Goal: Task Accomplishment & Management: Manage account settings

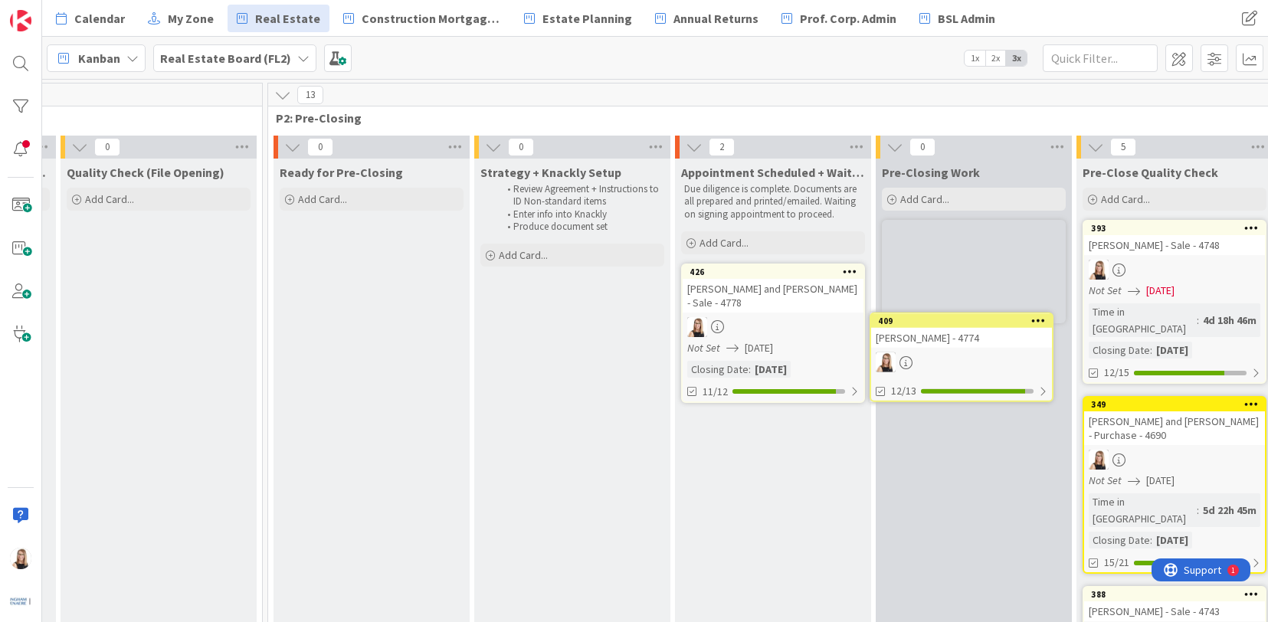
scroll to position [0, 1412]
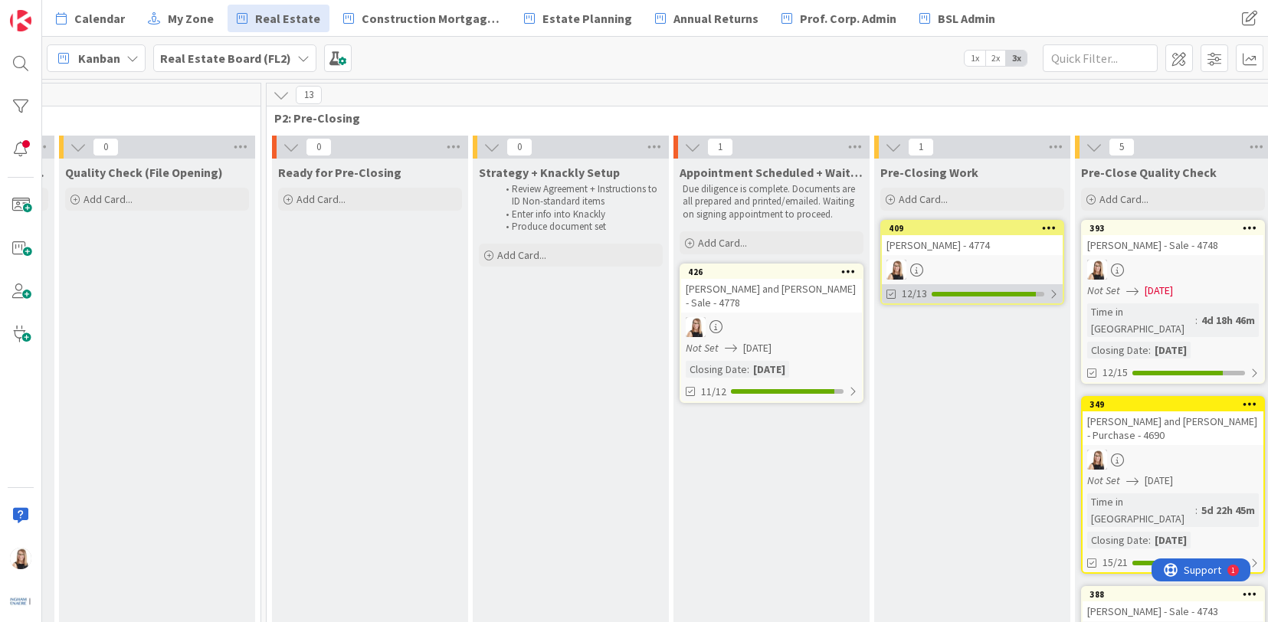
click at [952, 296] on div at bounding box center [983, 294] width 104 height 5
click at [897, 335] on icon at bounding box center [892, 332] width 12 height 12
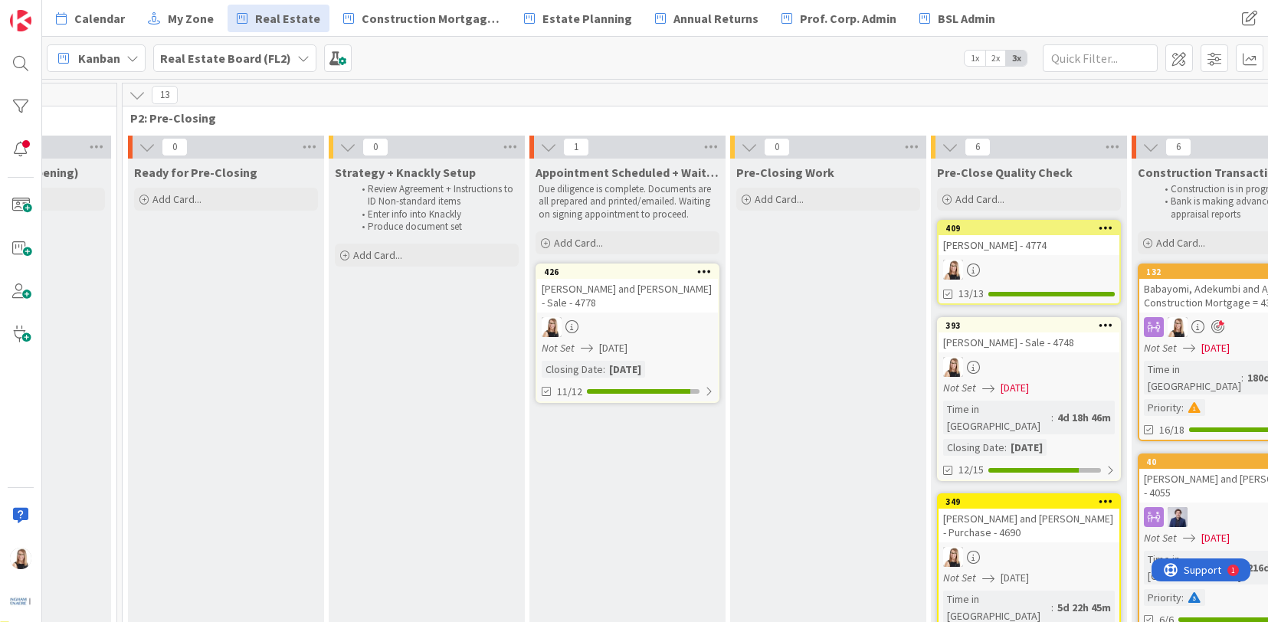
scroll to position [0, 1556]
click at [1034, 296] on div "13/21" at bounding box center [1028, 293] width 181 height 19
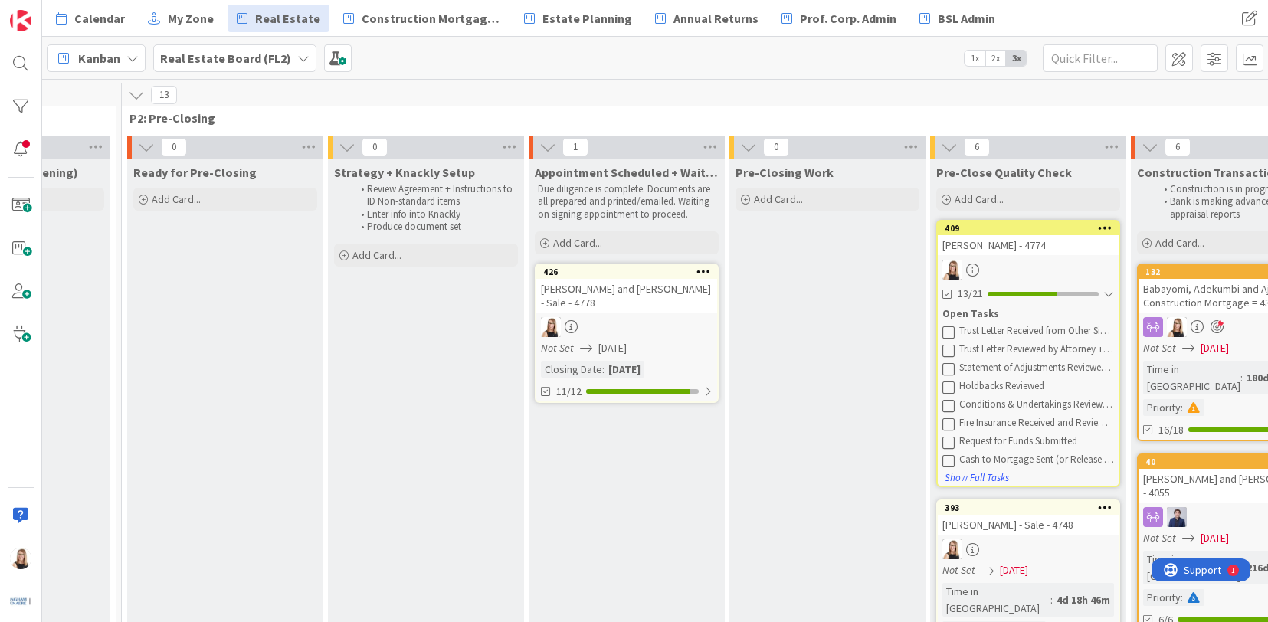
click at [947, 390] on icon at bounding box center [948, 387] width 12 height 12
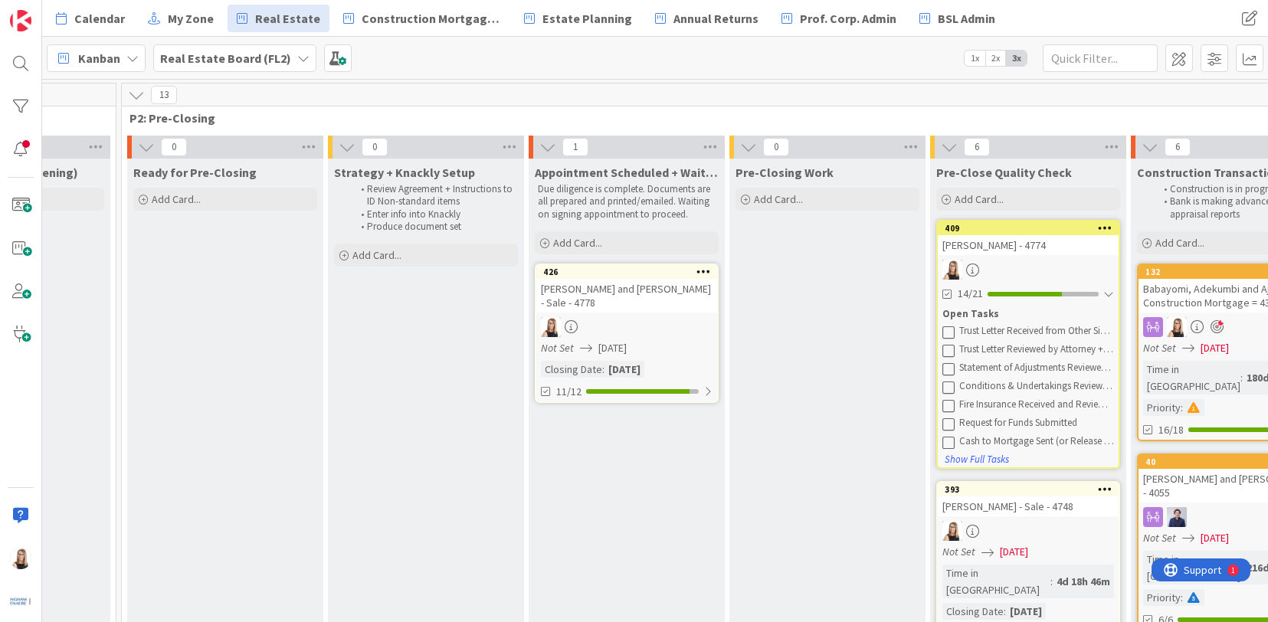
click at [951, 409] on icon at bounding box center [948, 405] width 12 height 12
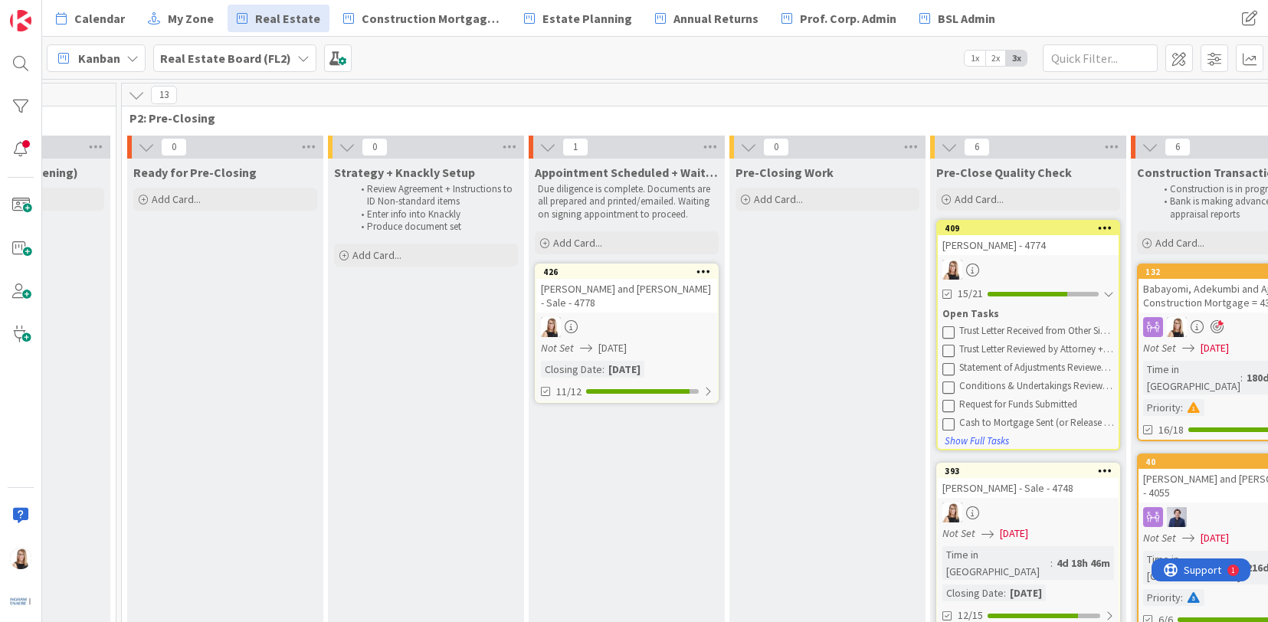
click at [951, 408] on icon at bounding box center [948, 405] width 12 height 12
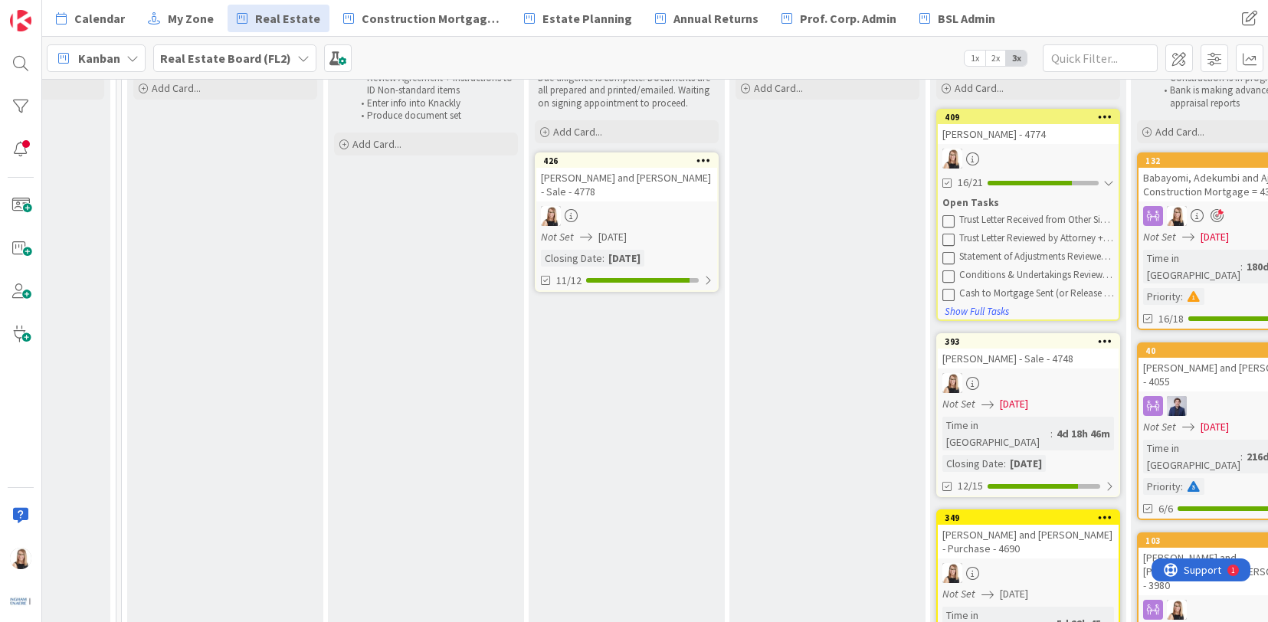
scroll to position [112, 1556]
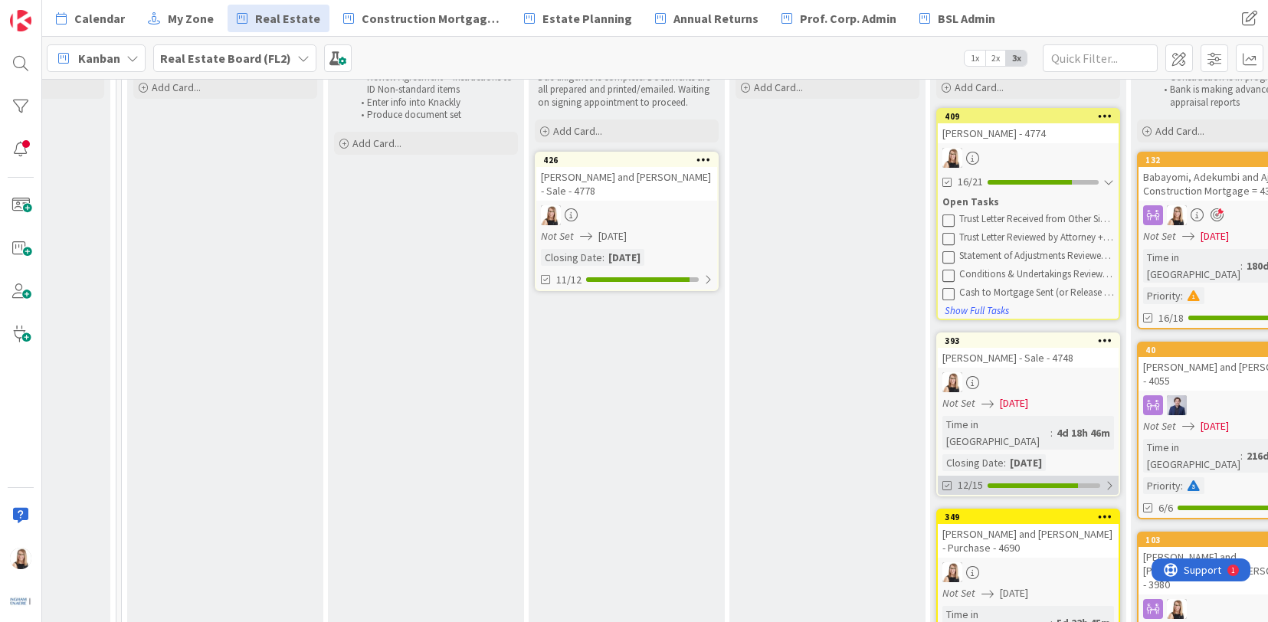
click at [995, 483] on div at bounding box center [1032, 485] width 90 height 5
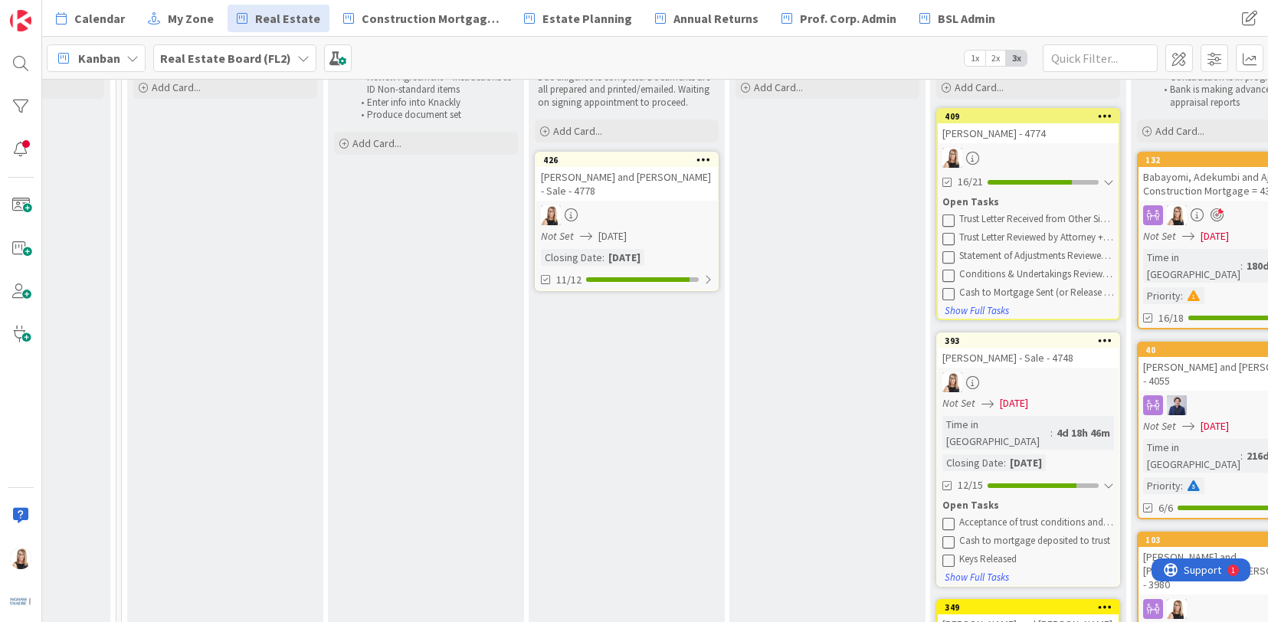
click at [946, 517] on icon at bounding box center [948, 523] width 12 height 12
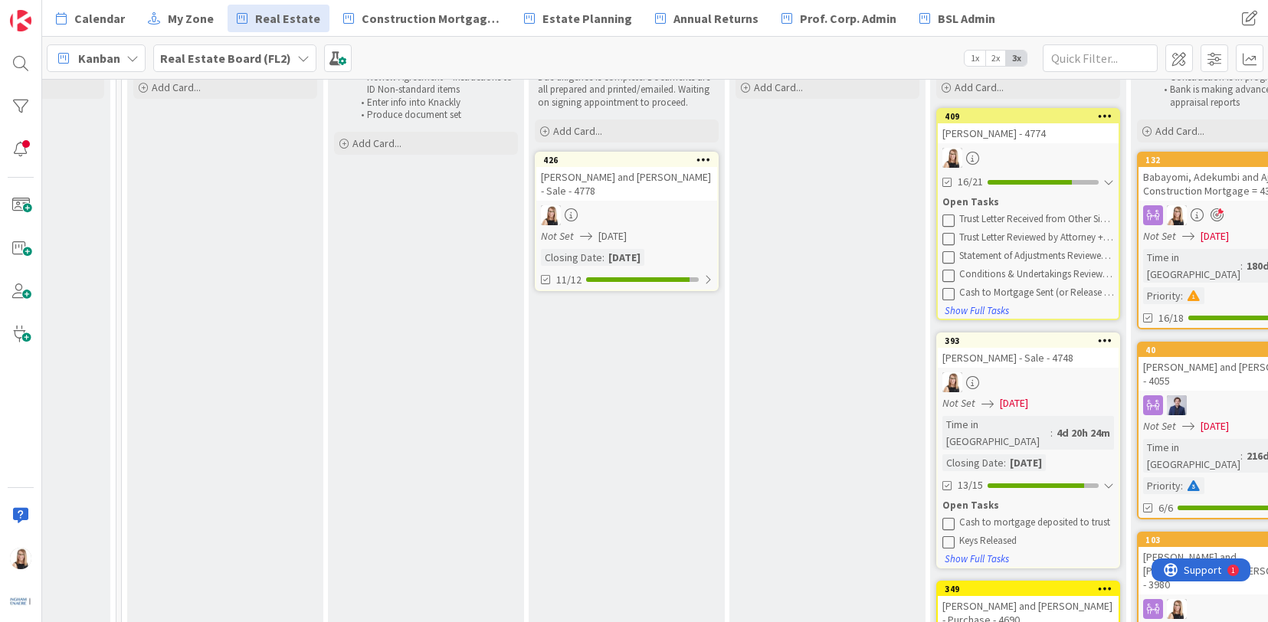
click at [946, 517] on icon at bounding box center [948, 523] width 12 height 12
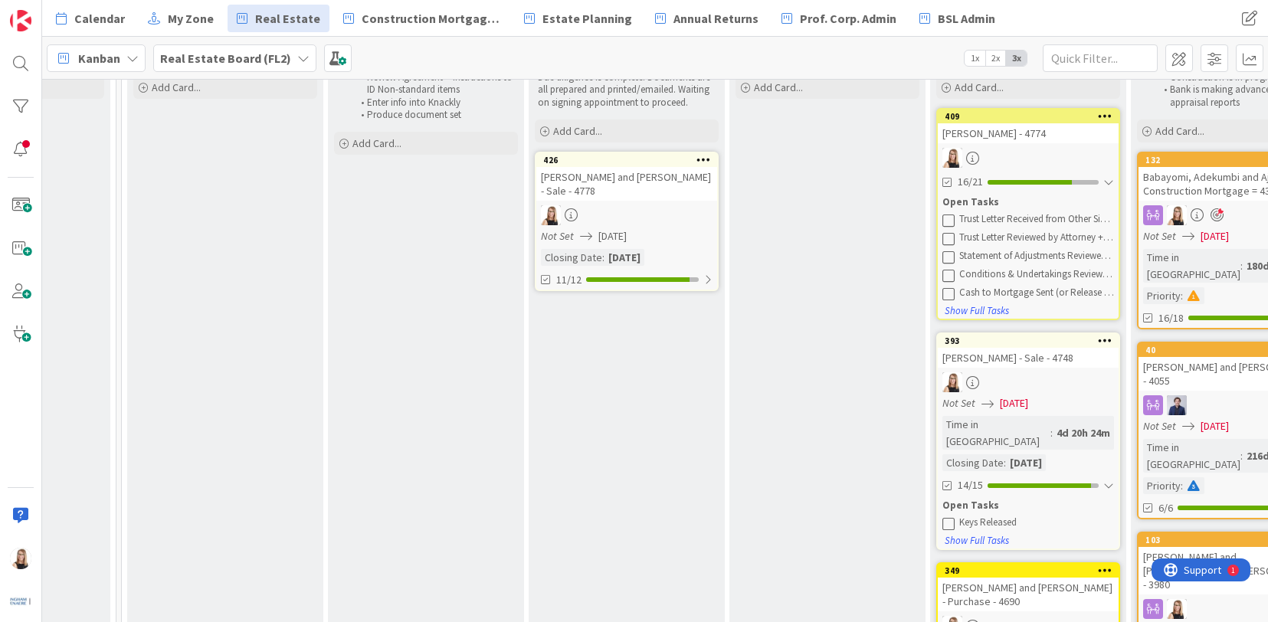
click at [946, 517] on icon at bounding box center [948, 523] width 12 height 12
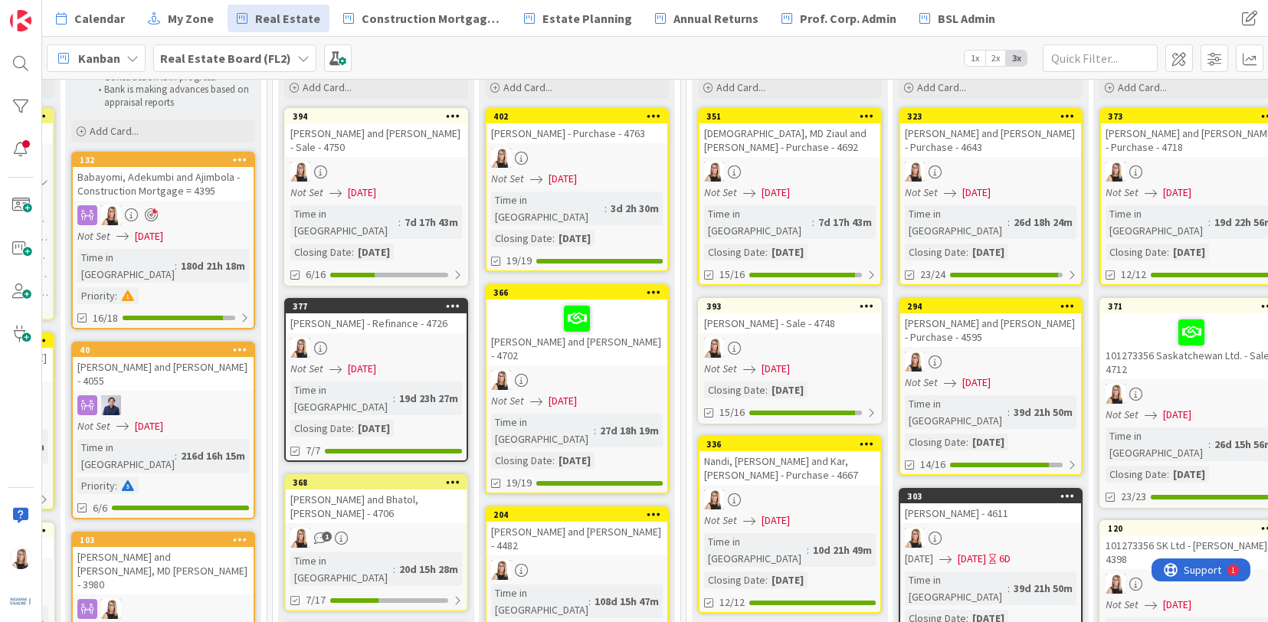
scroll to position [0, 2622]
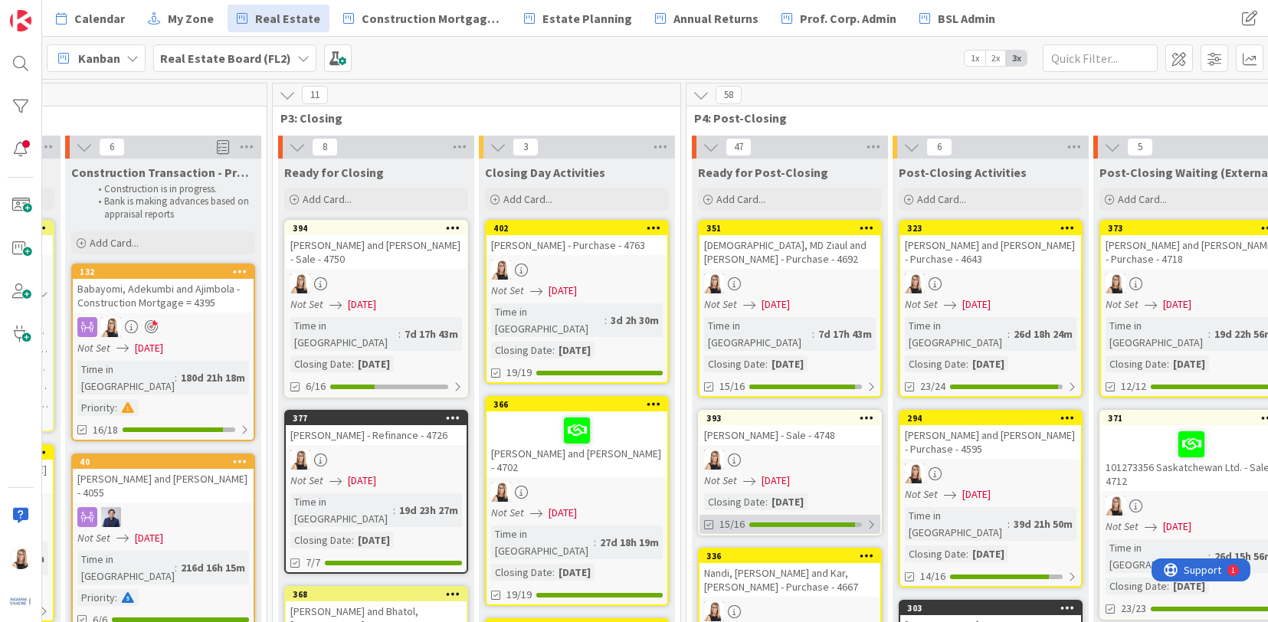
click at [791, 515] on div "15/16" at bounding box center [789, 524] width 181 height 19
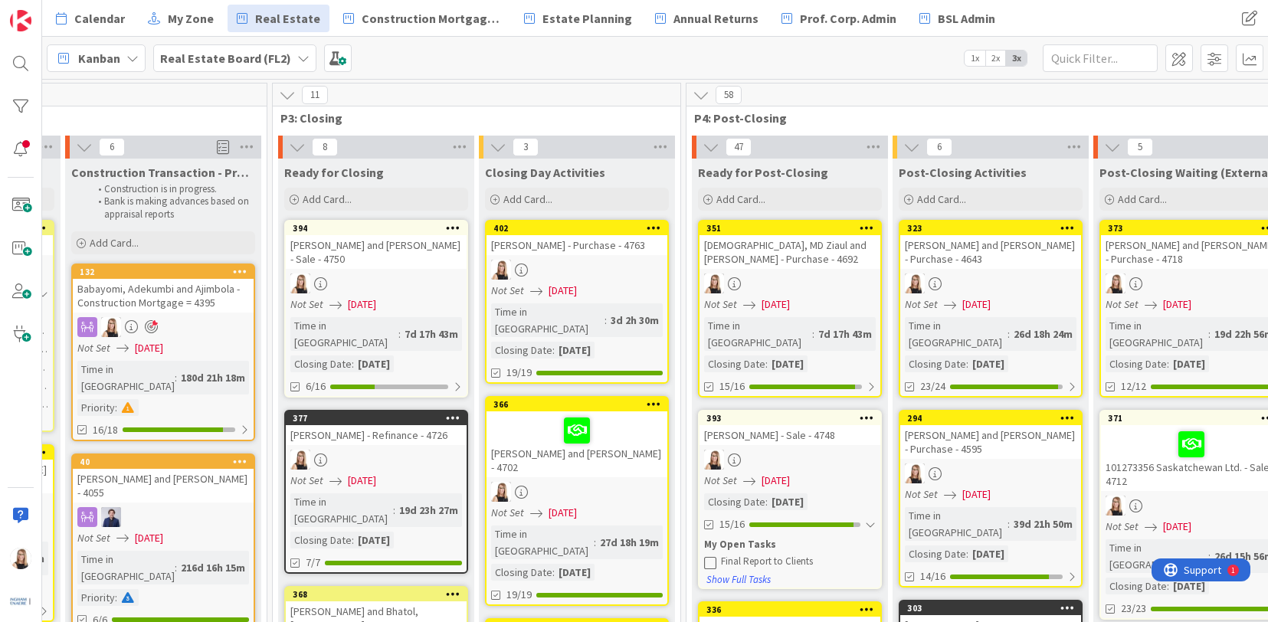
click at [785, 555] on div "Final Report to Clients" at bounding box center [798, 561] width 155 height 12
click at [797, 555] on div "Final Report to Clients" at bounding box center [798, 561] width 155 height 12
click at [802, 425] on div "[PERSON_NAME] - Sale - 4748" at bounding box center [789, 435] width 181 height 20
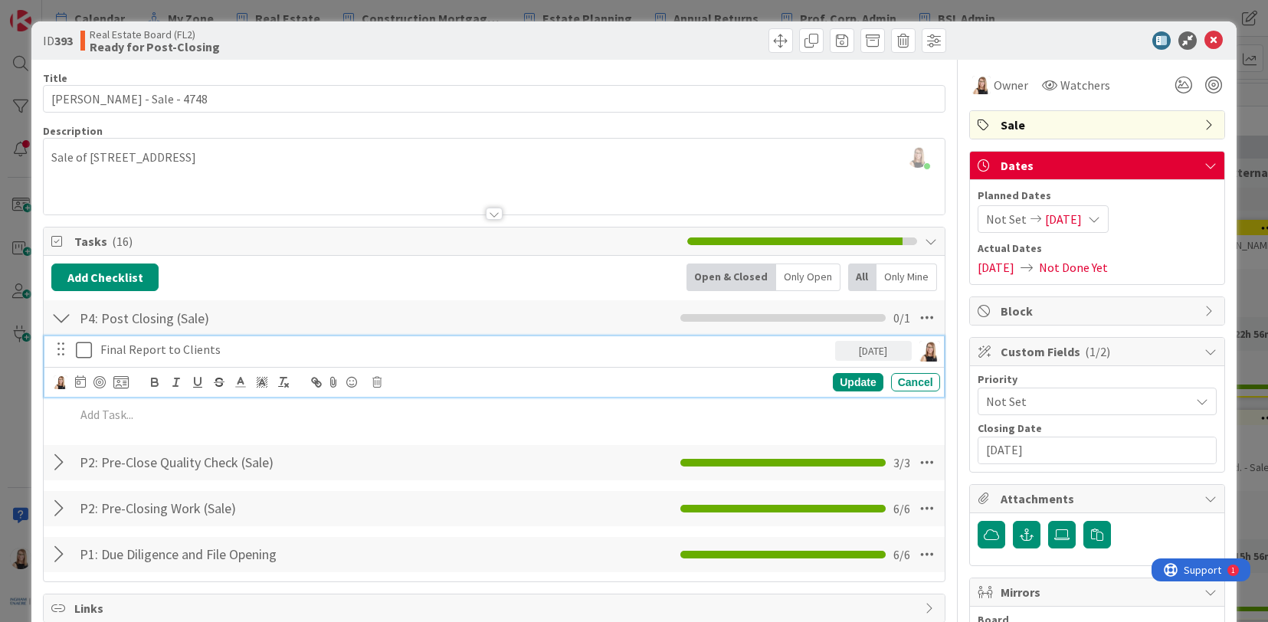
click at [241, 349] on p "Final Report to Clients" at bounding box center [464, 350] width 728 height 18
click at [56, 382] on img at bounding box center [61, 382] width 14 height 14
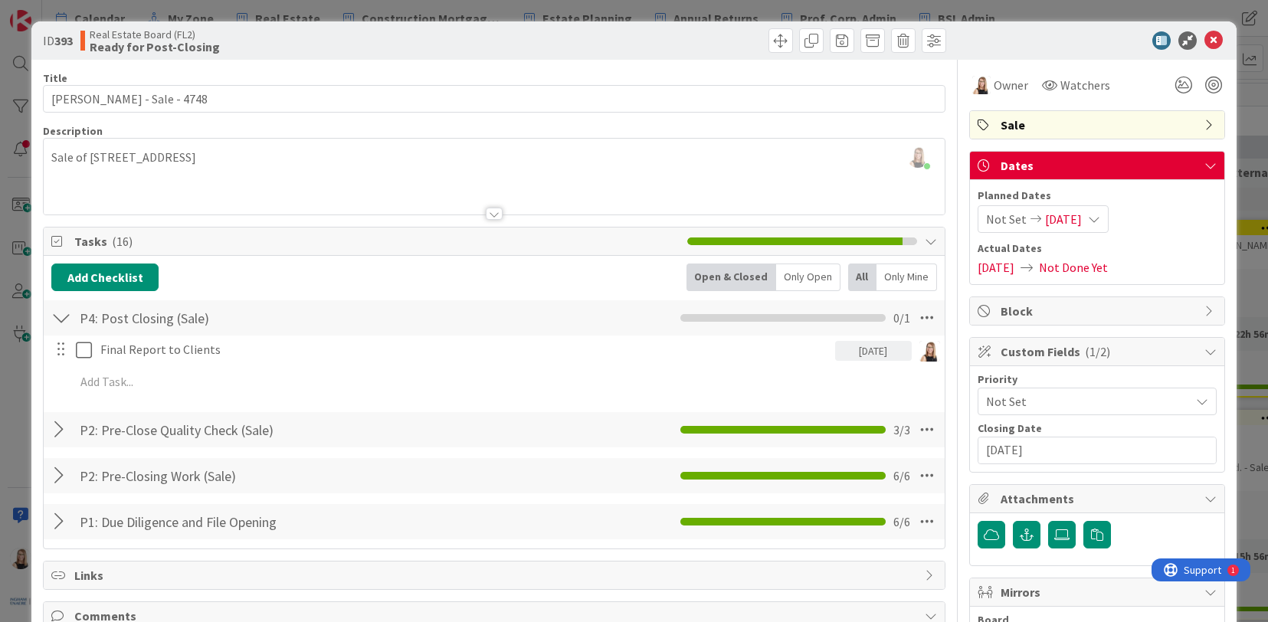
click at [0, 0] on link "Brea Childerhose" at bounding box center [0, 0] width 0 height 0
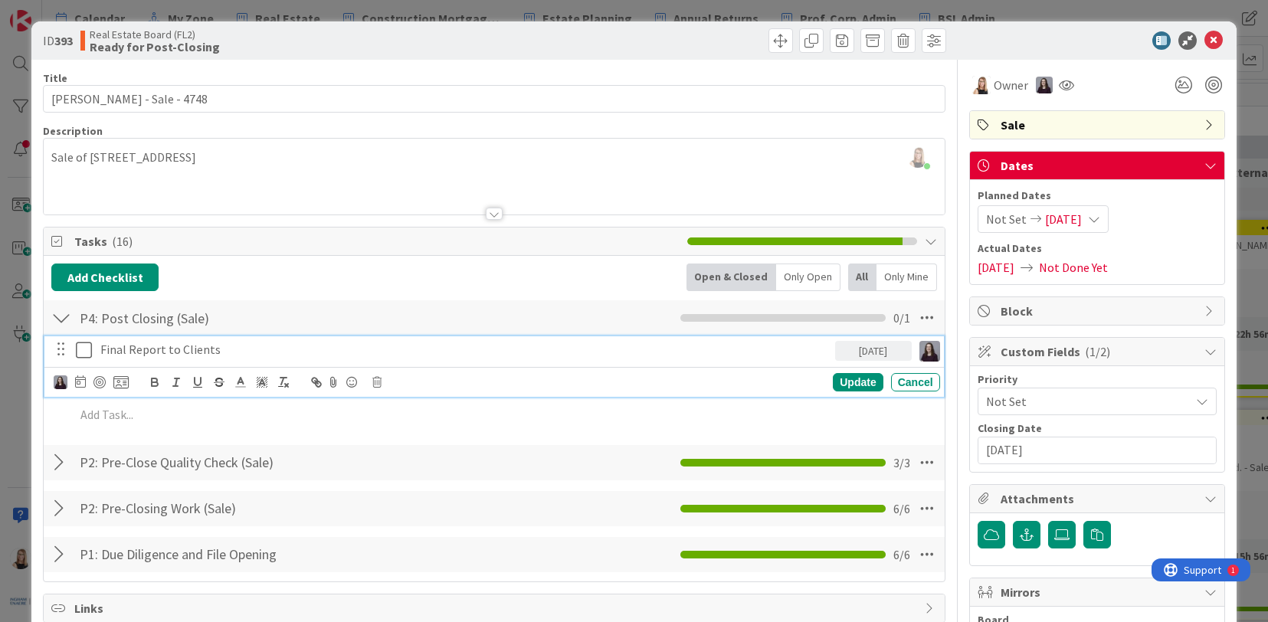
click at [138, 354] on p "Final Report to Clients" at bounding box center [464, 350] width 728 height 18
click at [82, 386] on icon at bounding box center [80, 381] width 11 height 12
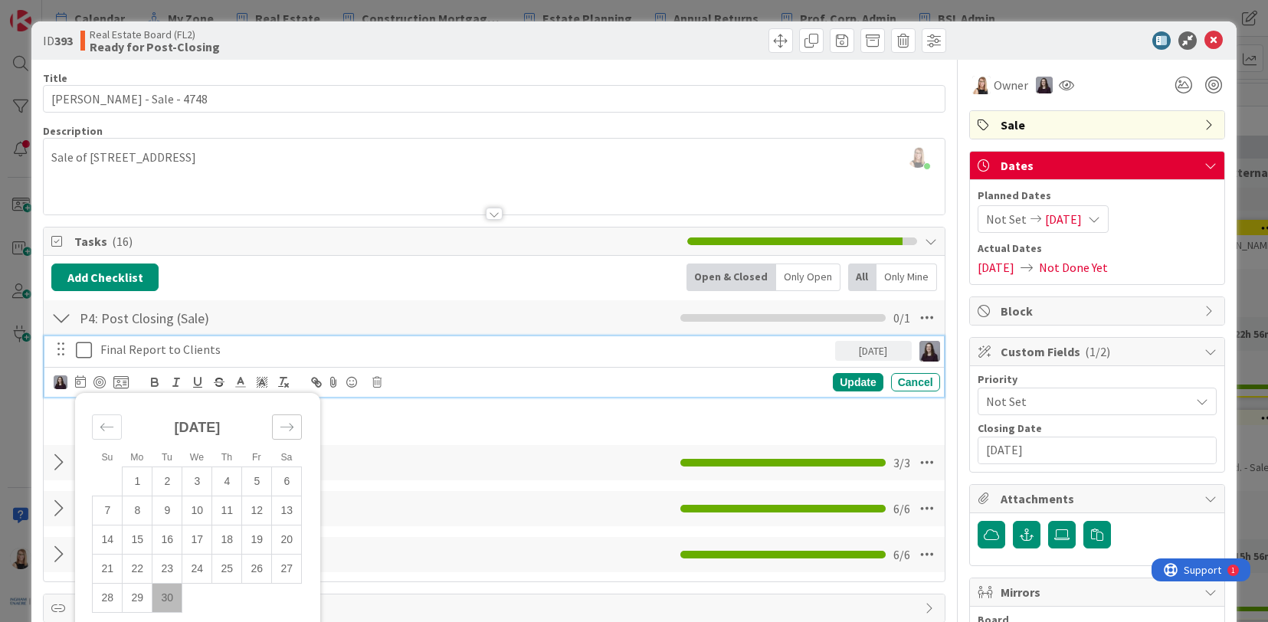
click at [283, 429] on icon "Move forward to switch to the next month." at bounding box center [287, 427] width 15 height 15
click at [205, 483] on td "1" at bounding box center [197, 480] width 30 height 29
type input "[DATE]"
click at [843, 389] on div "Update" at bounding box center [858, 382] width 50 height 18
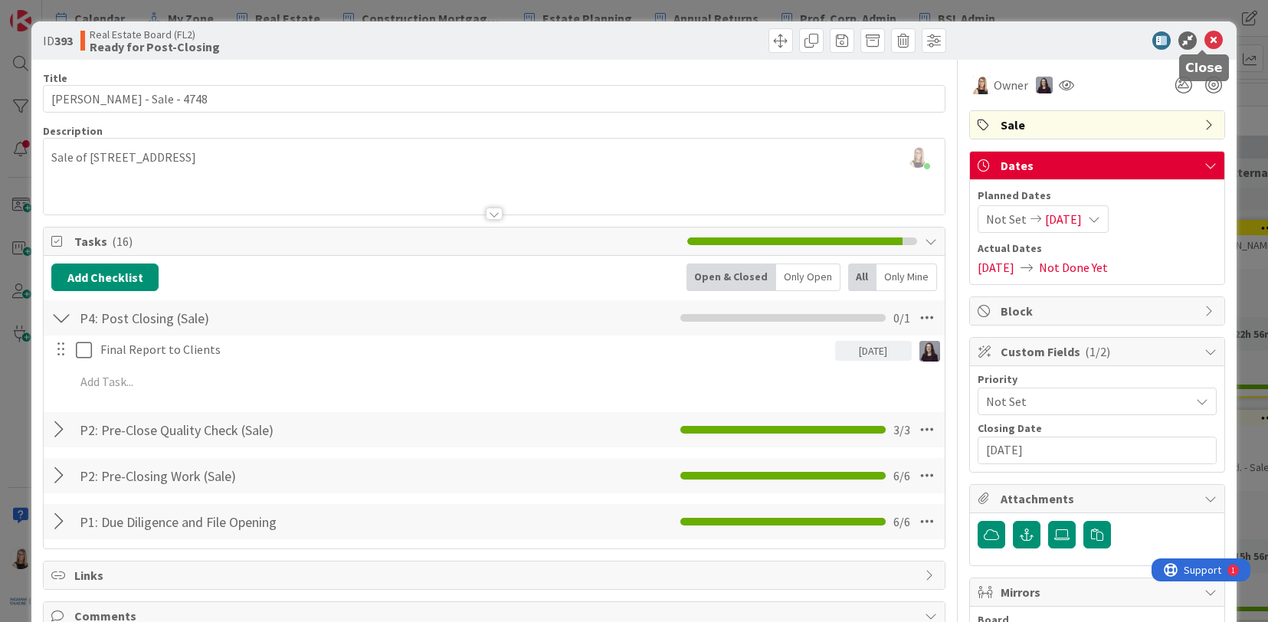
click at [1204, 39] on icon at bounding box center [1213, 40] width 18 height 18
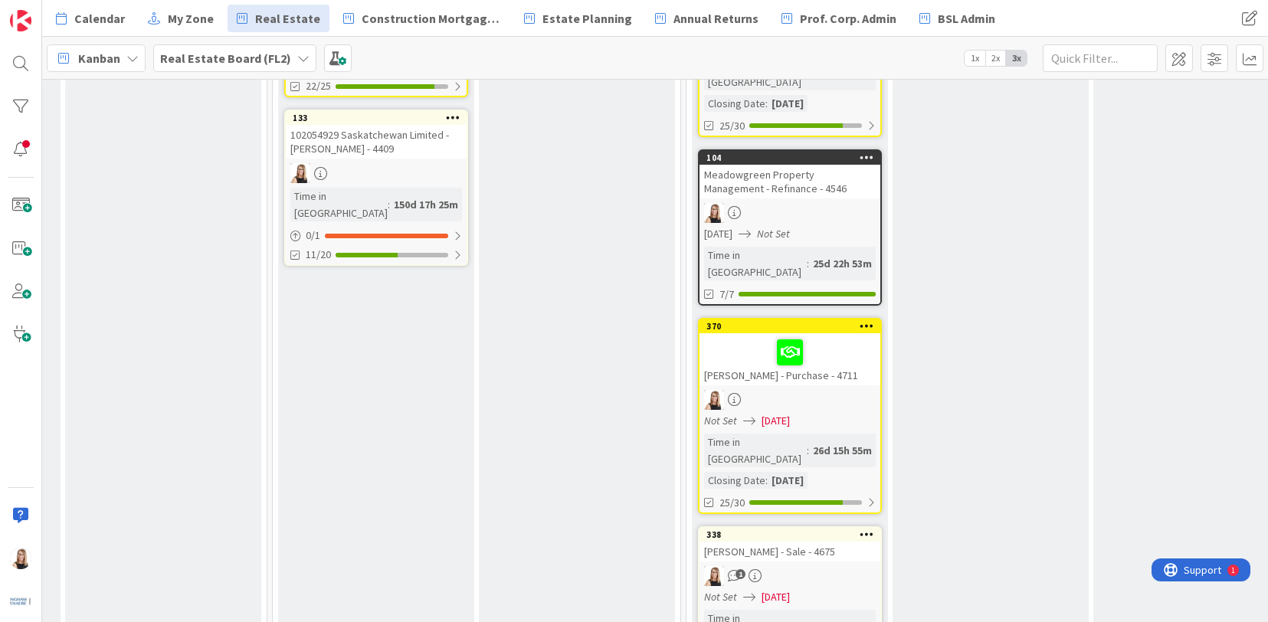
scroll to position [1414, 2622]
click at [1099, 51] on input "text" at bounding box center [1099, 58] width 115 height 28
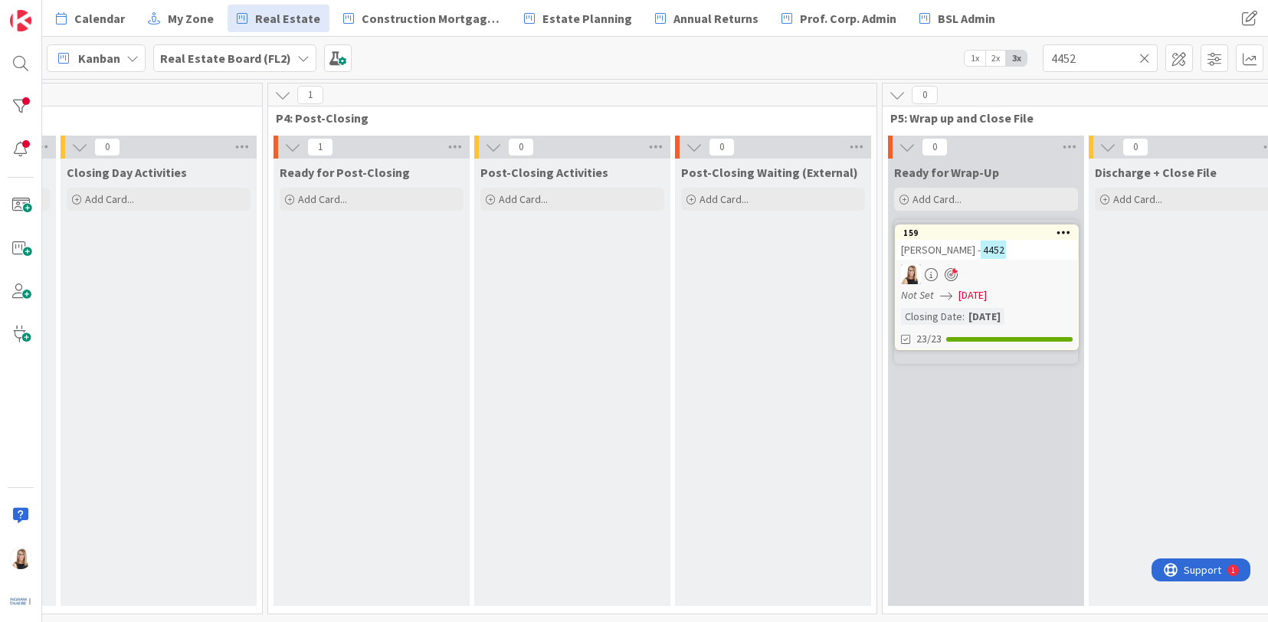
scroll to position [0, 3045]
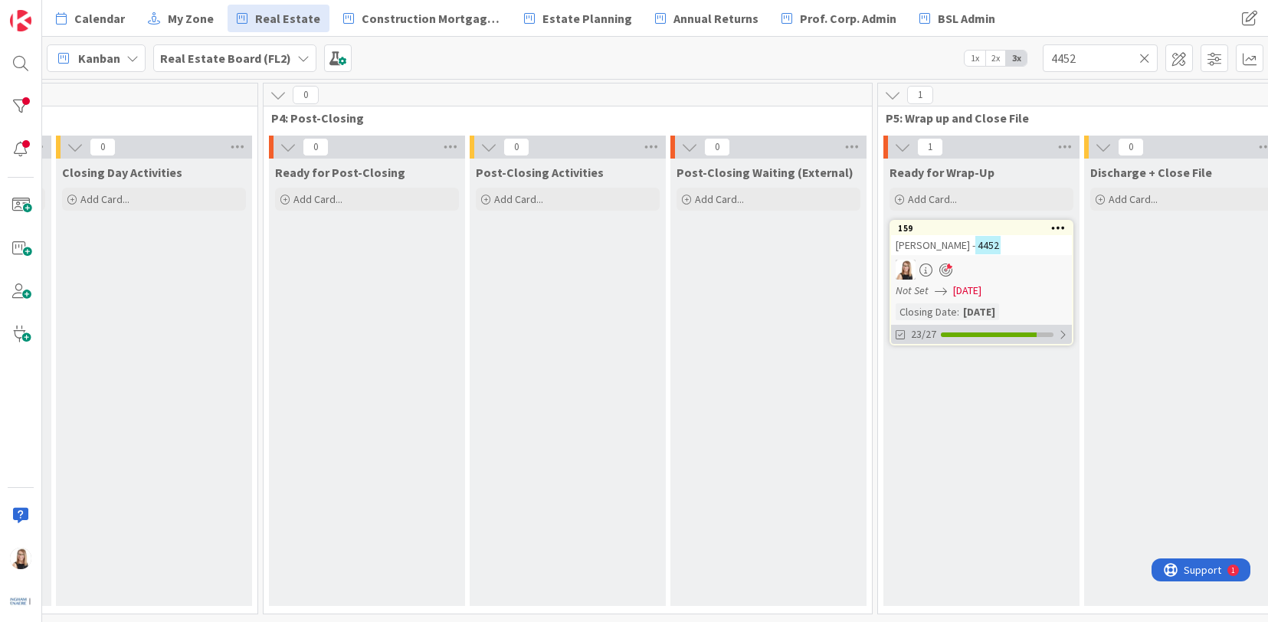
click at [984, 334] on div at bounding box center [989, 334] width 96 height 5
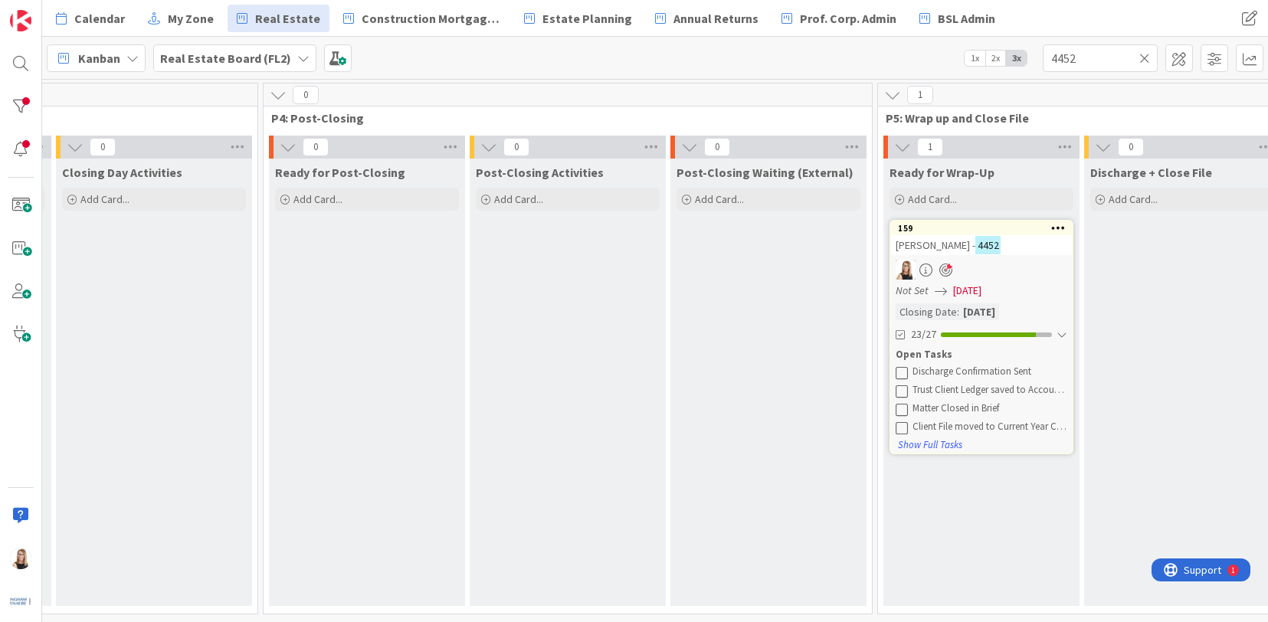
click at [902, 368] on icon at bounding box center [901, 372] width 12 height 12
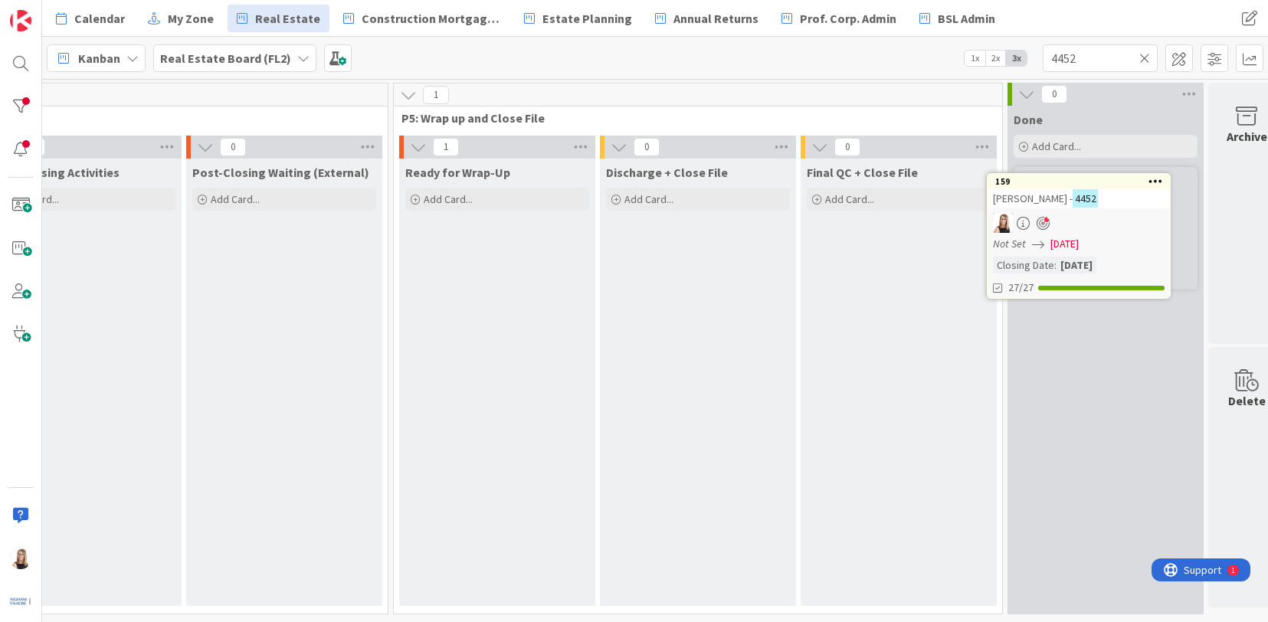
scroll to position [0, 3562]
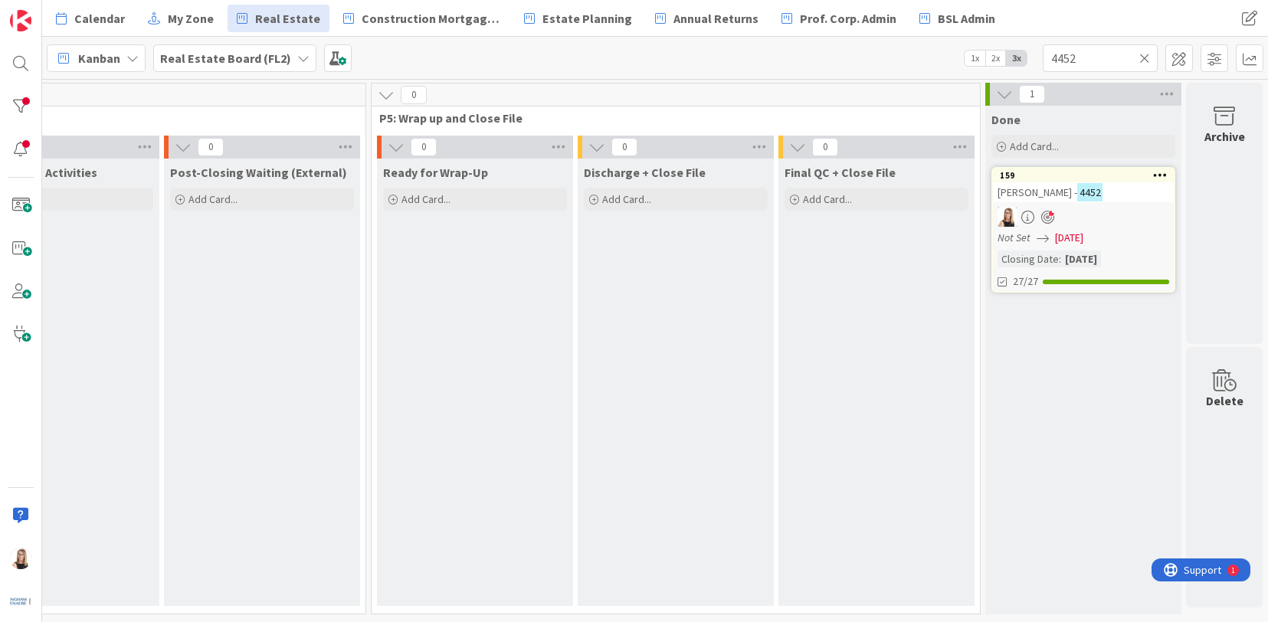
click at [1042, 218] on div at bounding box center [1083, 217] width 181 height 20
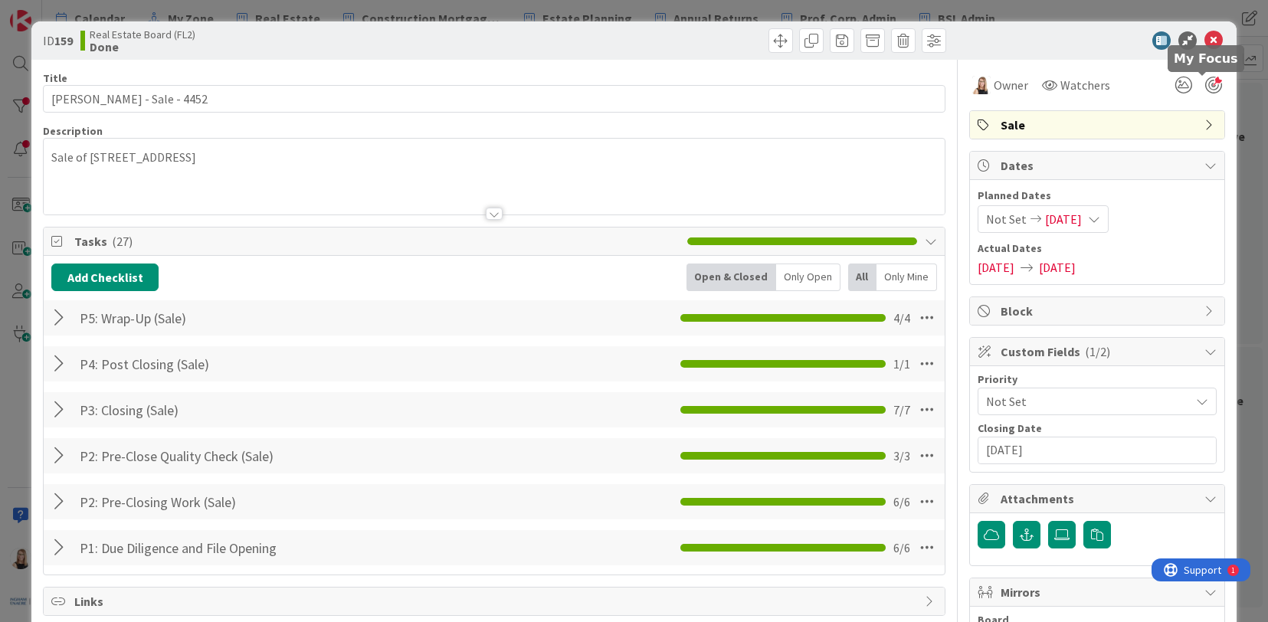
click at [1205, 83] on div at bounding box center [1213, 85] width 17 height 17
click at [1207, 38] on icon at bounding box center [1213, 40] width 18 height 18
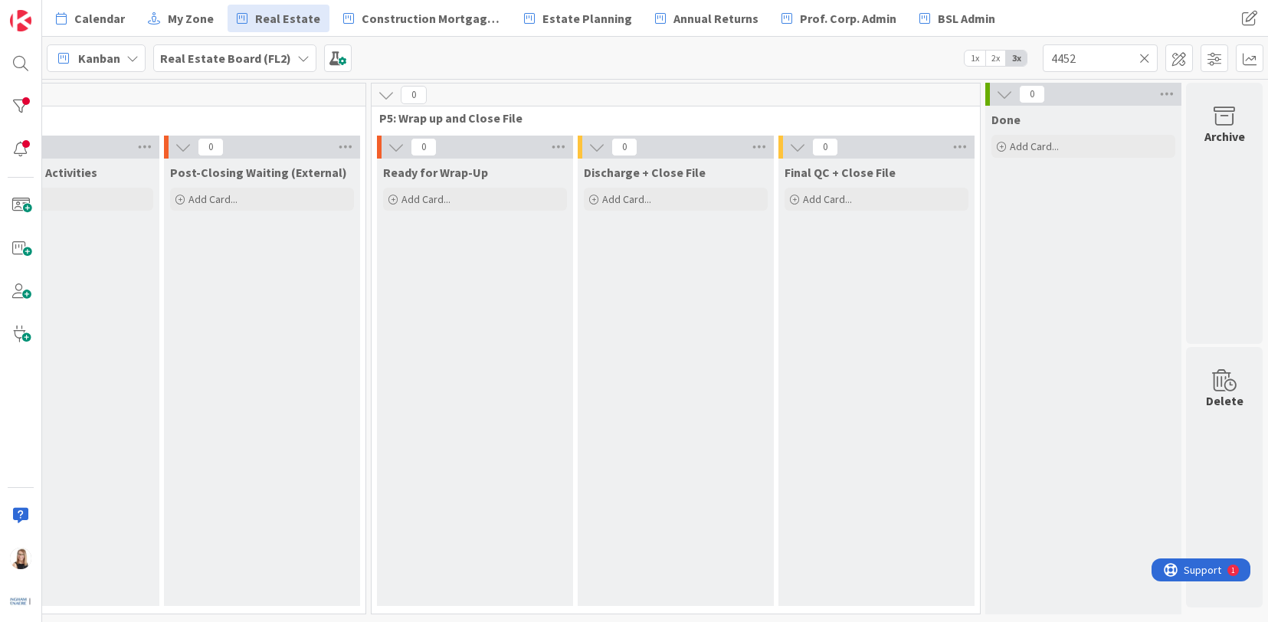
drag, startPoint x: 1061, startPoint y: 181, endPoint x: 309, endPoint y: 609, distance: 864.8
click at [1093, 57] on input "4452" at bounding box center [1099, 58] width 115 height 28
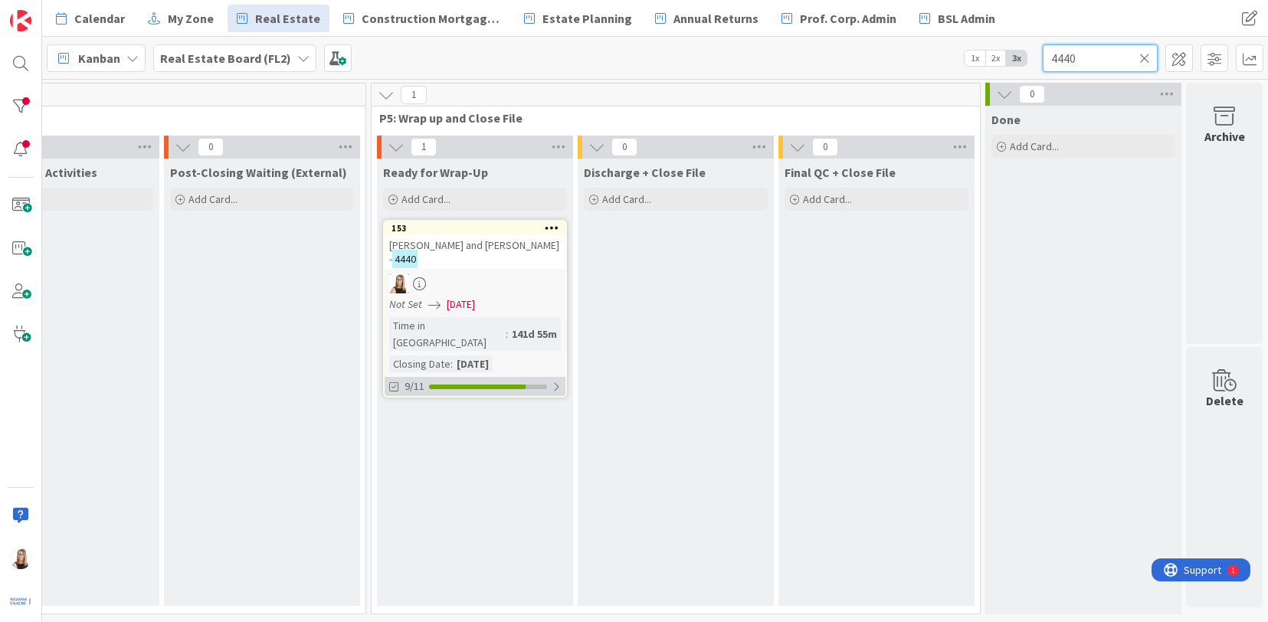
type input "4440"
click at [436, 377] on div "9/11" at bounding box center [475, 386] width 181 height 19
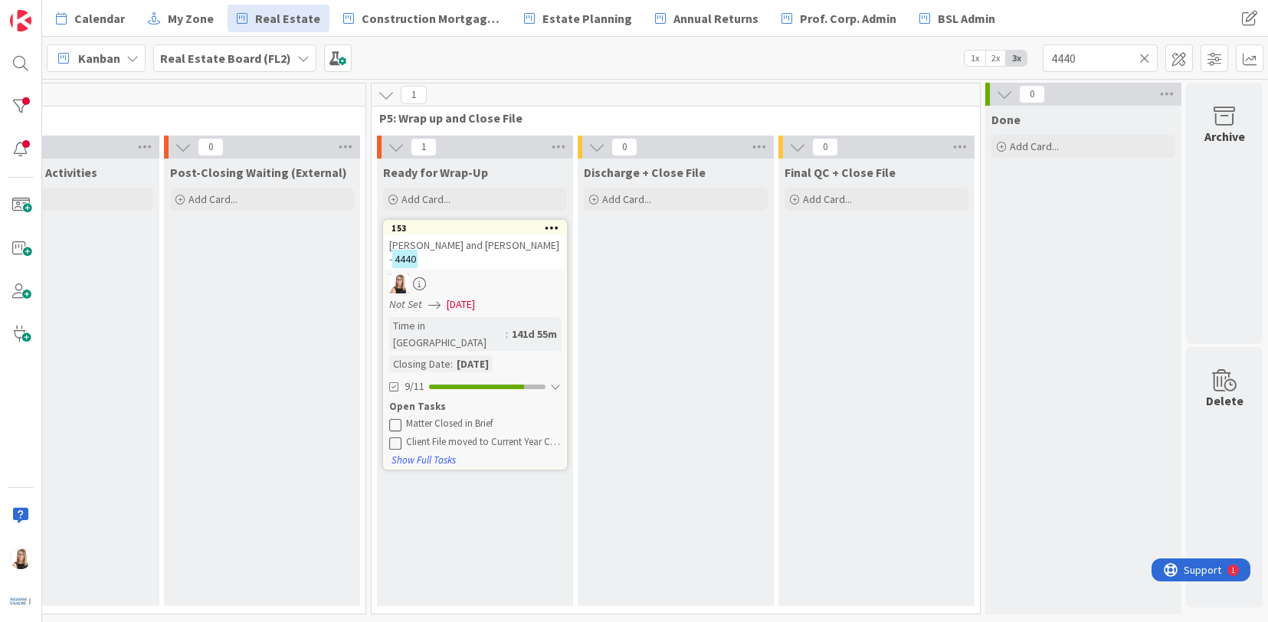
click at [389, 418] on icon at bounding box center [395, 424] width 12 height 12
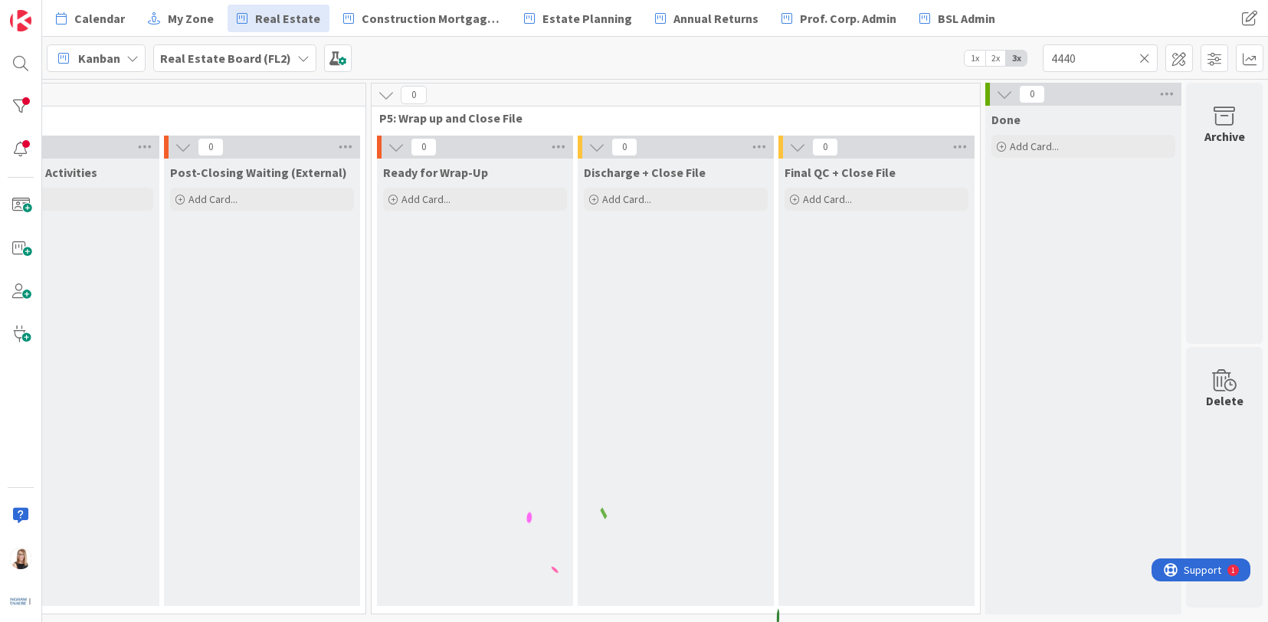
click at [1146, 55] on icon at bounding box center [1144, 58] width 11 height 14
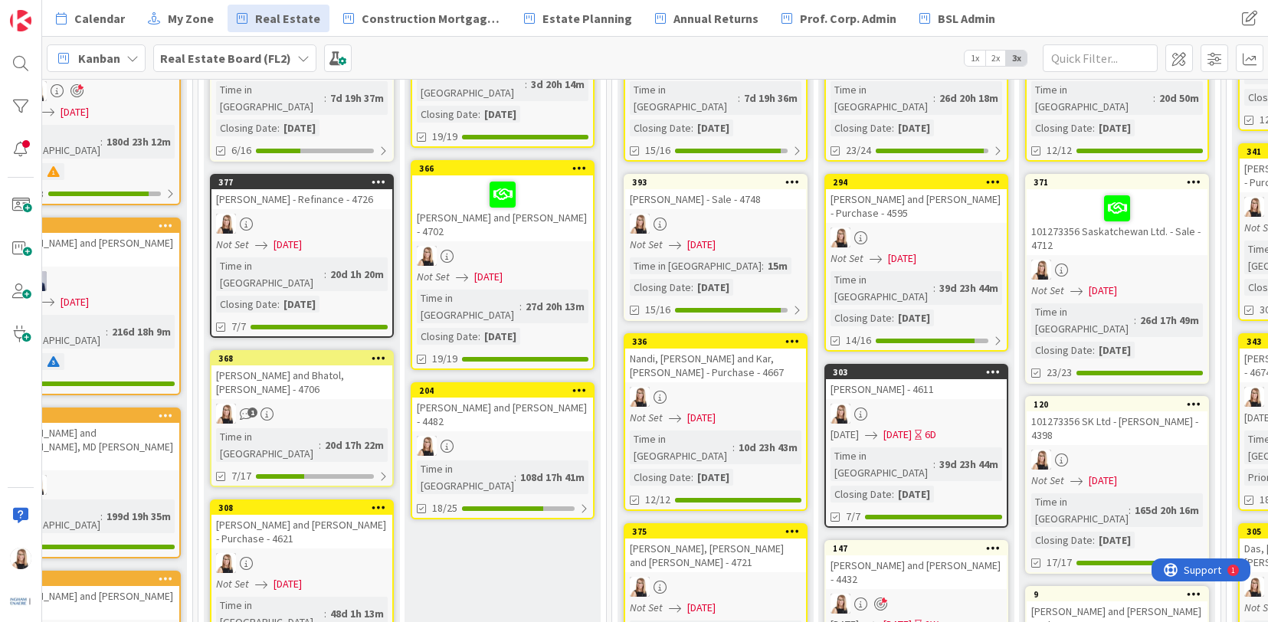
scroll to position [290, 2696]
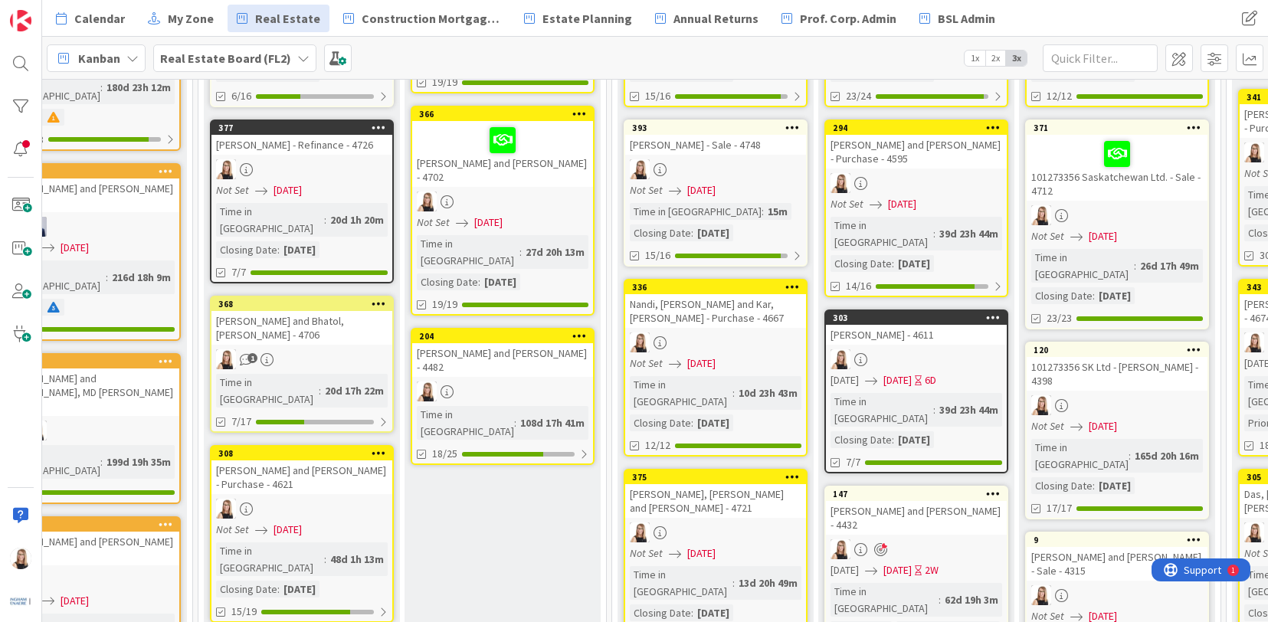
click at [551, 159] on div "[PERSON_NAME] and [PERSON_NAME] - 4702" at bounding box center [502, 154] width 181 height 66
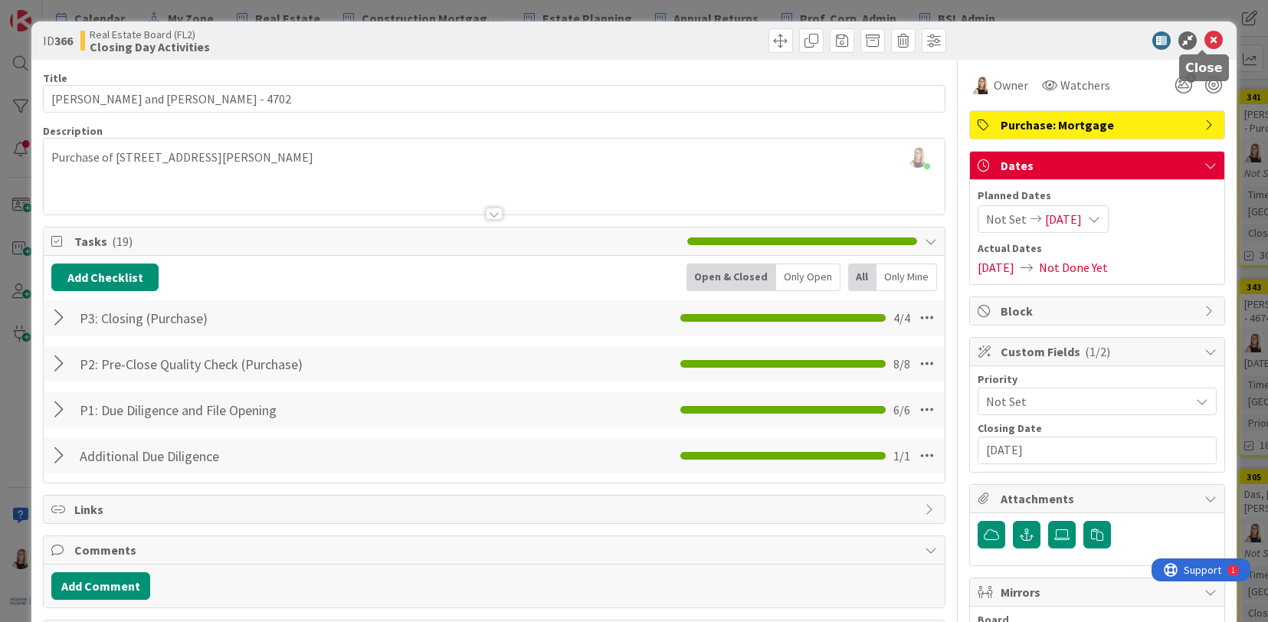
click at [1204, 40] on icon at bounding box center [1213, 40] width 18 height 18
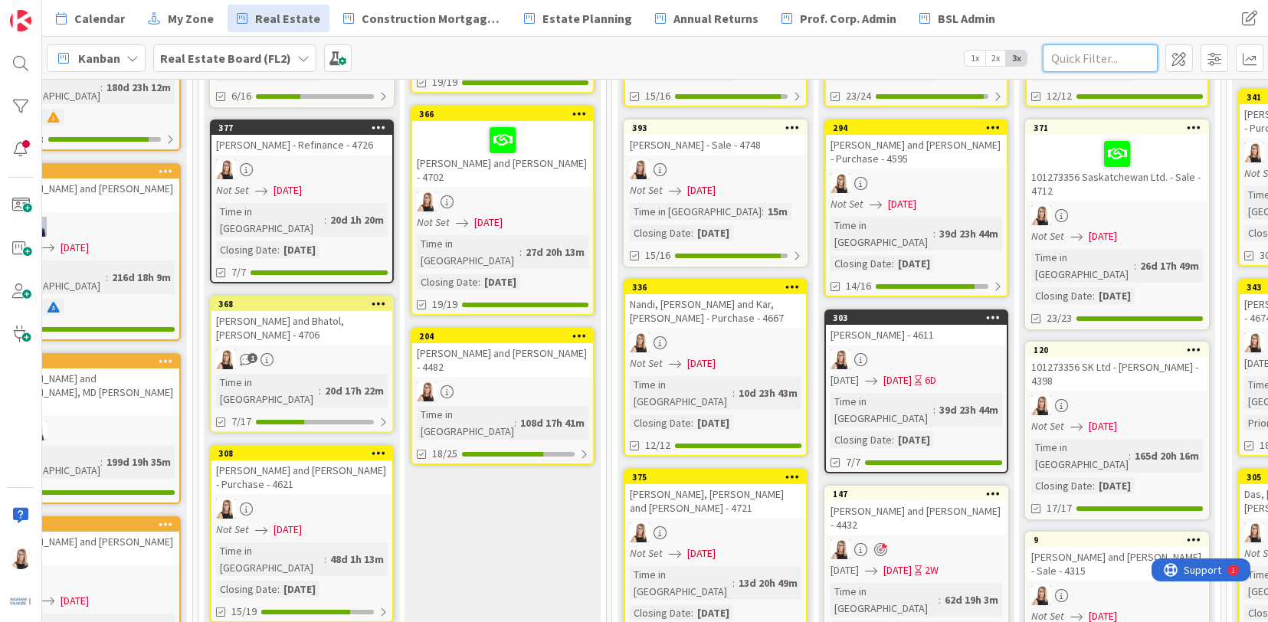
click at [1100, 63] on input "text" at bounding box center [1099, 58] width 115 height 28
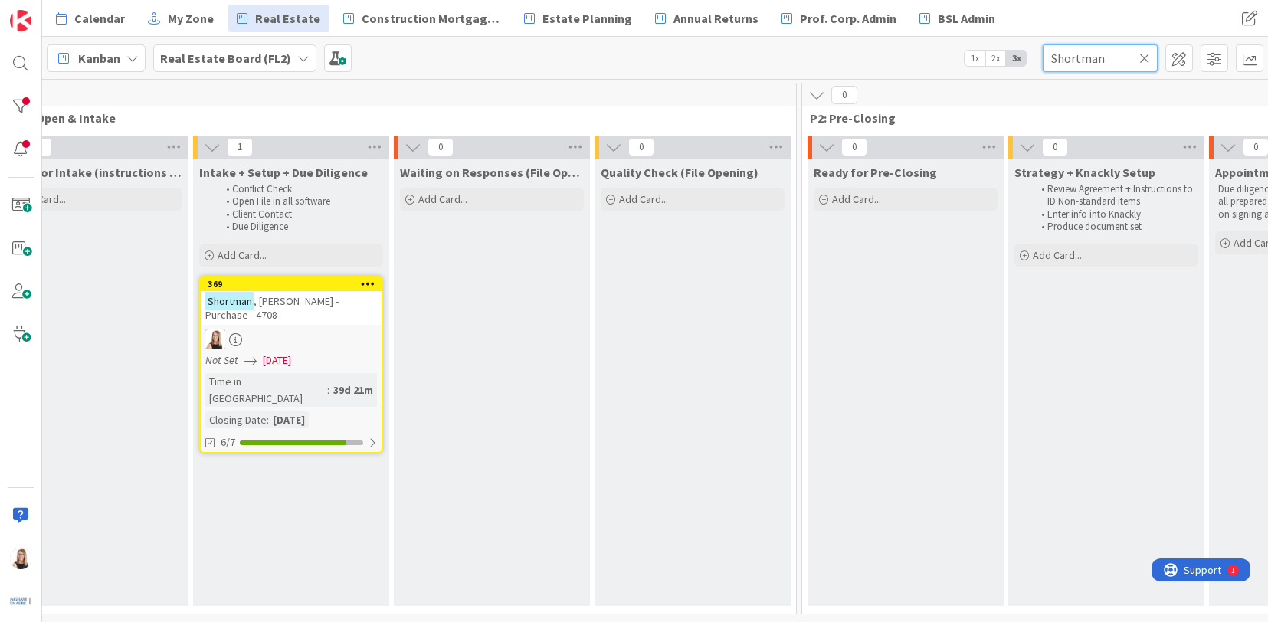
scroll to position [5, 492]
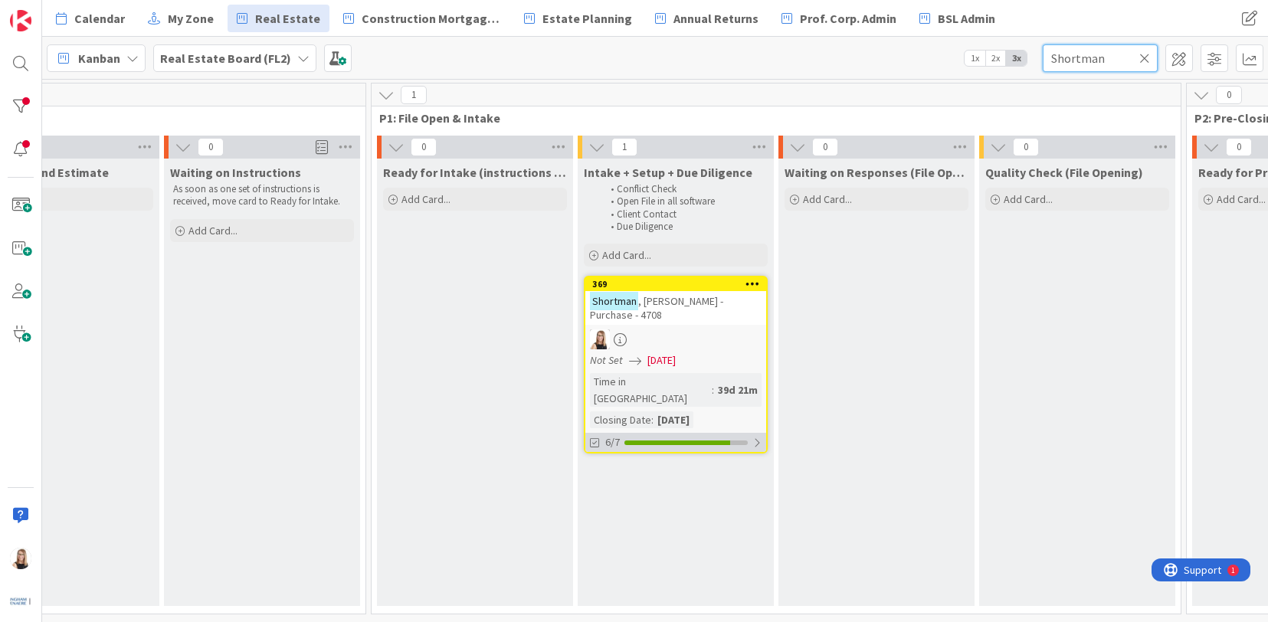
type input "Shortman"
click at [687, 433] on div "6/7" at bounding box center [675, 442] width 181 height 19
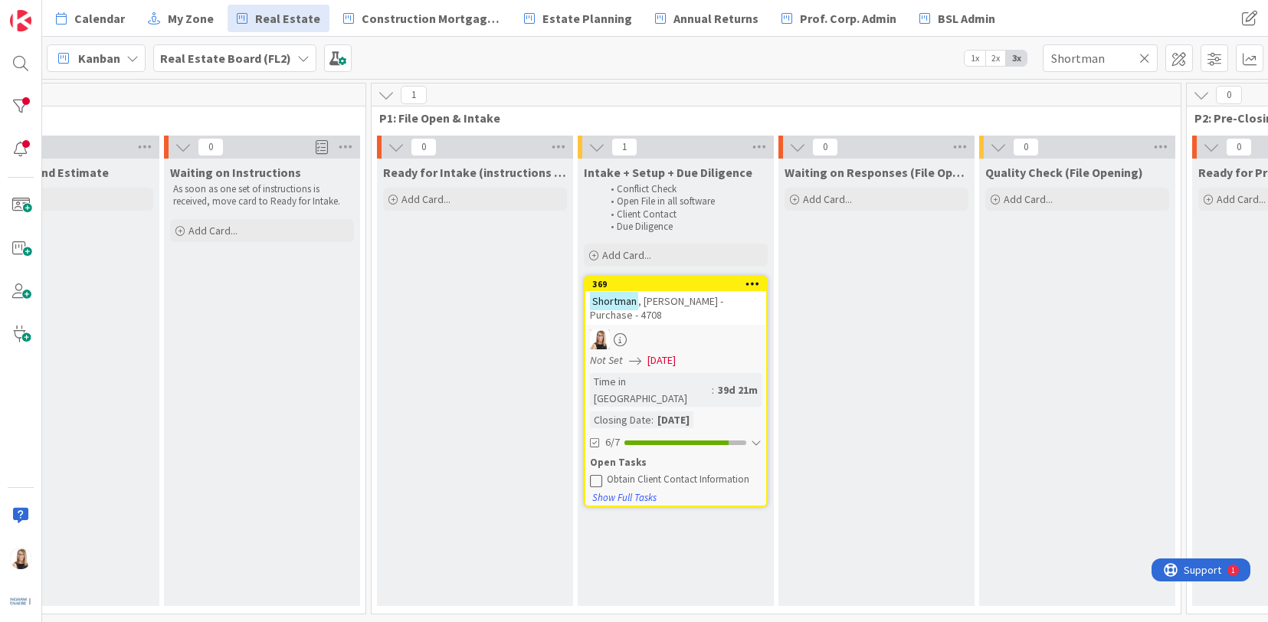
click at [595, 474] on icon at bounding box center [596, 480] width 12 height 12
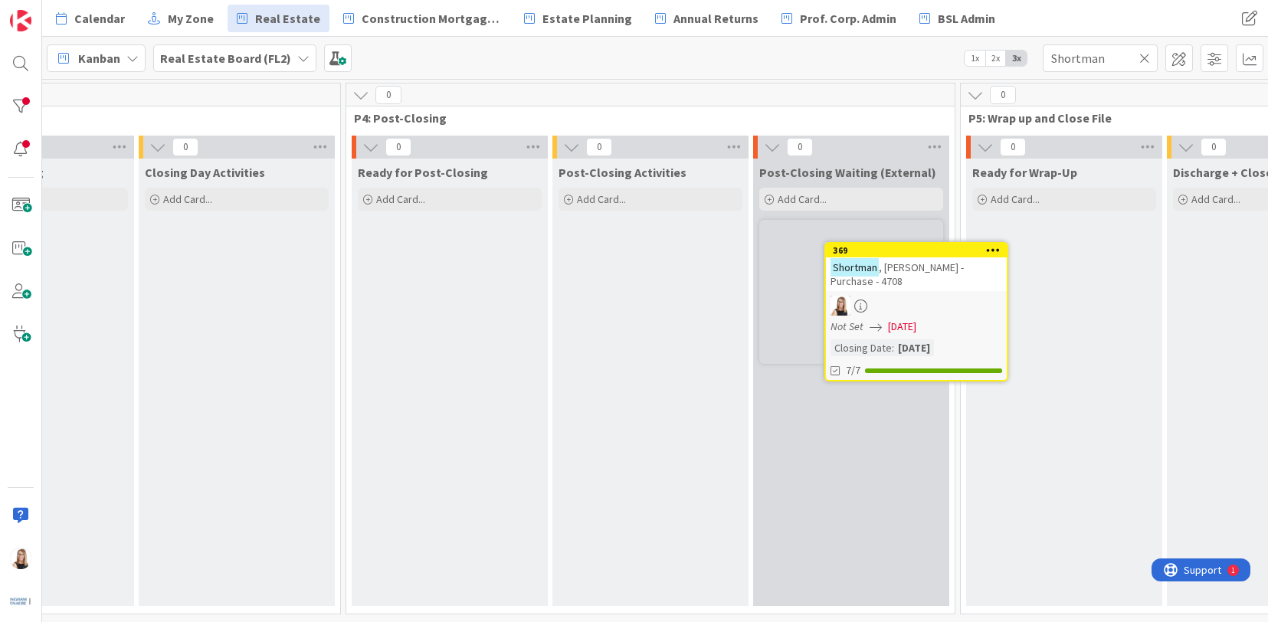
scroll to position [0, 2994]
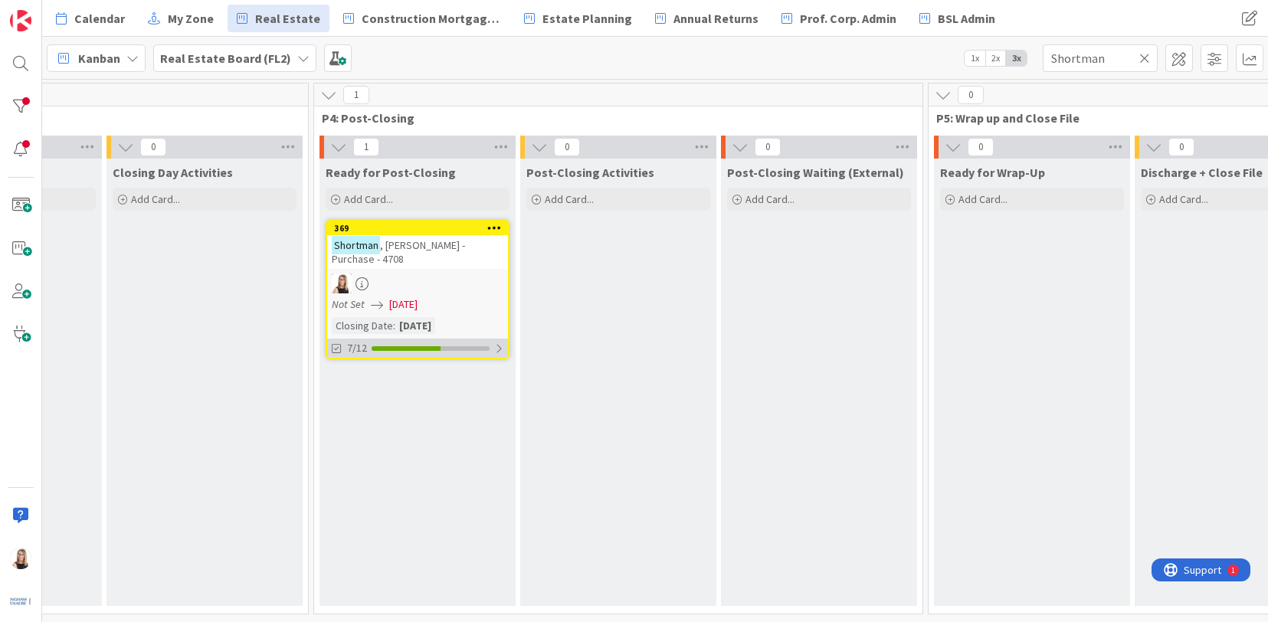
click at [427, 339] on div "7/12" at bounding box center [417, 348] width 181 height 19
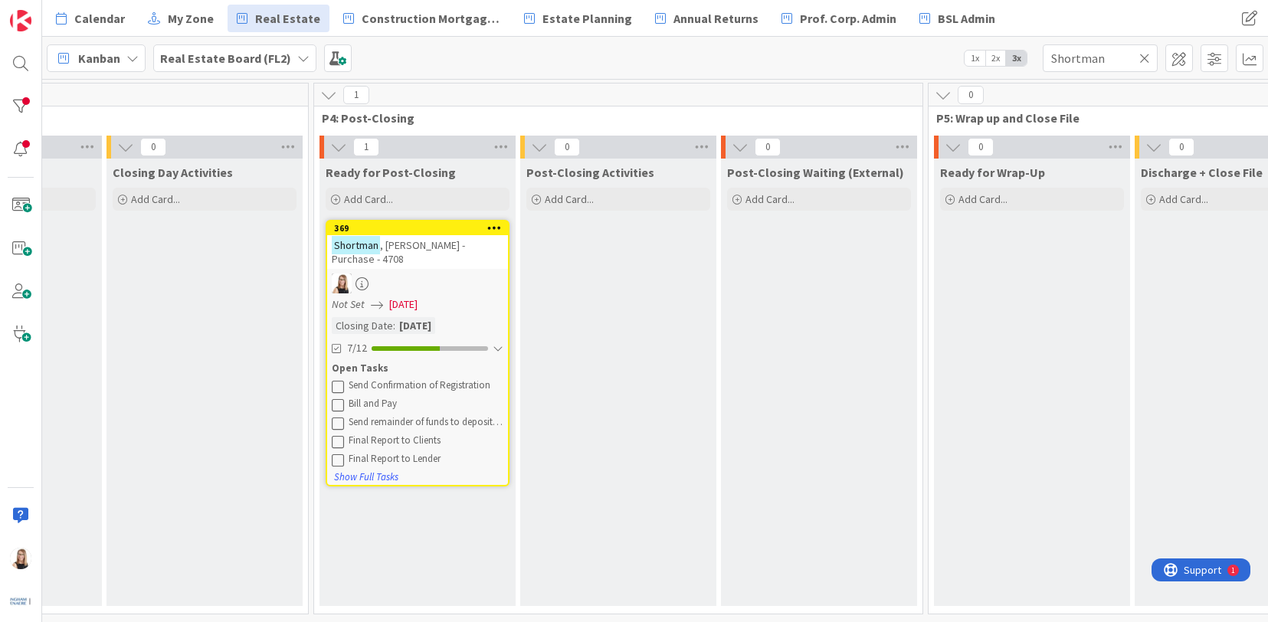
click at [337, 380] on icon at bounding box center [338, 386] width 12 height 12
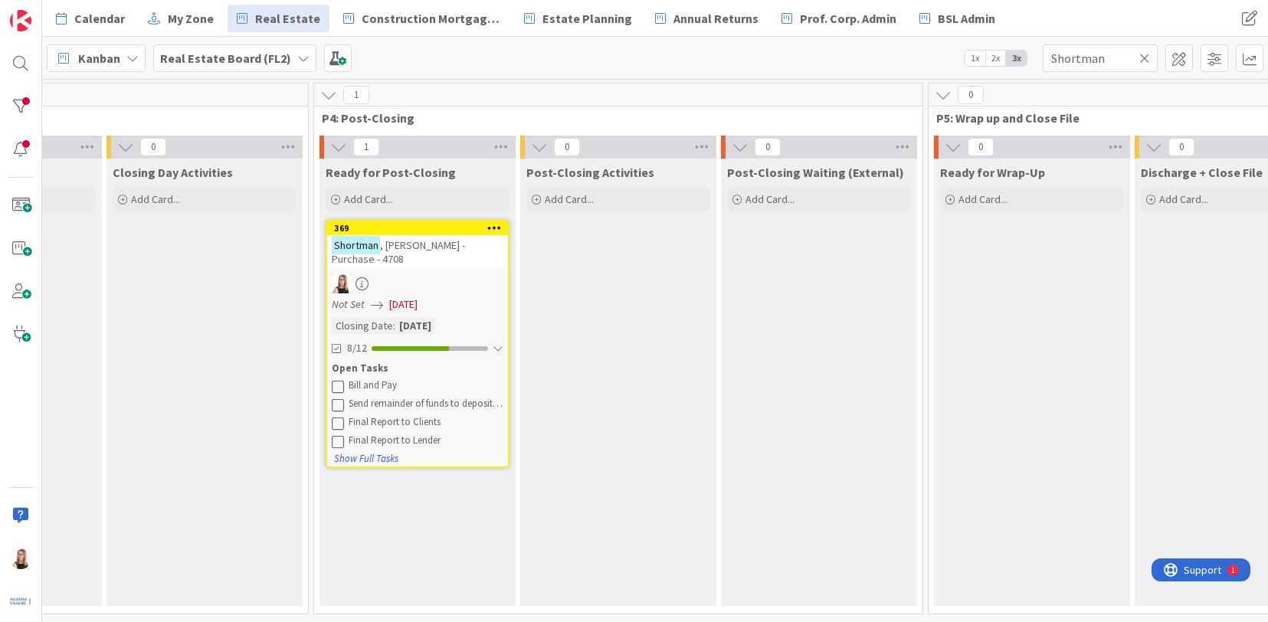
click at [337, 380] on icon at bounding box center [338, 386] width 12 height 12
click at [339, 417] on icon at bounding box center [338, 423] width 12 height 12
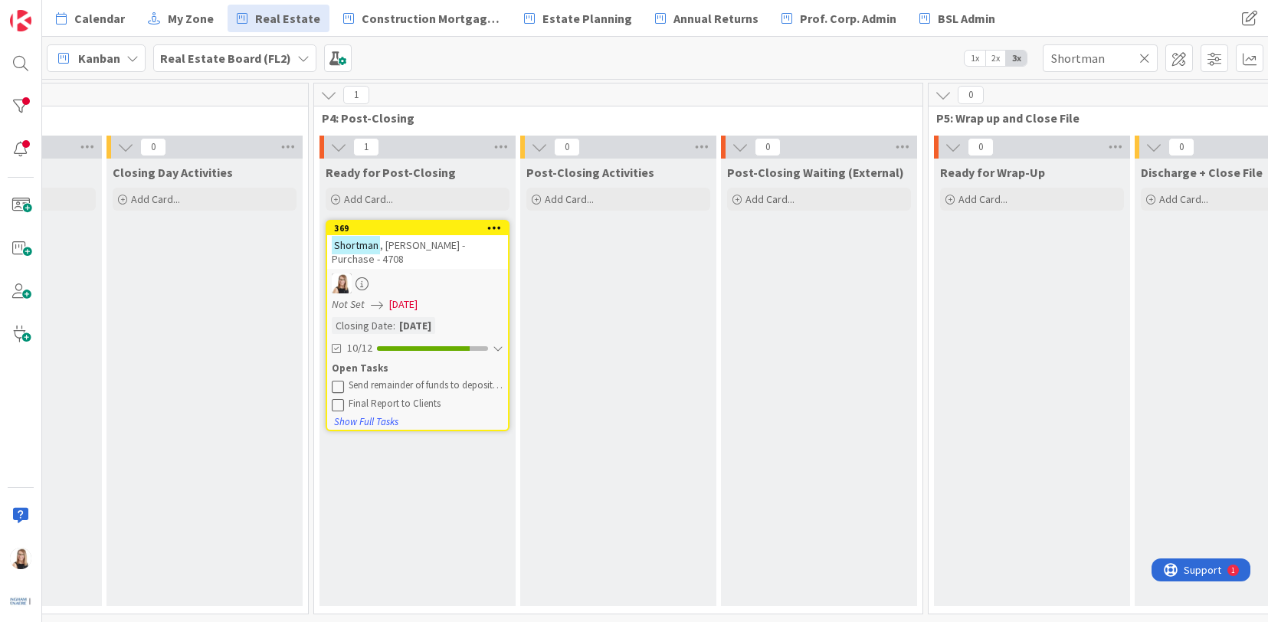
click at [427, 273] on div at bounding box center [417, 283] width 181 height 20
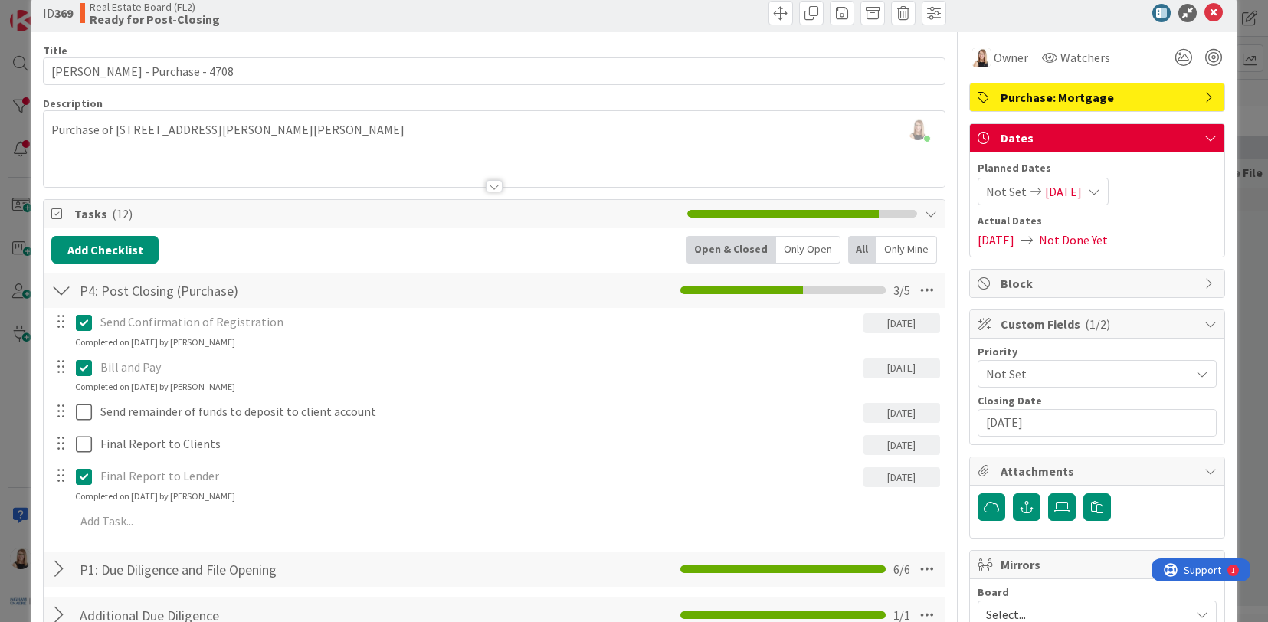
scroll to position [28, 0]
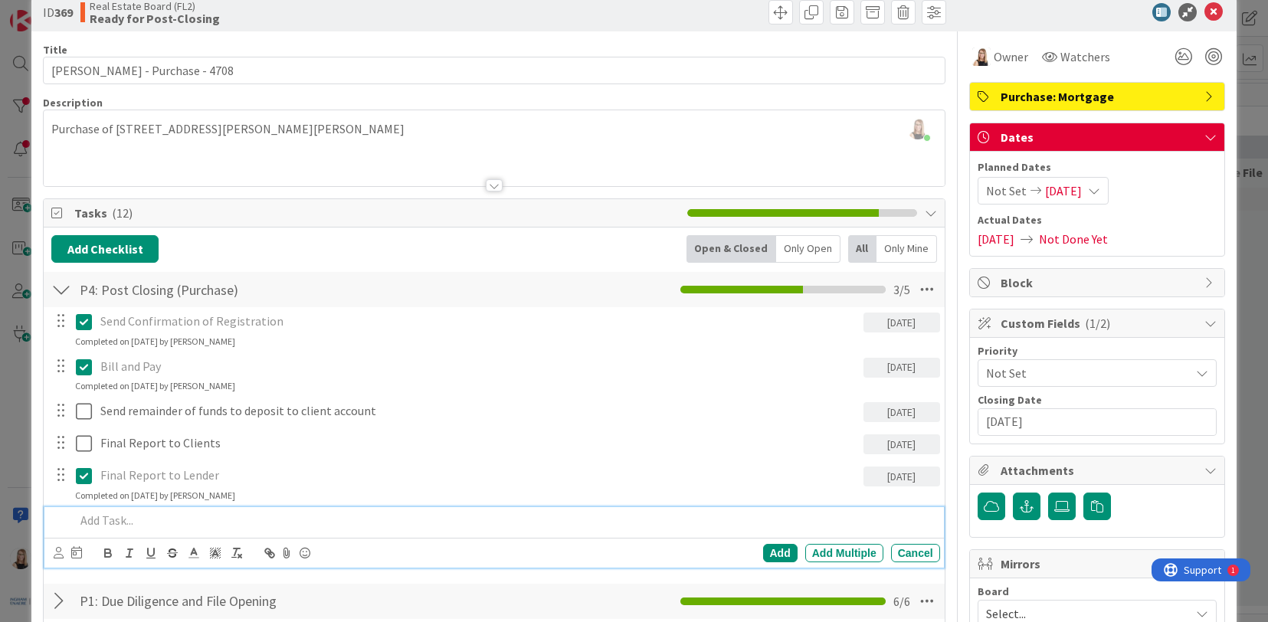
click at [116, 522] on p at bounding box center [504, 521] width 858 height 18
click at [57, 561] on div at bounding box center [68, 553] width 28 height 18
drag, startPoint x: 58, startPoint y: 556, endPoint x: 66, endPoint y: 539, distance: 18.5
click at [58, 556] on icon at bounding box center [59, 552] width 10 height 11
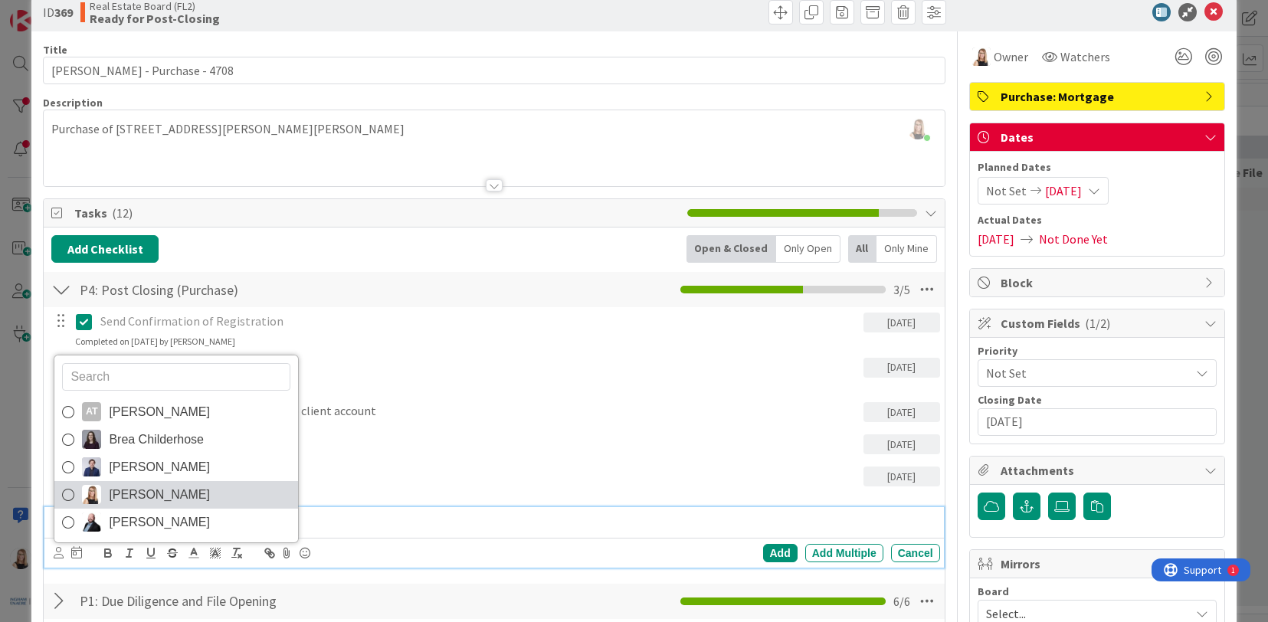
click at [96, 495] on img at bounding box center [91, 494] width 19 height 19
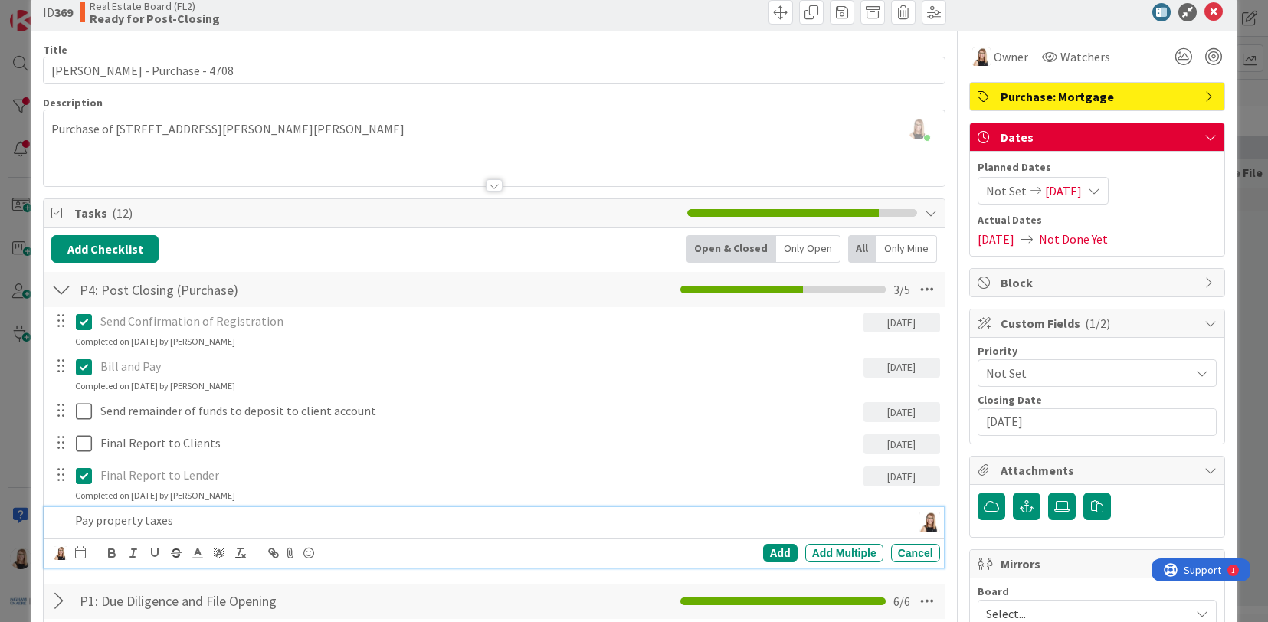
click at [82, 559] on div at bounding box center [80, 553] width 11 height 18
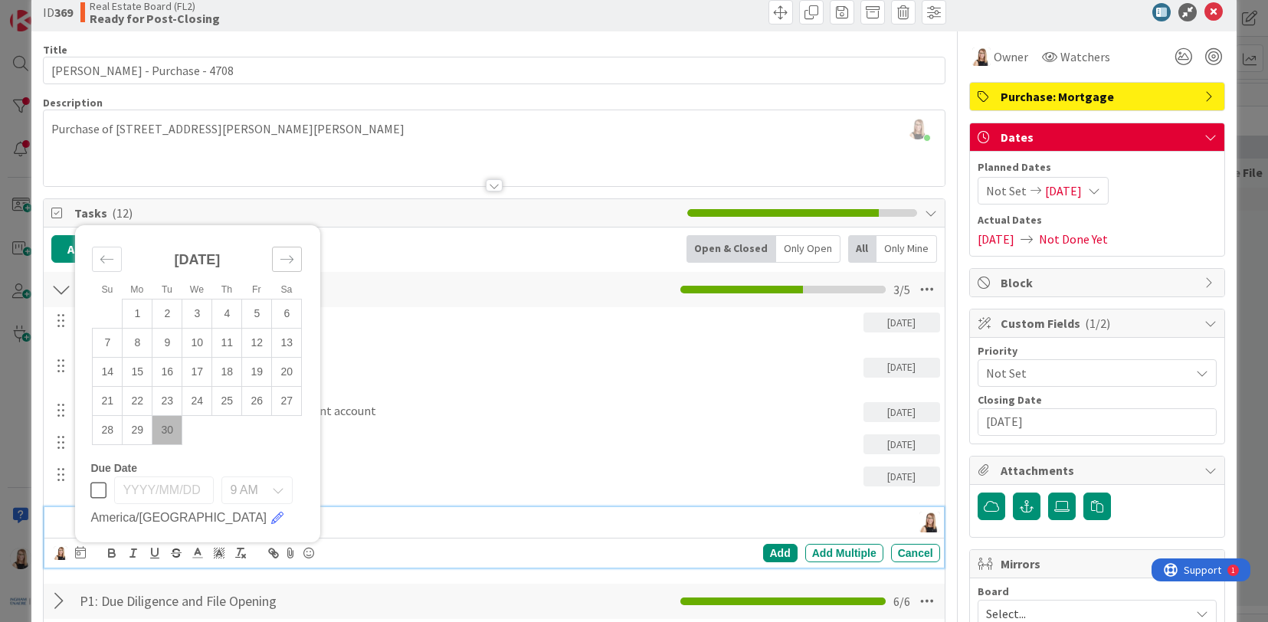
click at [286, 263] on icon "Move forward to switch to the next month." at bounding box center [287, 259] width 15 height 15
click at [259, 319] on td "3" at bounding box center [257, 313] width 30 height 29
type input "[DATE]"
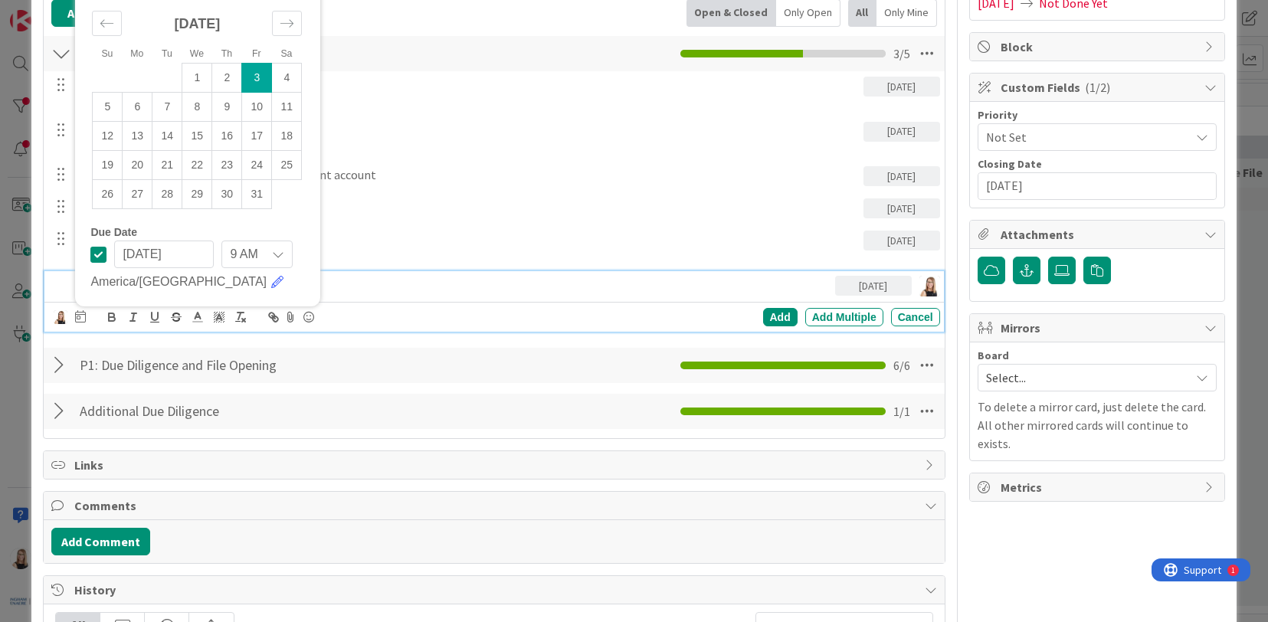
scroll to position [329, 0]
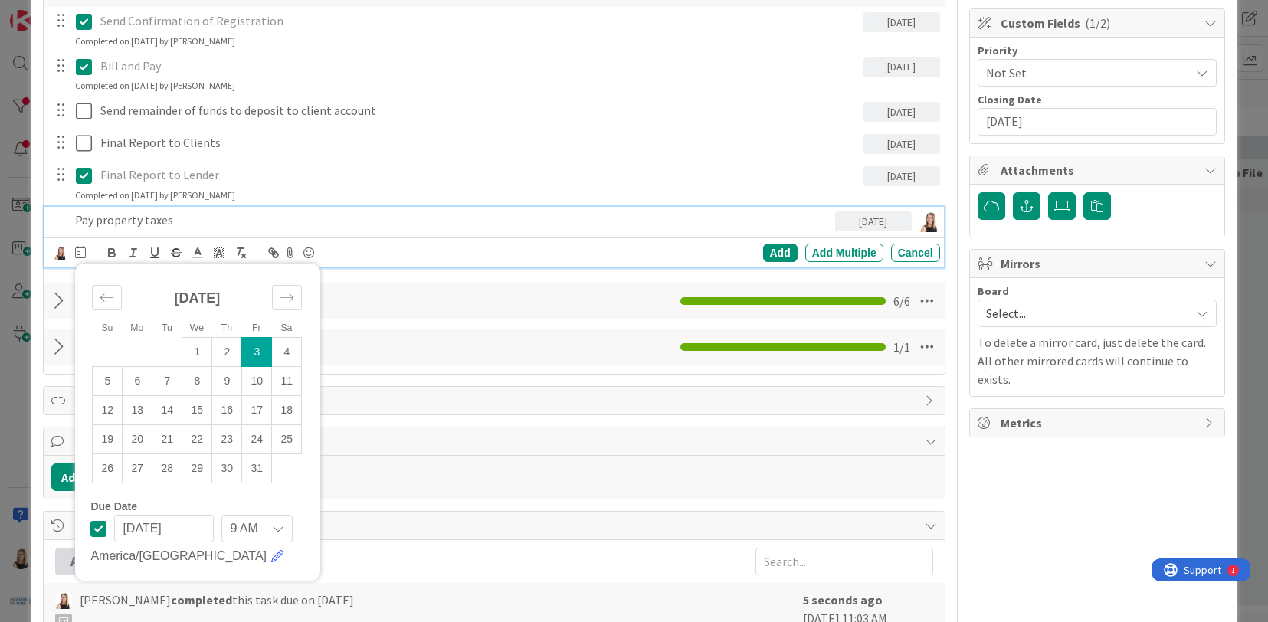
click at [262, 525] on div "9 AM" at bounding box center [256, 529] width 70 height 28
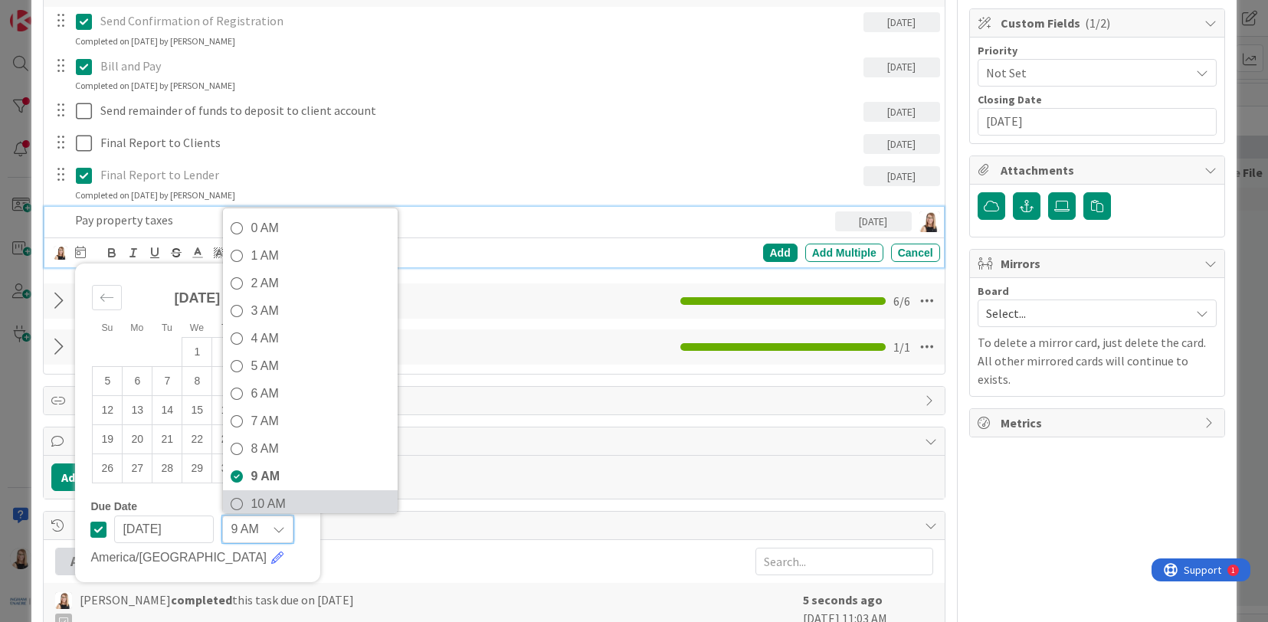
click at [270, 496] on span "10 AM" at bounding box center [319, 504] width 139 height 23
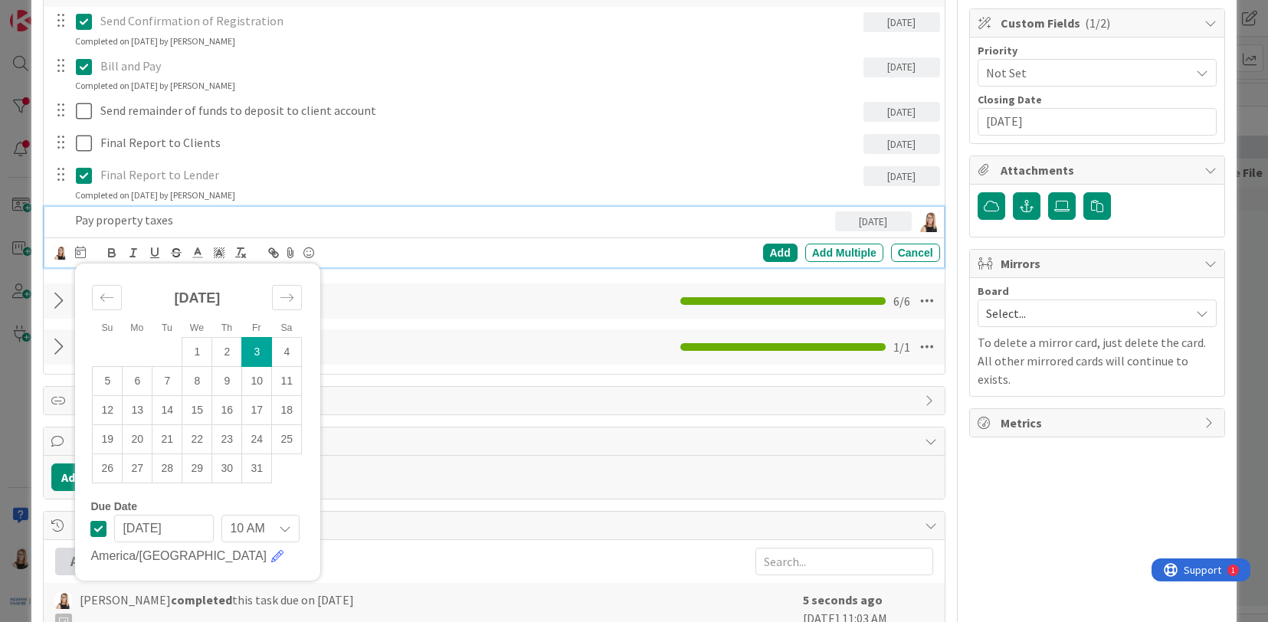
click at [528, 429] on div "Comments" at bounding box center [494, 441] width 900 height 28
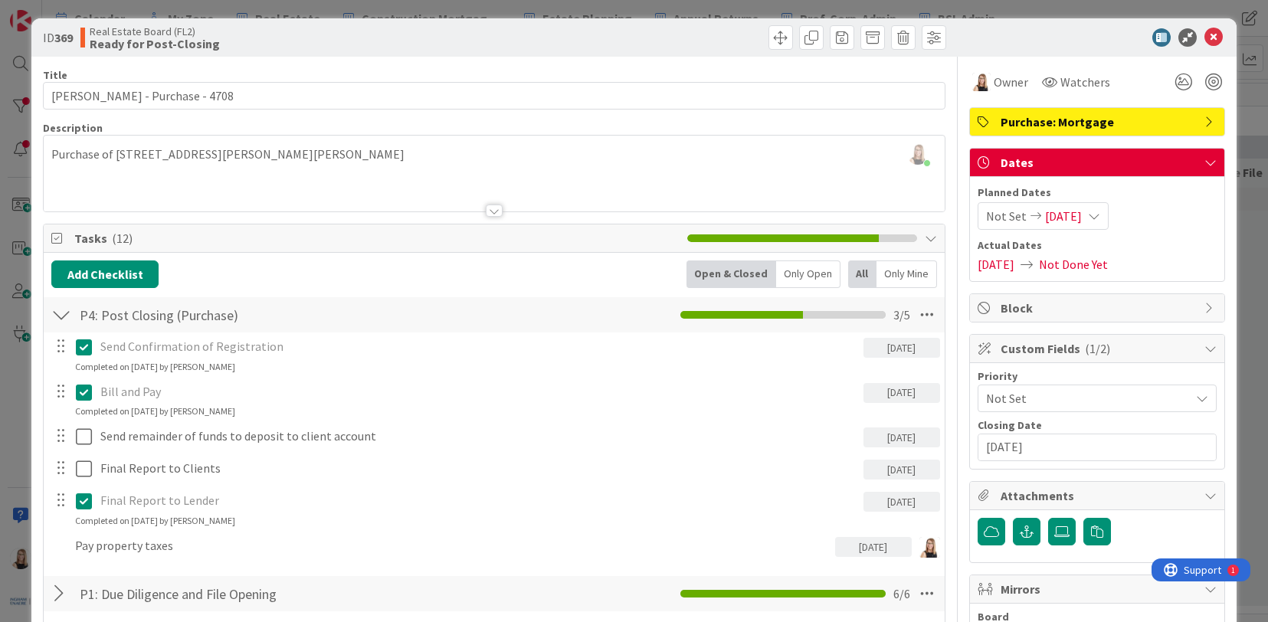
scroll to position [6, 0]
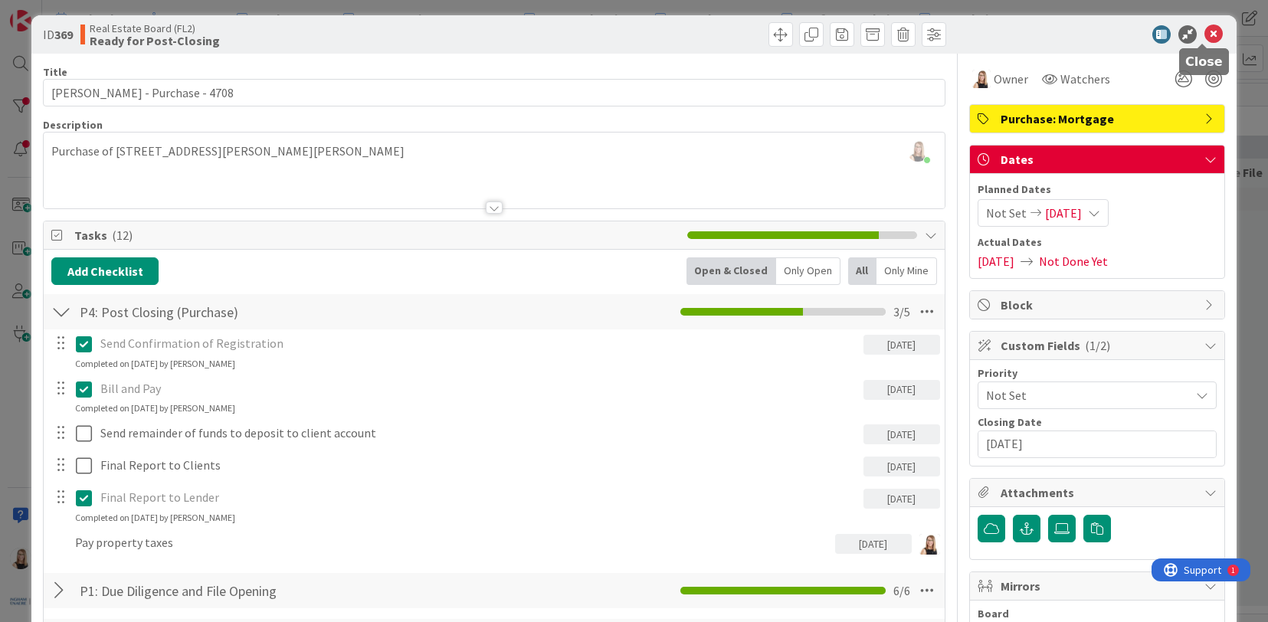
click at [1204, 38] on icon at bounding box center [1213, 34] width 18 height 18
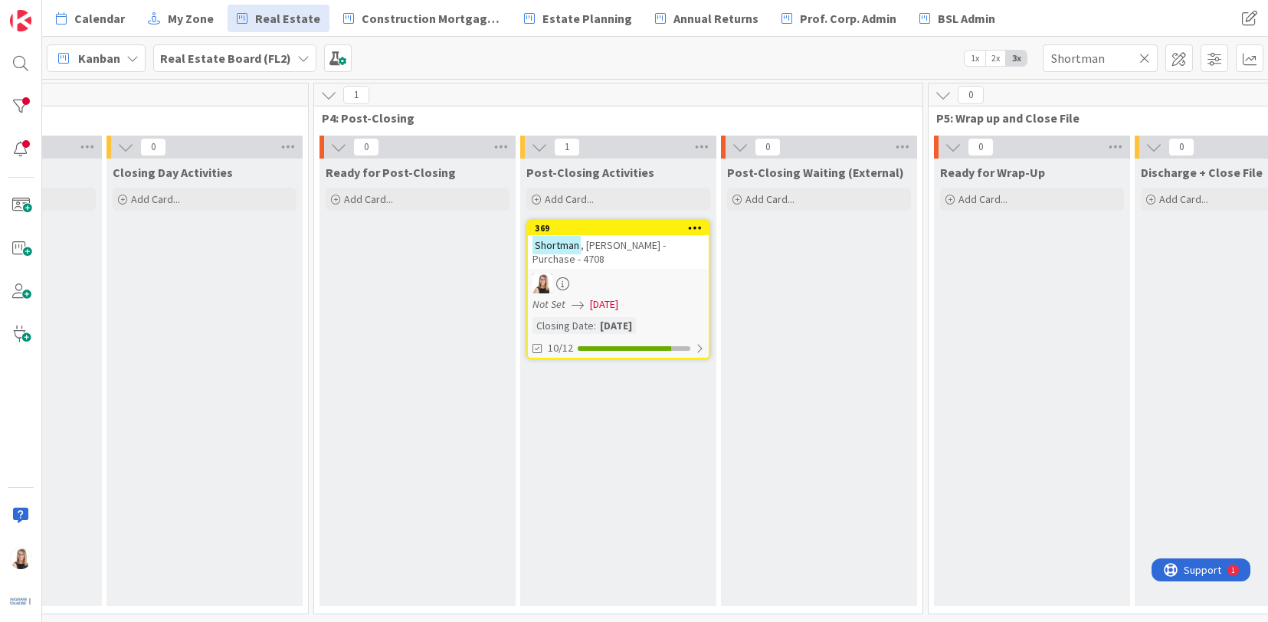
click at [1142, 57] on icon at bounding box center [1144, 58] width 11 height 14
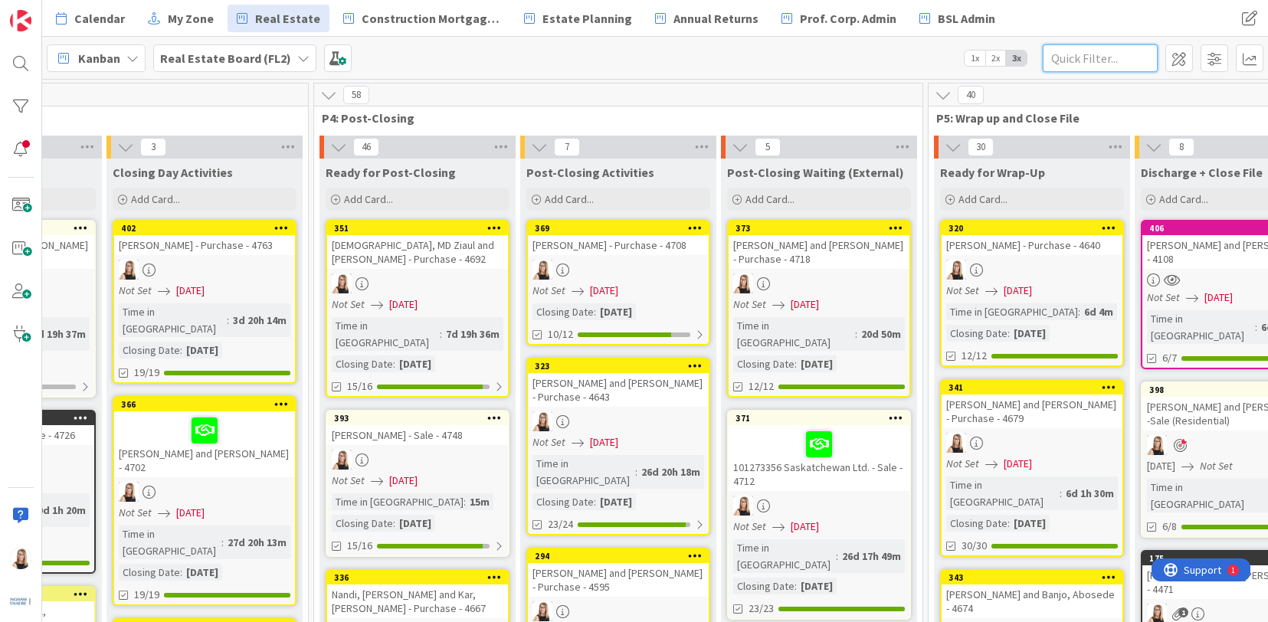
click at [1108, 70] on input "text" at bounding box center [1099, 58] width 115 height 28
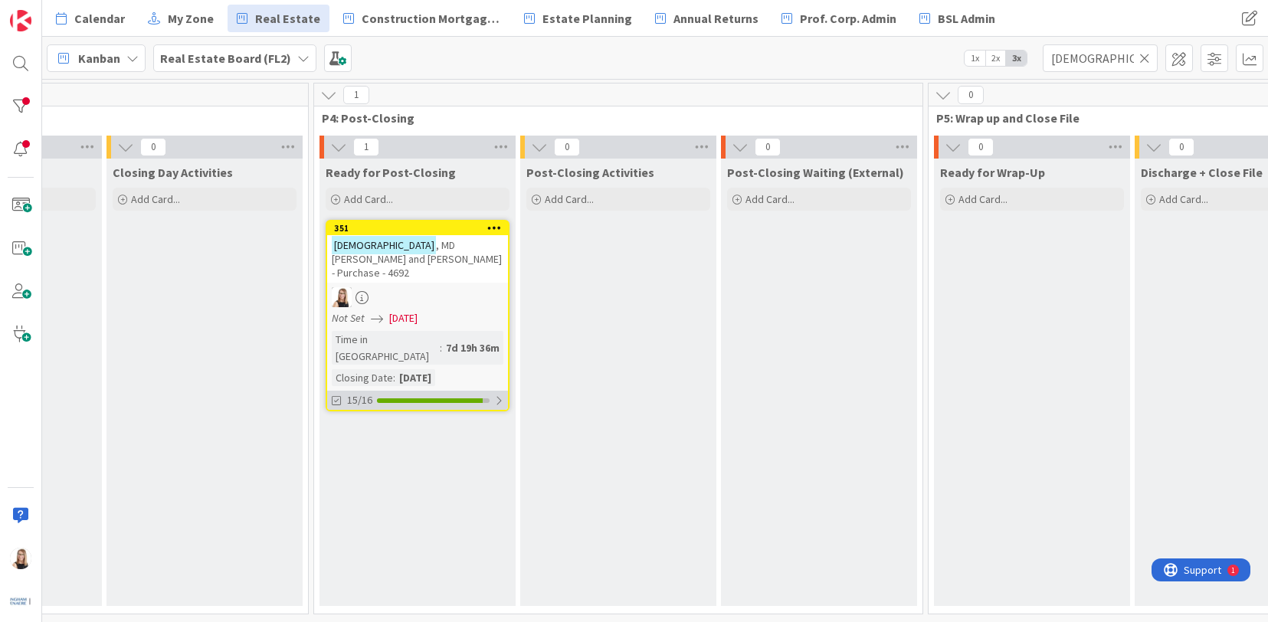
click at [437, 398] on div at bounding box center [430, 400] width 106 height 5
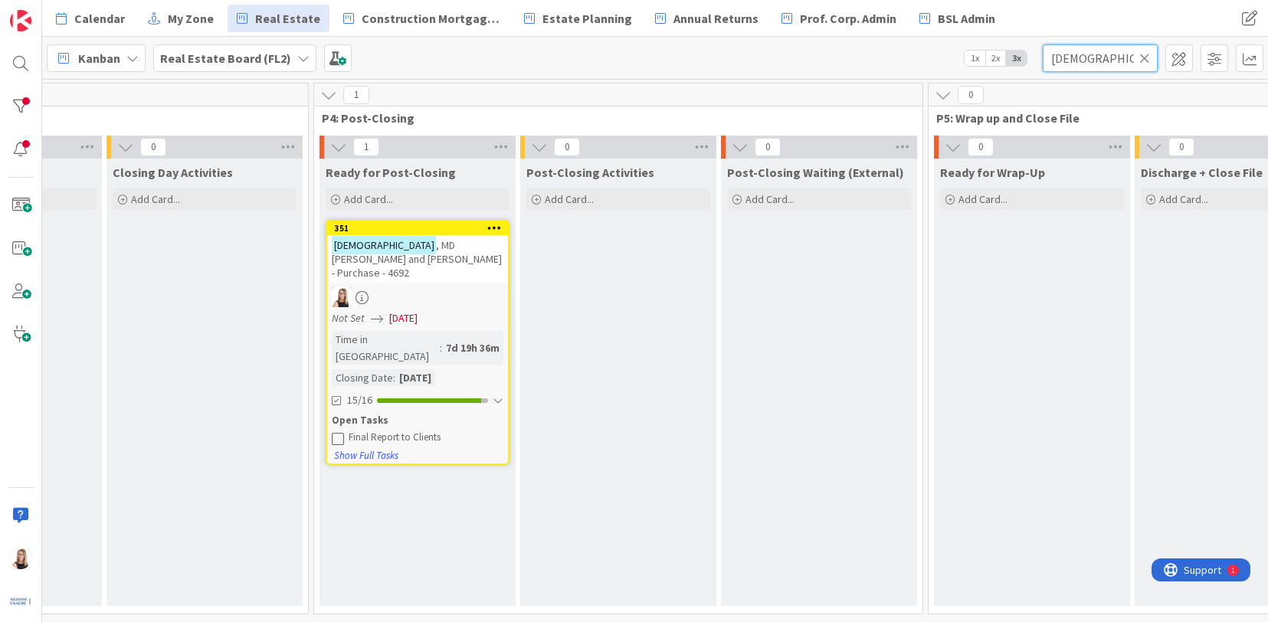
click at [1104, 51] on input "[DEMOGRAPHIC_DATA]" at bounding box center [1099, 58] width 115 height 28
drag, startPoint x: 1110, startPoint y: 60, endPoint x: 780, endPoint y: 42, distance: 330.6
click at [787, 44] on div "Kanban Real Estate Board (FL2) 1x 2x 3x [DEMOGRAPHIC_DATA]" at bounding box center [655, 58] width 1226 height 42
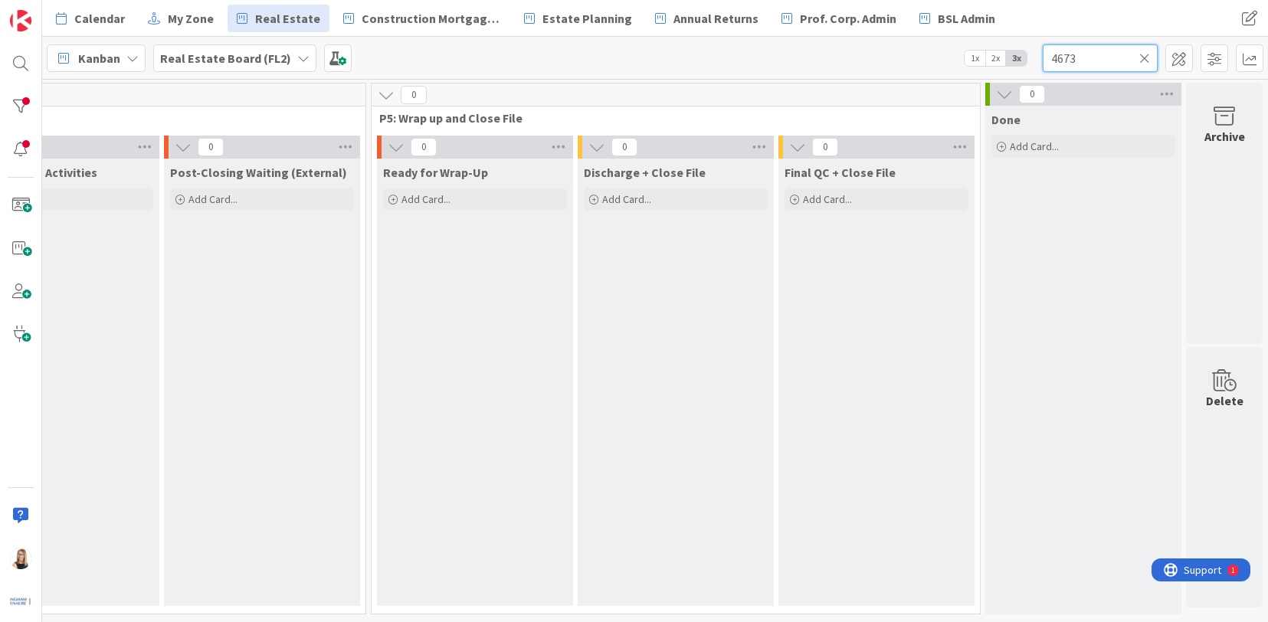
scroll to position [0, 3562]
type input "4673"
click at [1146, 61] on icon at bounding box center [1144, 58] width 11 height 14
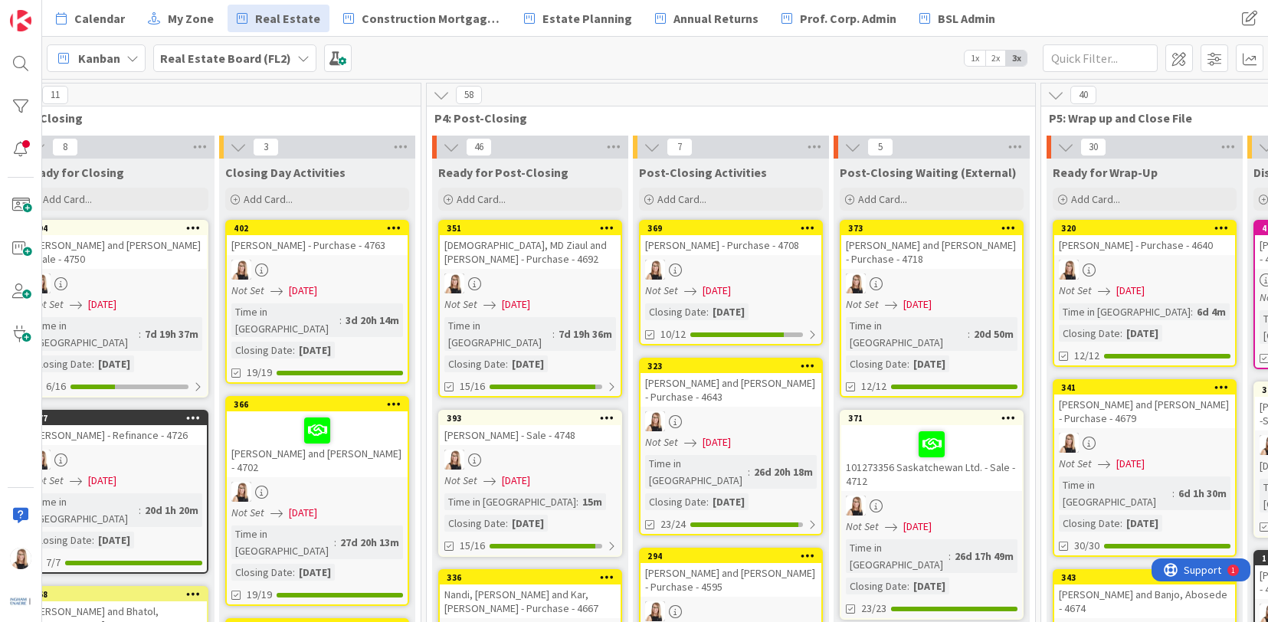
scroll to position [0, 2448]
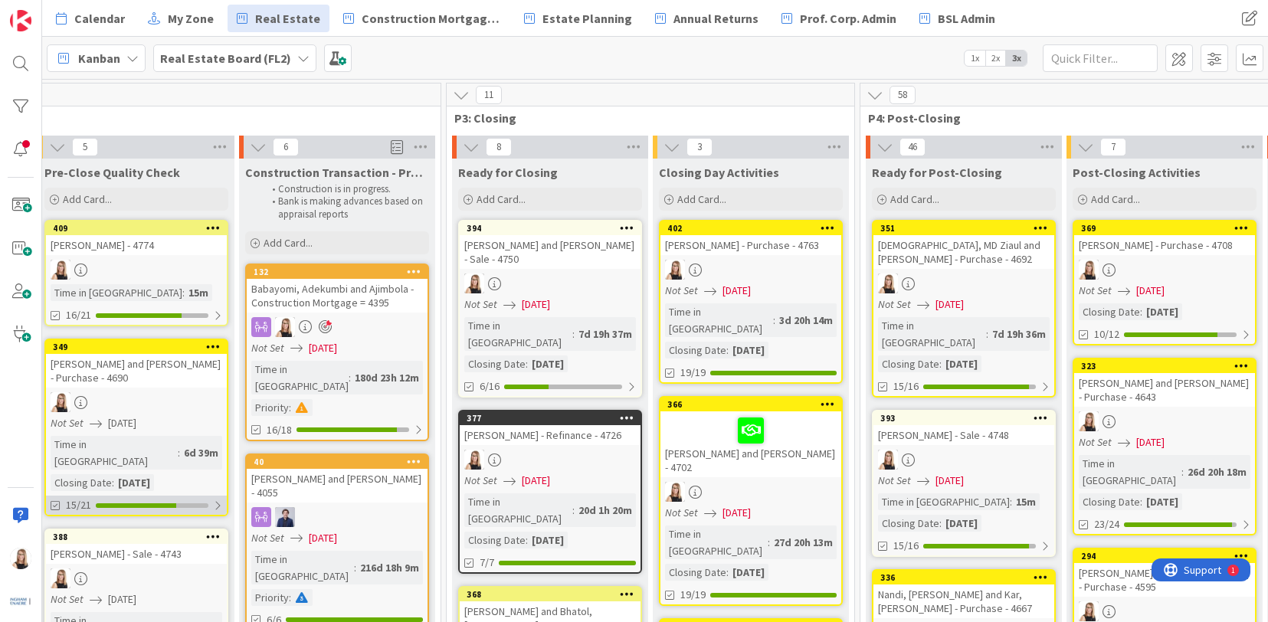
click at [174, 496] on div "15/21" at bounding box center [136, 505] width 181 height 19
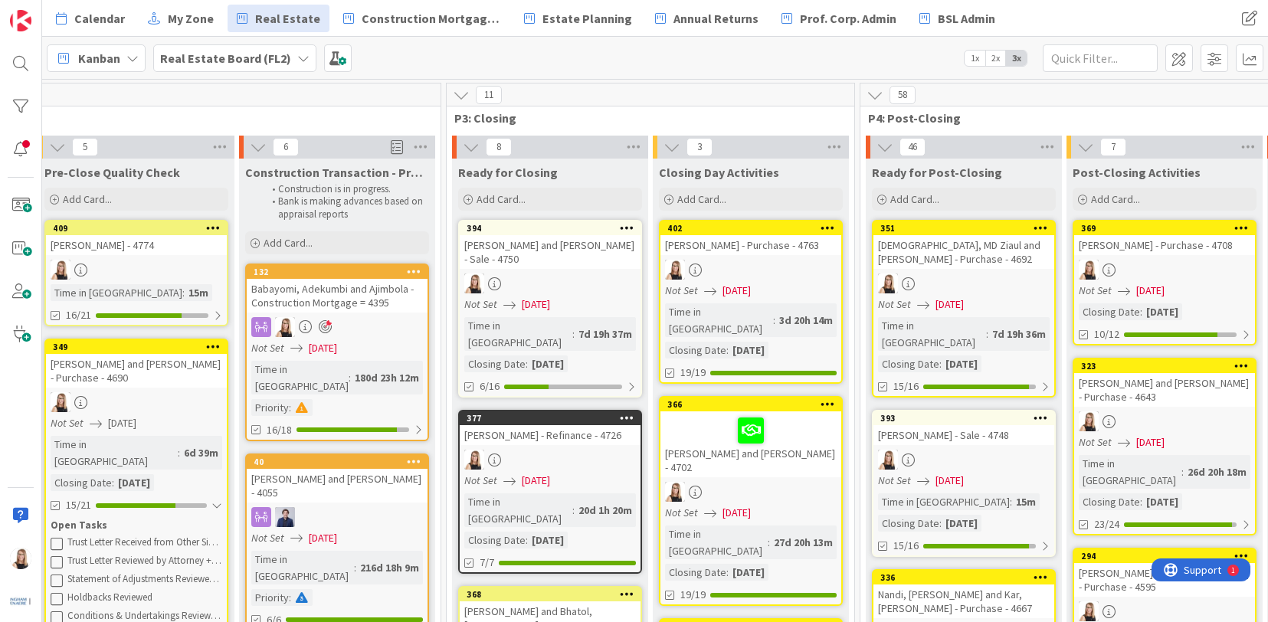
click at [57, 537] on icon at bounding box center [57, 543] width 12 height 12
click at [56, 537] on icon at bounding box center [57, 543] width 12 height 12
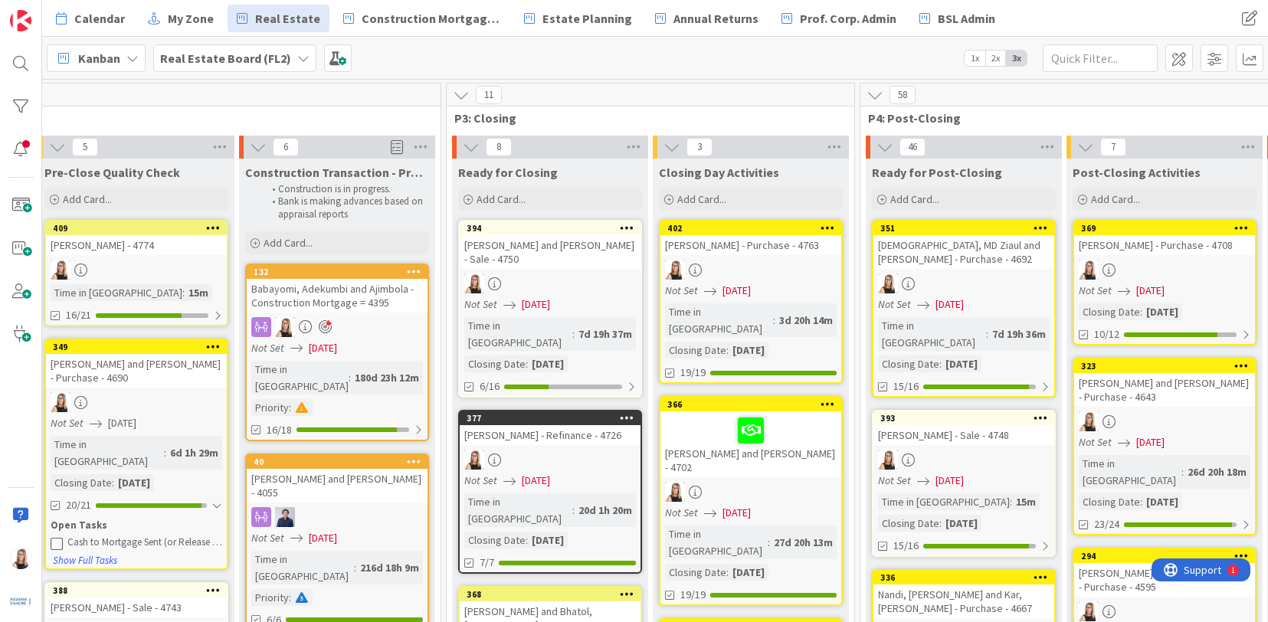
click at [56, 537] on icon at bounding box center [57, 543] width 12 height 12
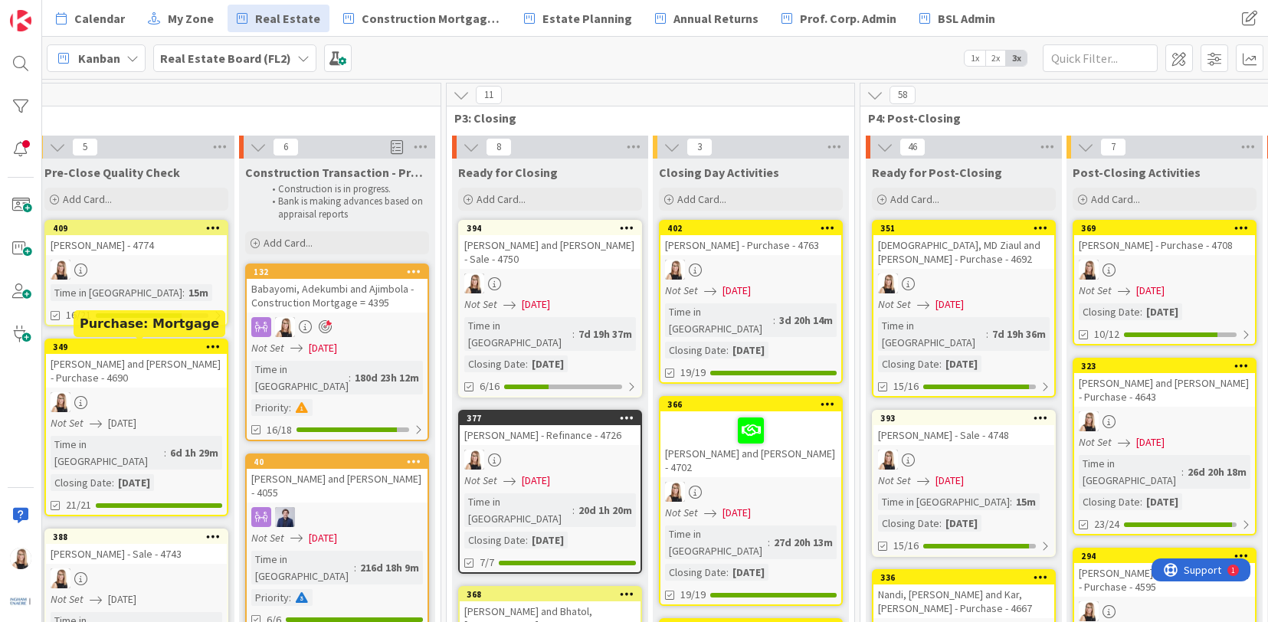
scroll to position [0, 2402]
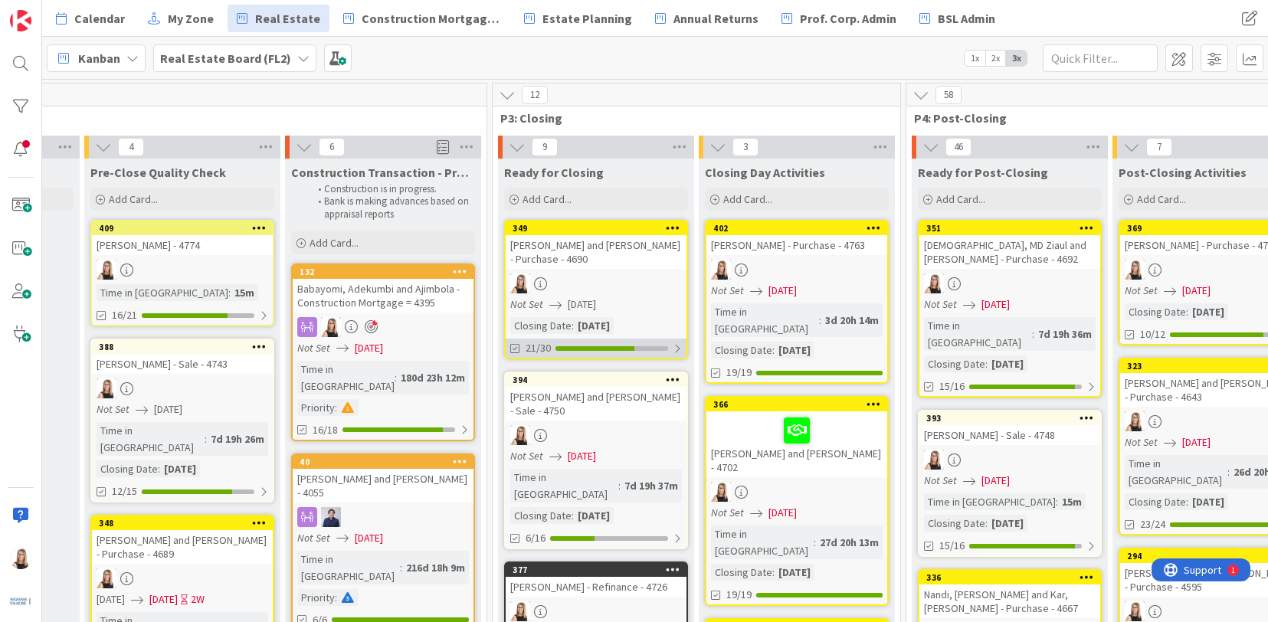
click at [598, 342] on div "21/30" at bounding box center [596, 348] width 181 height 19
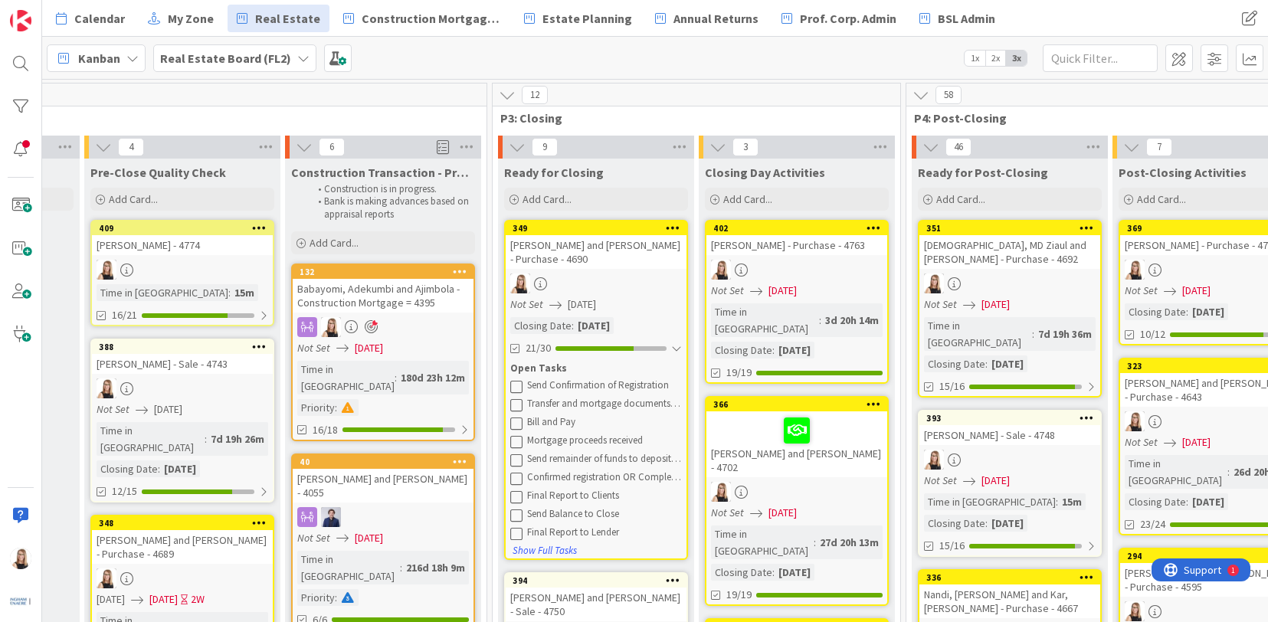
click at [517, 406] on icon at bounding box center [516, 404] width 12 height 12
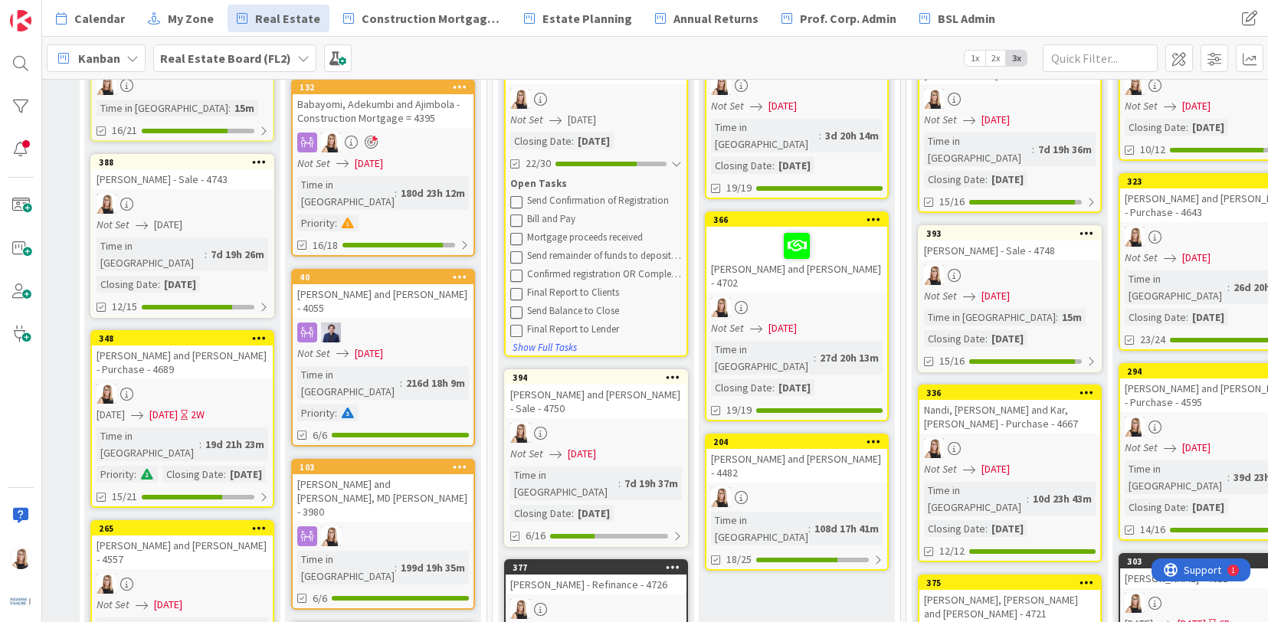
scroll to position [185, 2402]
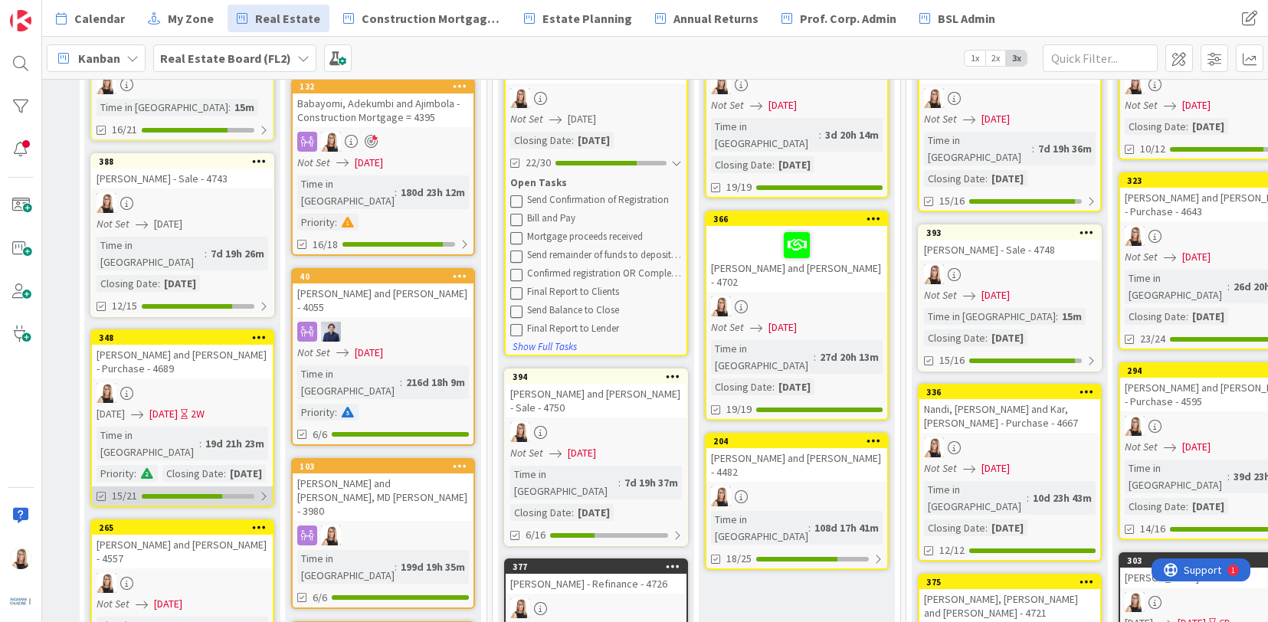
click at [212, 502] on div "15/21" at bounding box center [182, 495] width 181 height 19
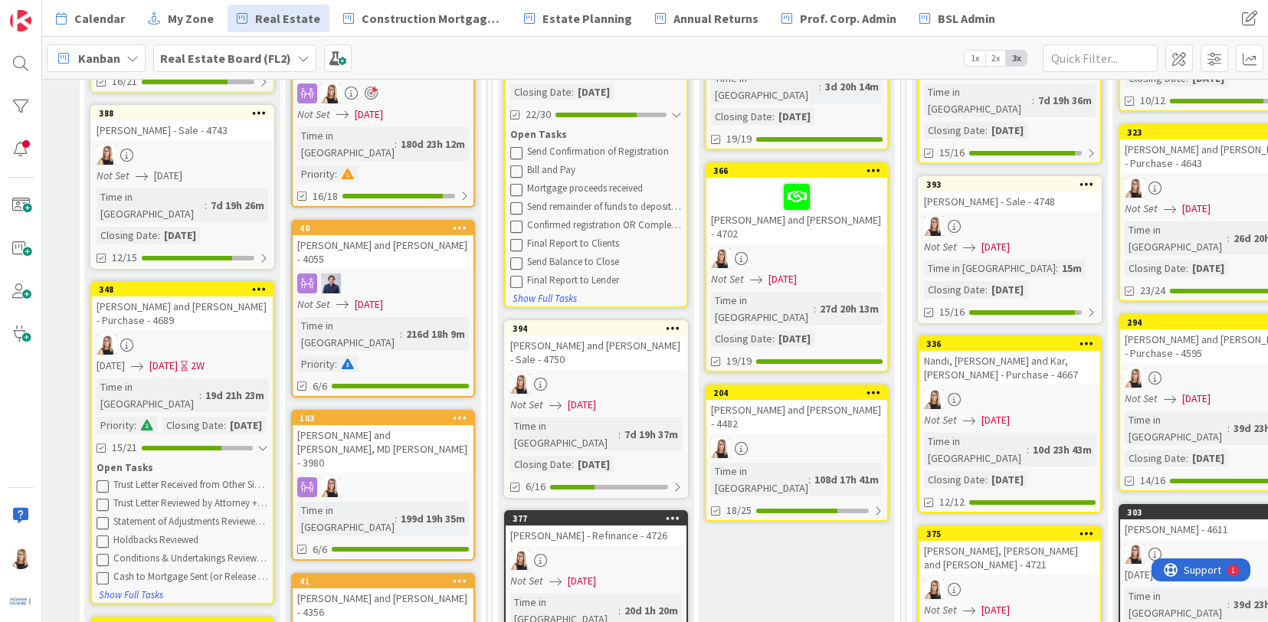
scroll to position [248, 2402]
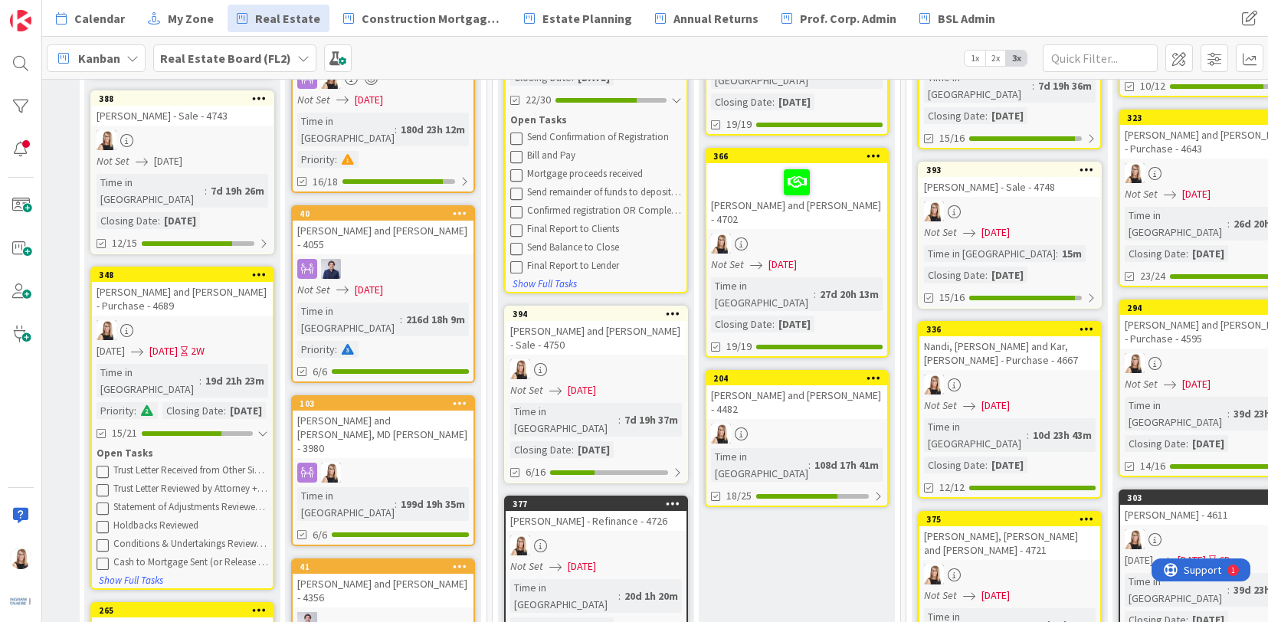
click at [100, 473] on icon at bounding box center [103, 471] width 12 height 12
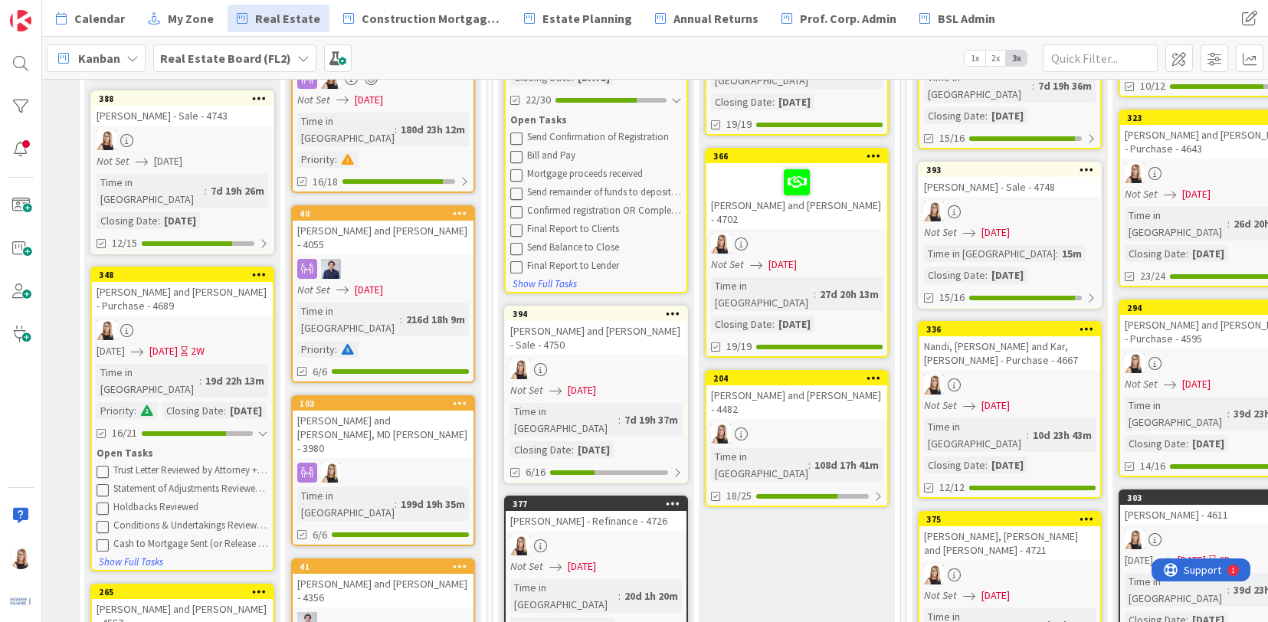
click at [100, 473] on icon at bounding box center [103, 471] width 12 height 12
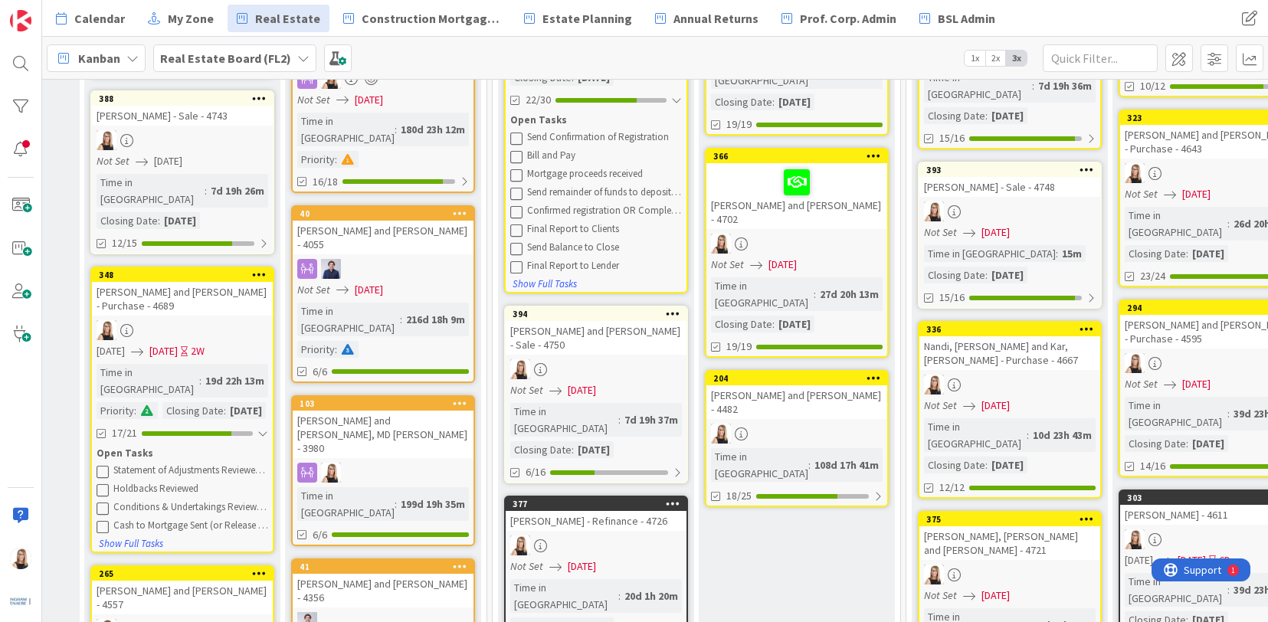
click at [100, 473] on icon at bounding box center [103, 471] width 12 height 12
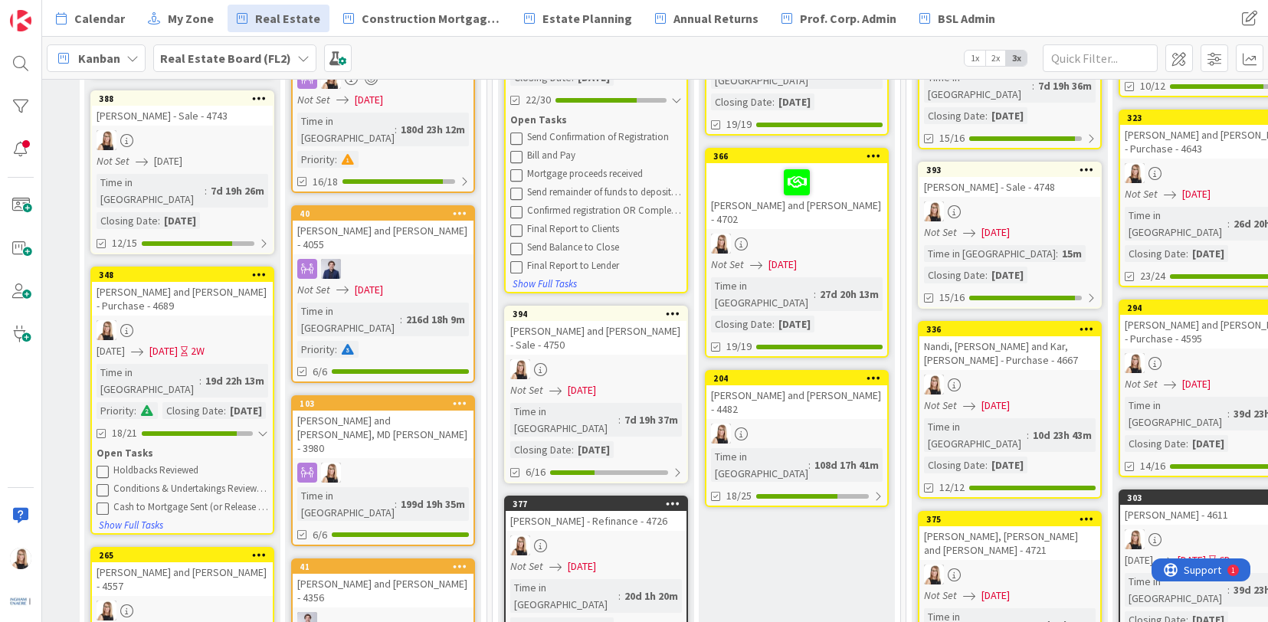
click at [100, 473] on icon at bounding box center [103, 471] width 12 height 12
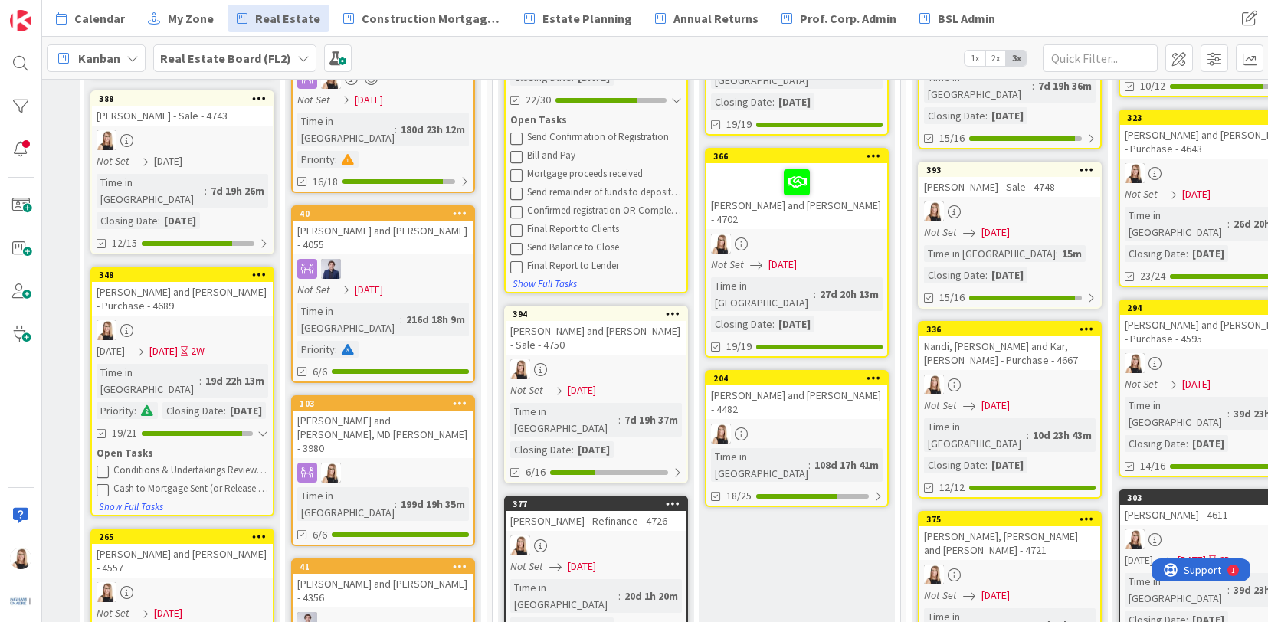
click at [100, 473] on icon at bounding box center [103, 471] width 12 height 12
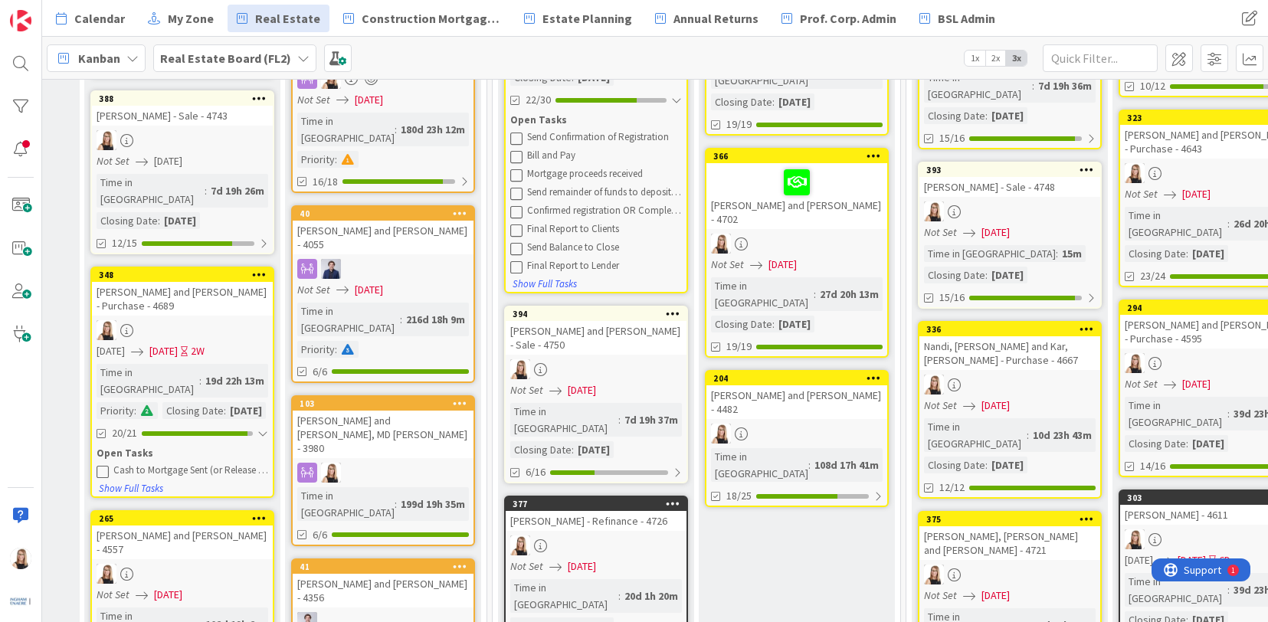
click at [100, 473] on icon at bounding box center [103, 471] width 12 height 12
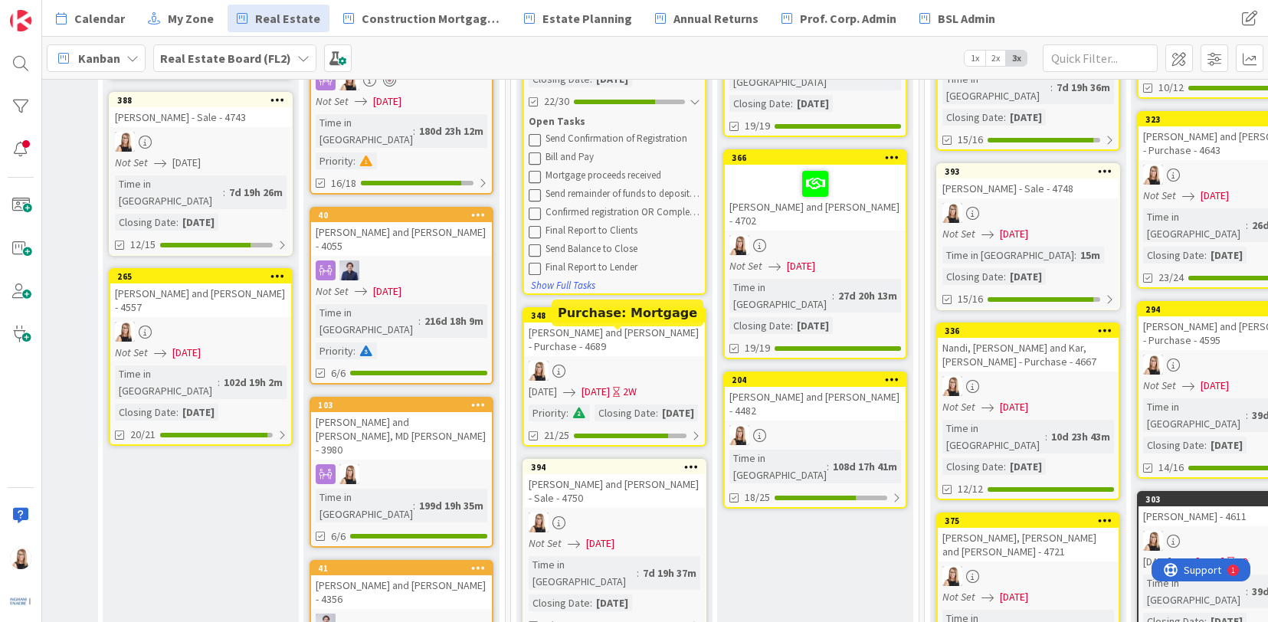
scroll to position [296, 2384]
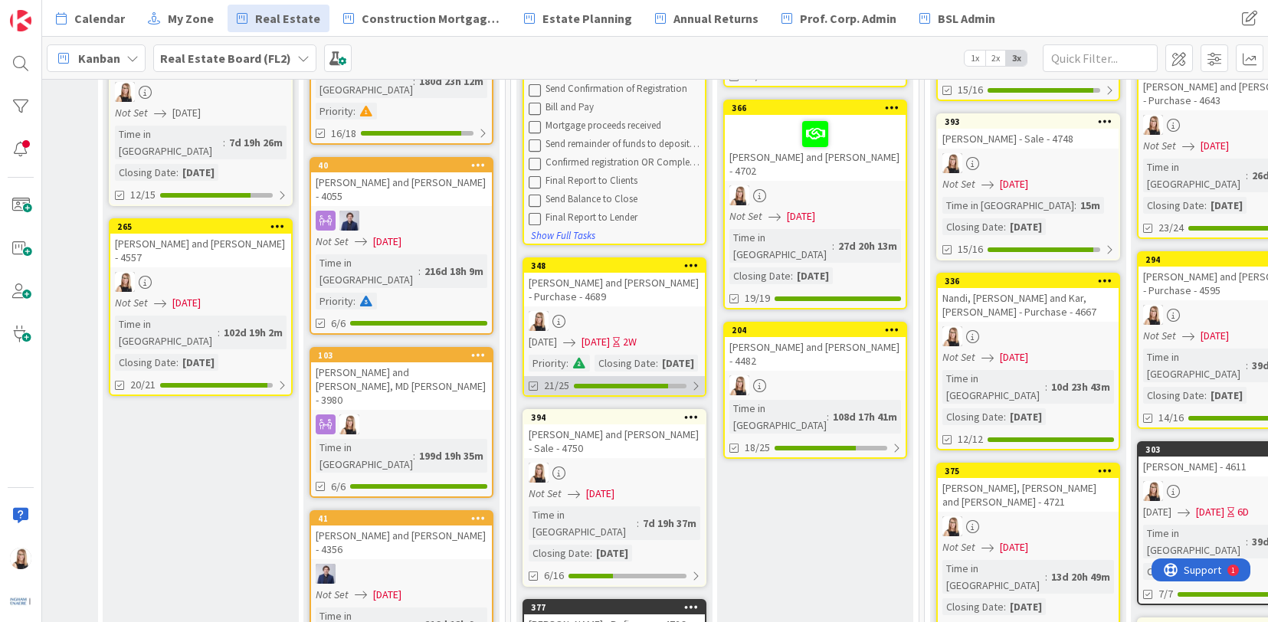
click at [587, 395] on div "21/25" at bounding box center [614, 385] width 181 height 19
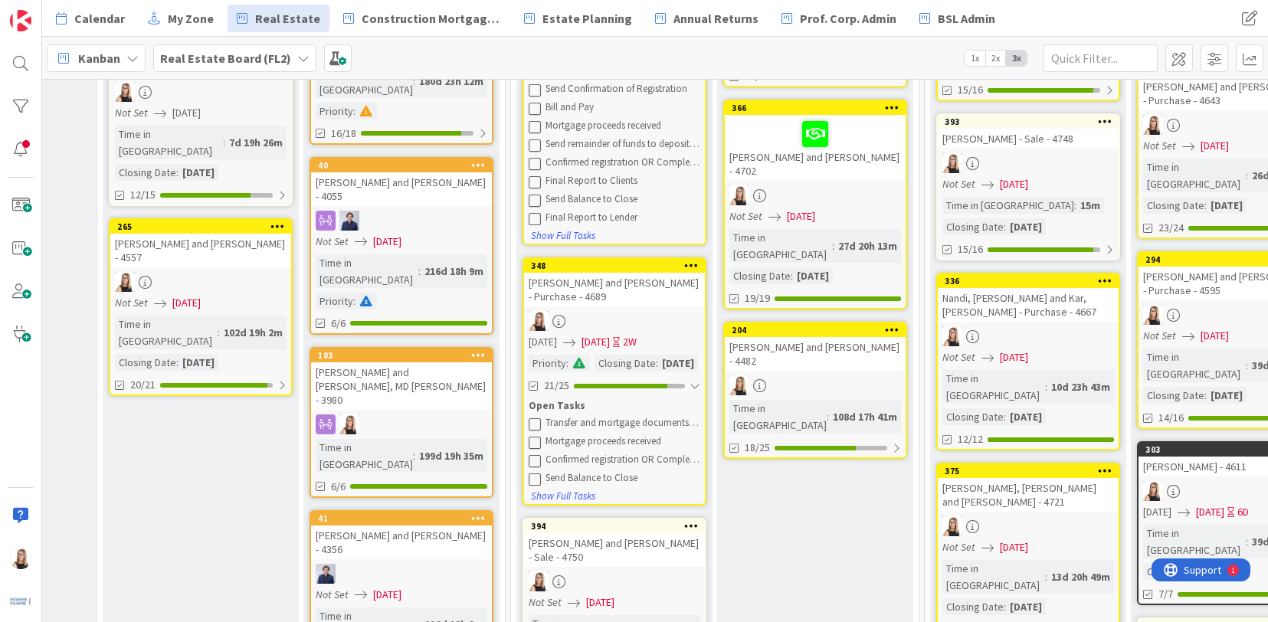
click at [539, 430] on icon at bounding box center [535, 423] width 12 height 12
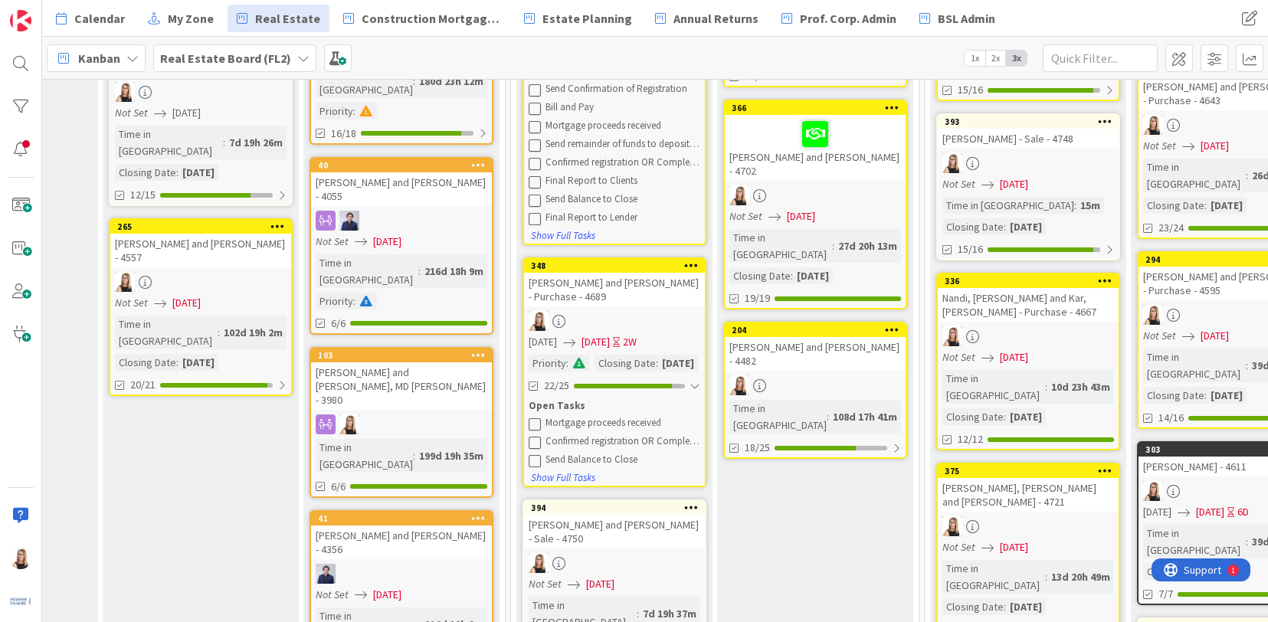
click at [539, 430] on icon at bounding box center [535, 423] width 12 height 12
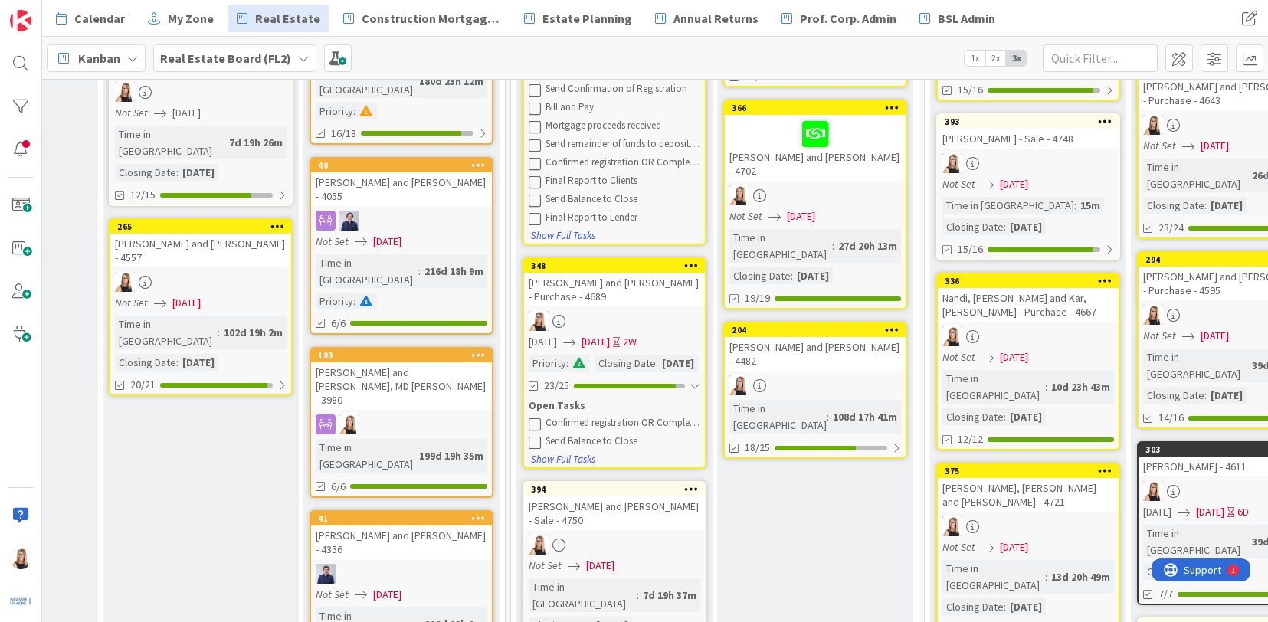
click at [539, 430] on icon at bounding box center [535, 423] width 12 height 12
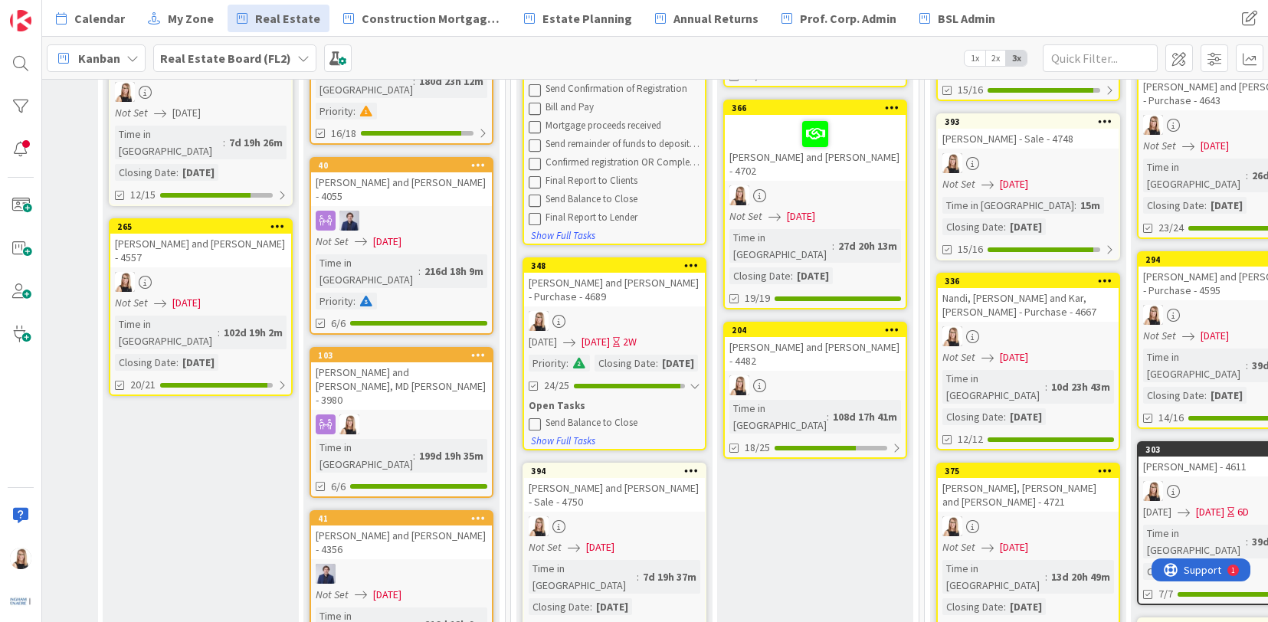
click at [539, 430] on icon at bounding box center [535, 423] width 12 height 12
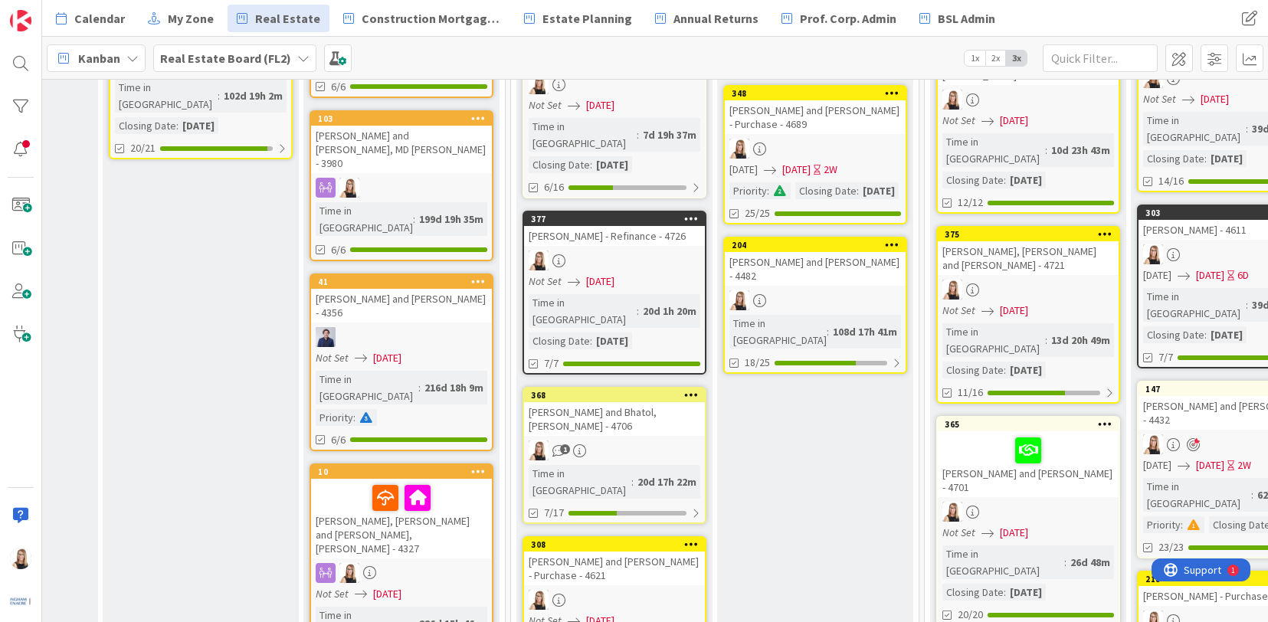
scroll to position [610, 2384]
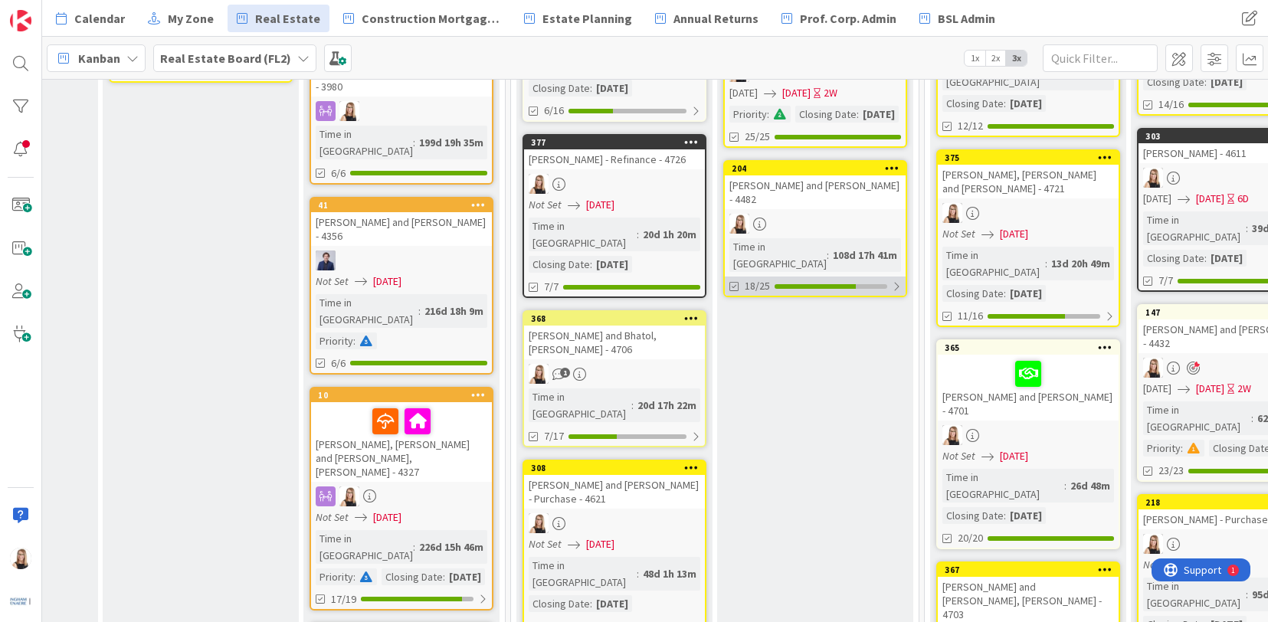
click at [795, 277] on div "18/25" at bounding box center [815, 286] width 181 height 19
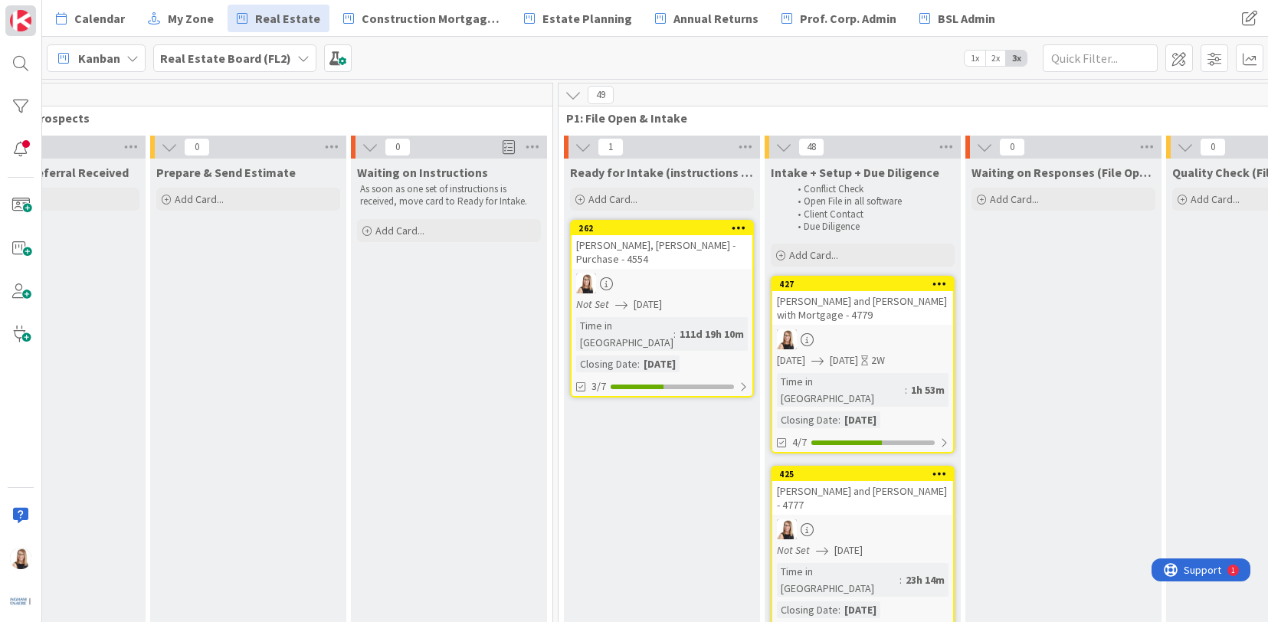
scroll to position [0, 308]
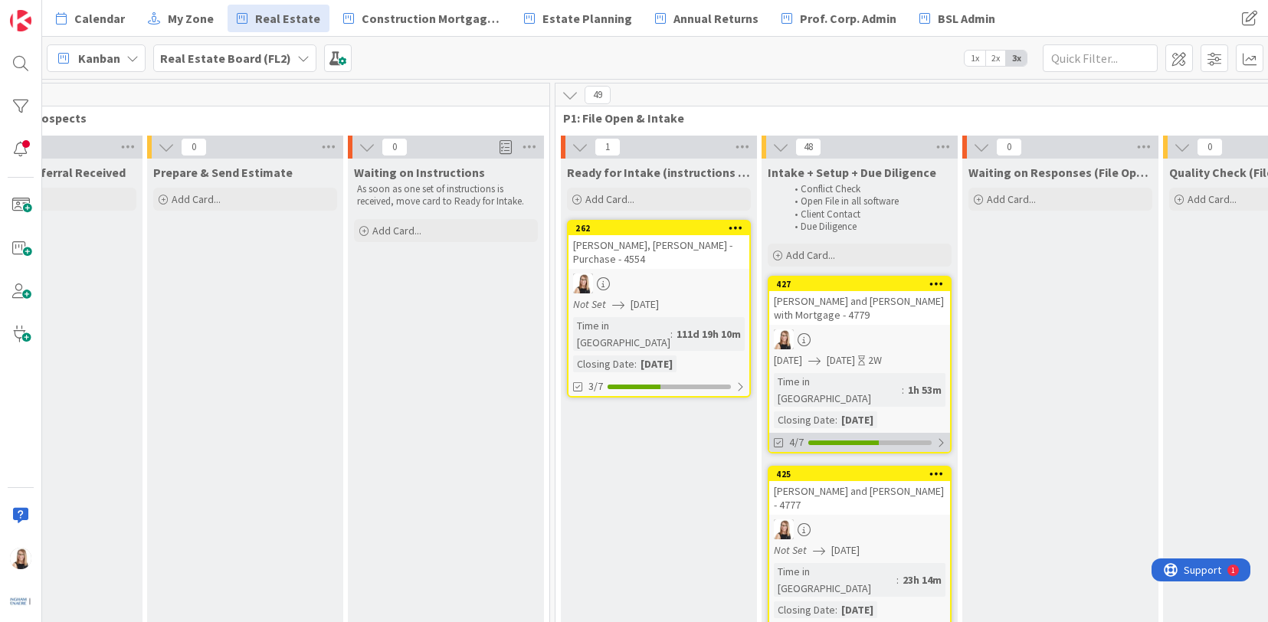
click at [860, 433] on div "4/7" at bounding box center [859, 442] width 181 height 19
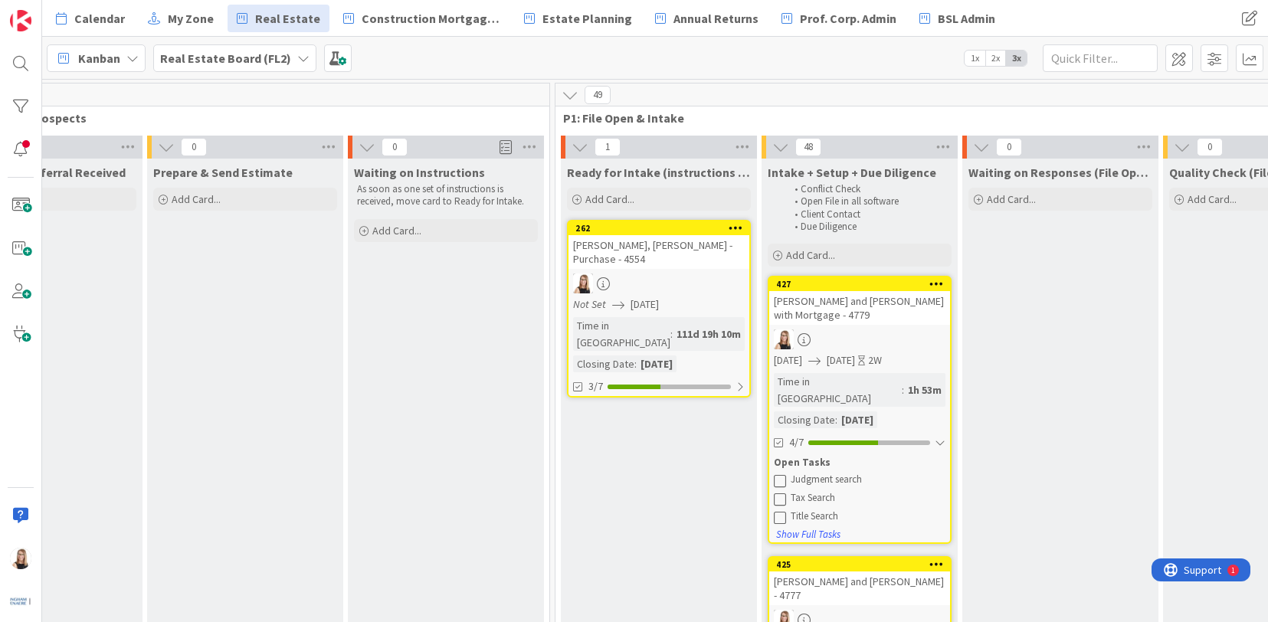
click at [785, 474] on icon at bounding box center [780, 480] width 12 height 12
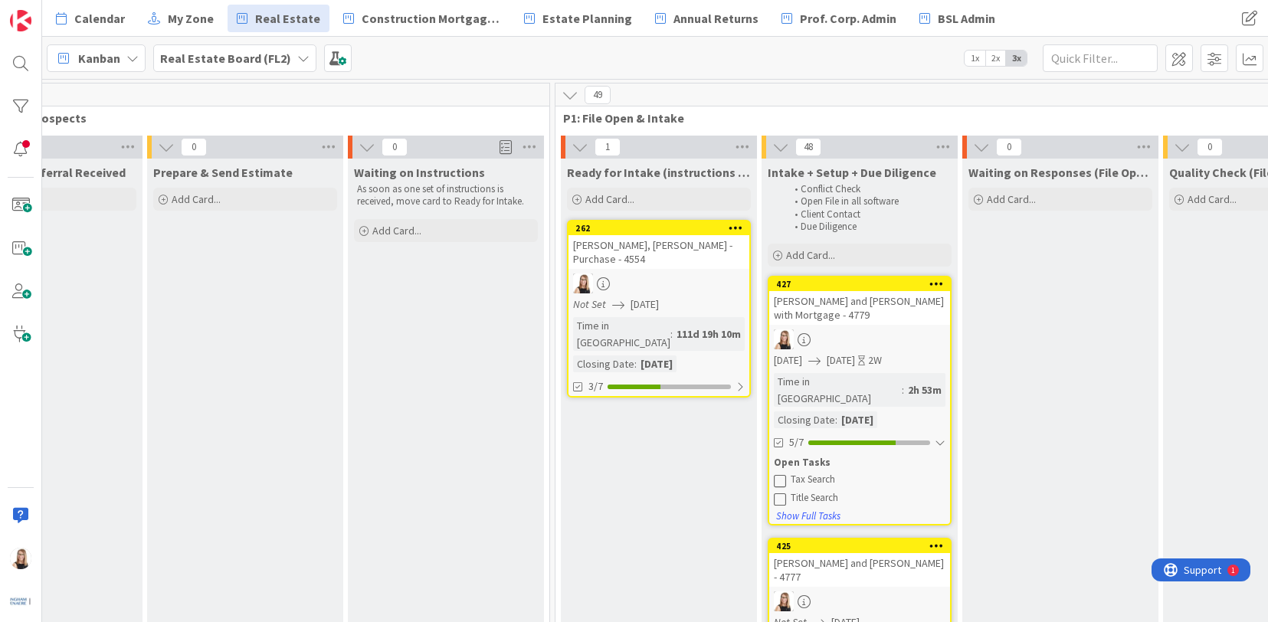
click at [785, 474] on icon at bounding box center [780, 480] width 12 height 12
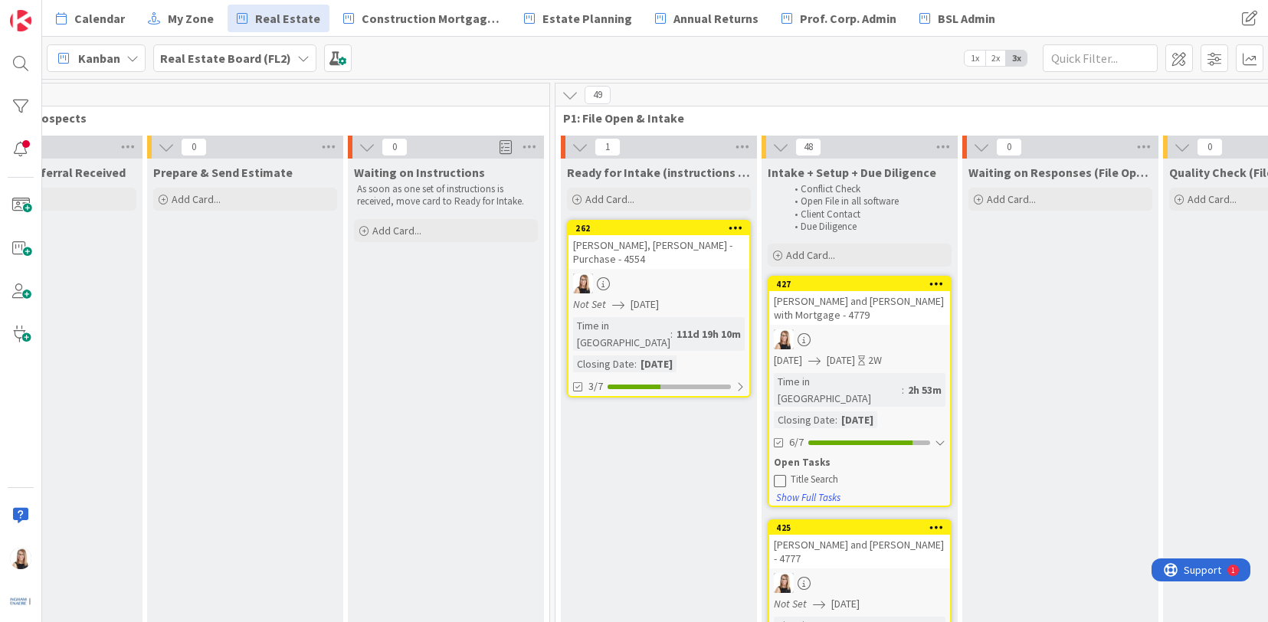
click at [785, 474] on icon at bounding box center [780, 480] width 12 height 12
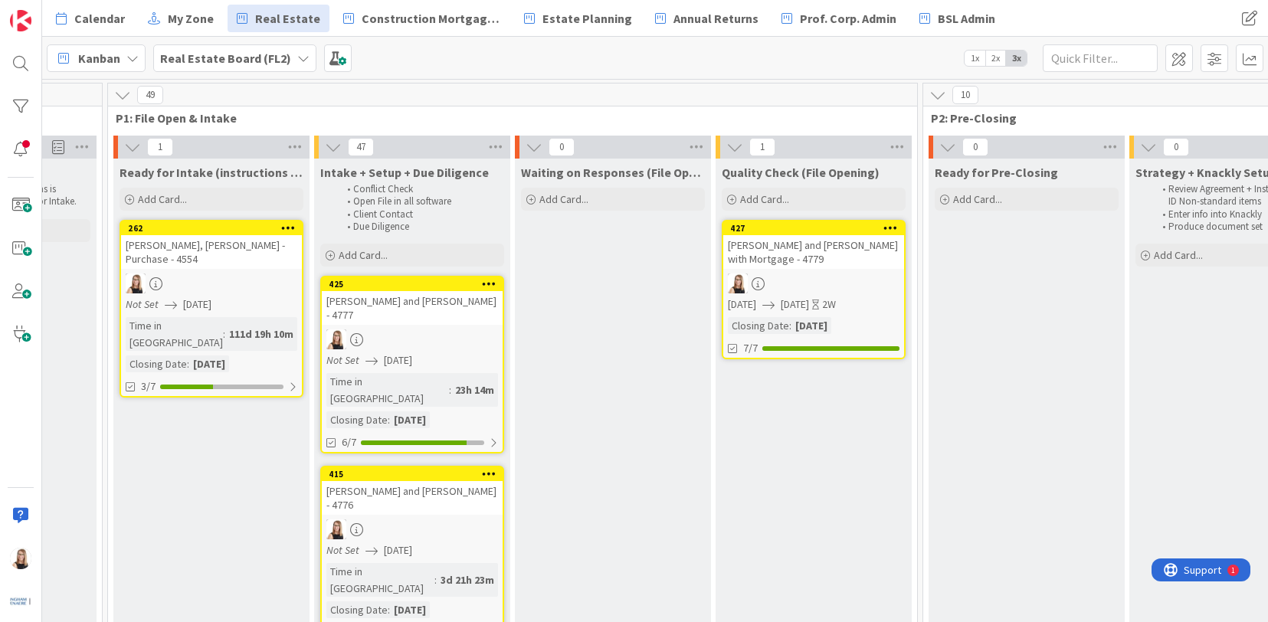
scroll to position [0, 758]
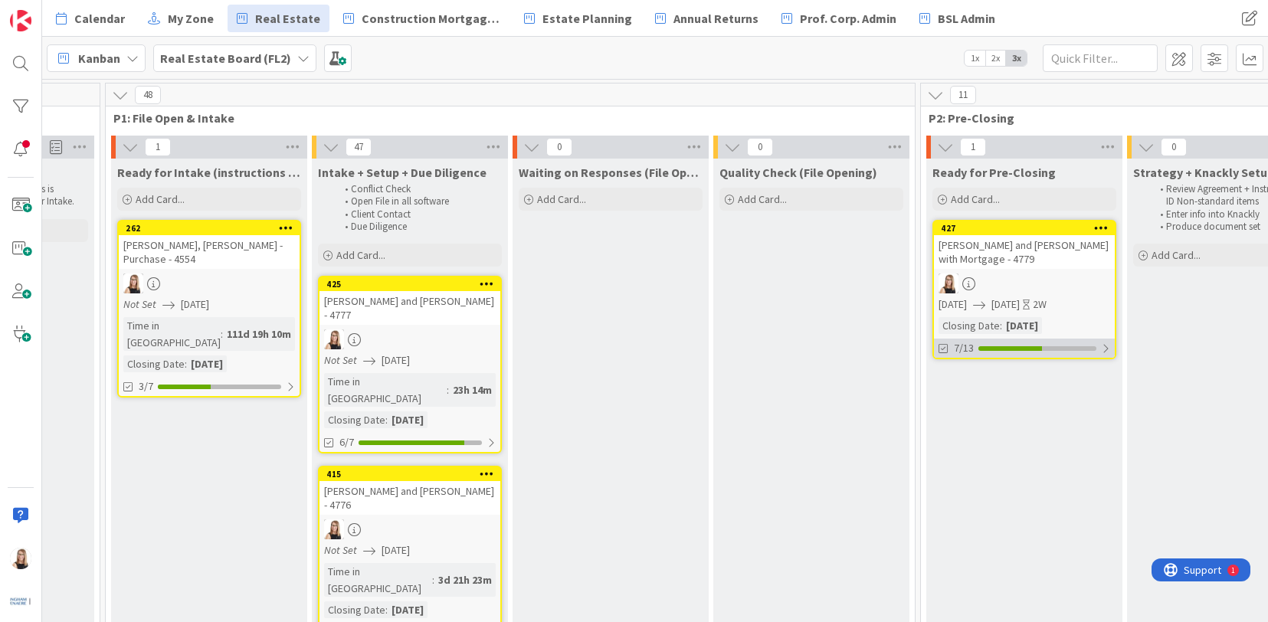
click at [1034, 349] on div at bounding box center [1010, 348] width 64 height 5
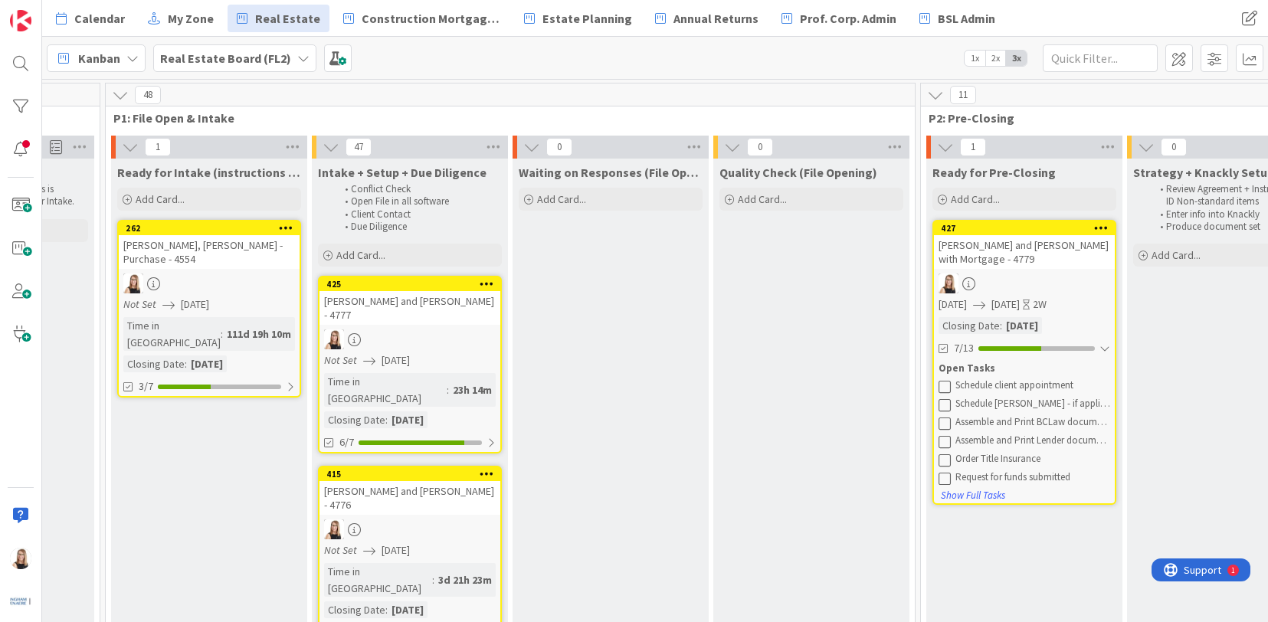
click at [941, 385] on icon at bounding box center [944, 386] width 12 height 12
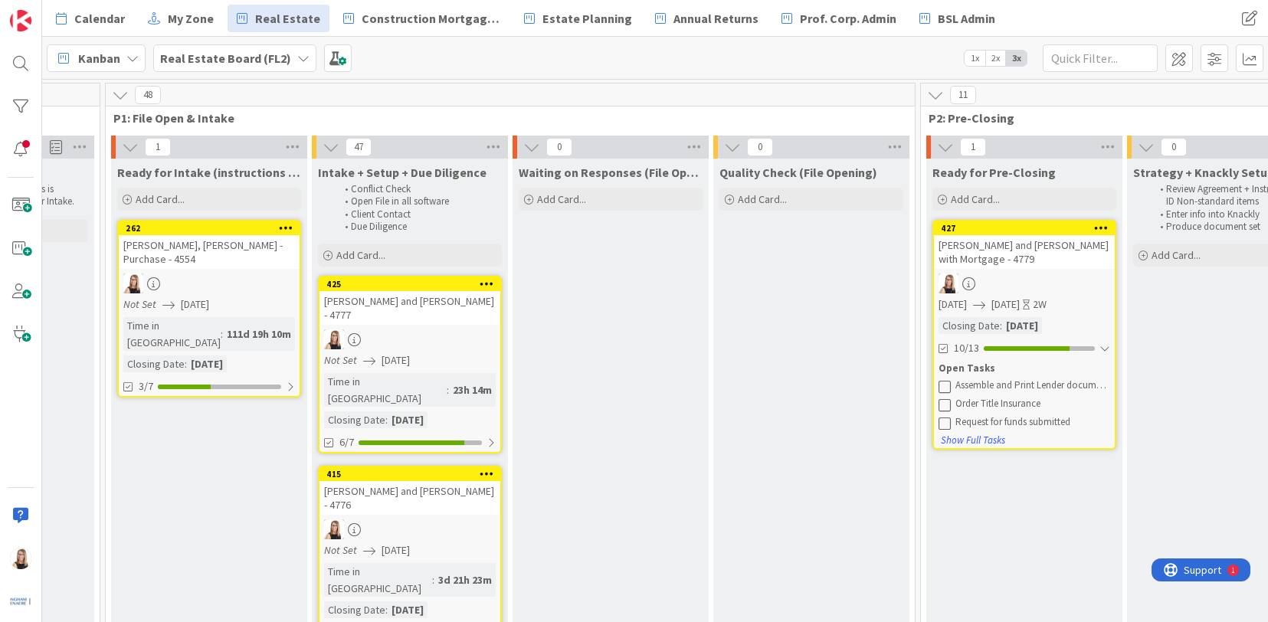
click at [941, 385] on icon at bounding box center [944, 386] width 12 height 12
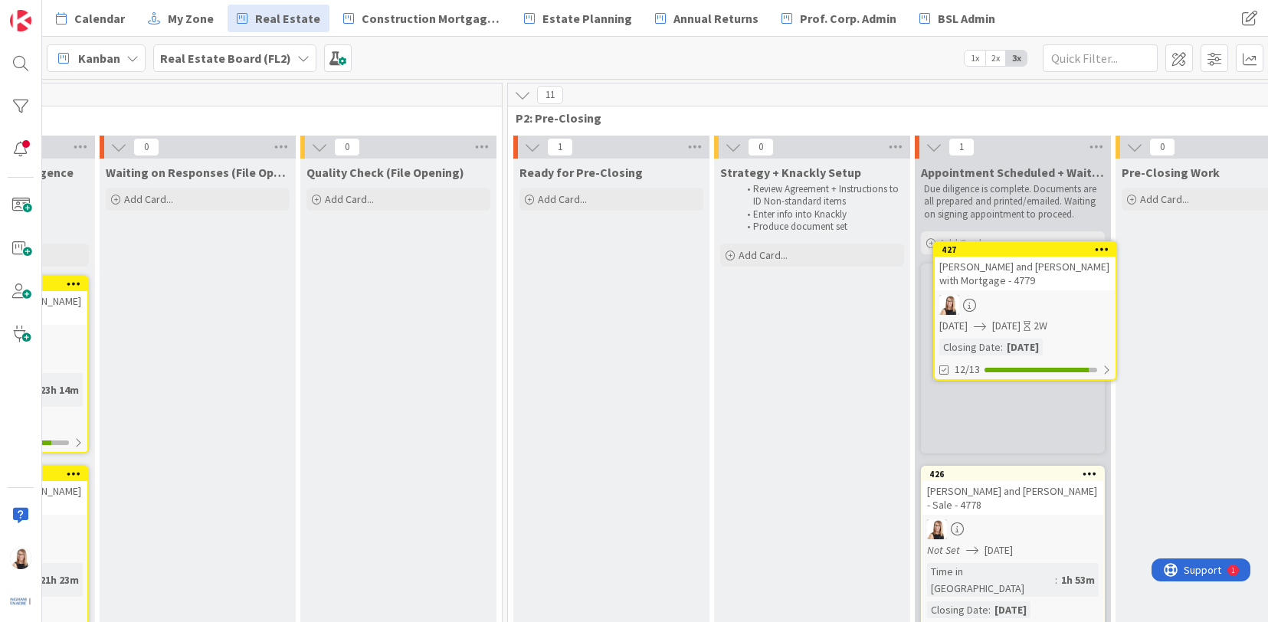
scroll to position [0, 1183]
